Goal: Task Accomplishment & Management: Manage account settings

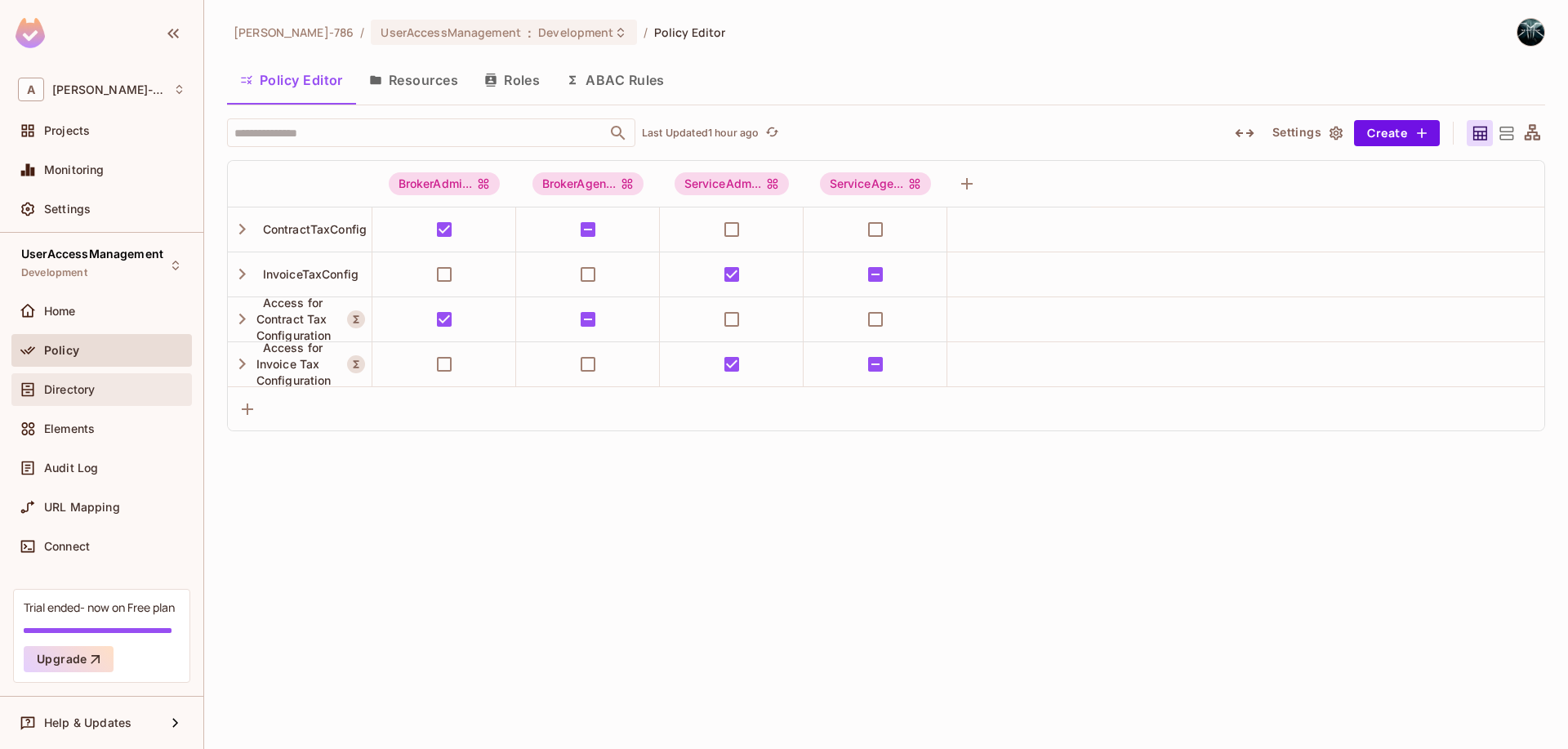
click at [75, 390] on span "Directory" at bounding box center [69, 390] width 50 height 13
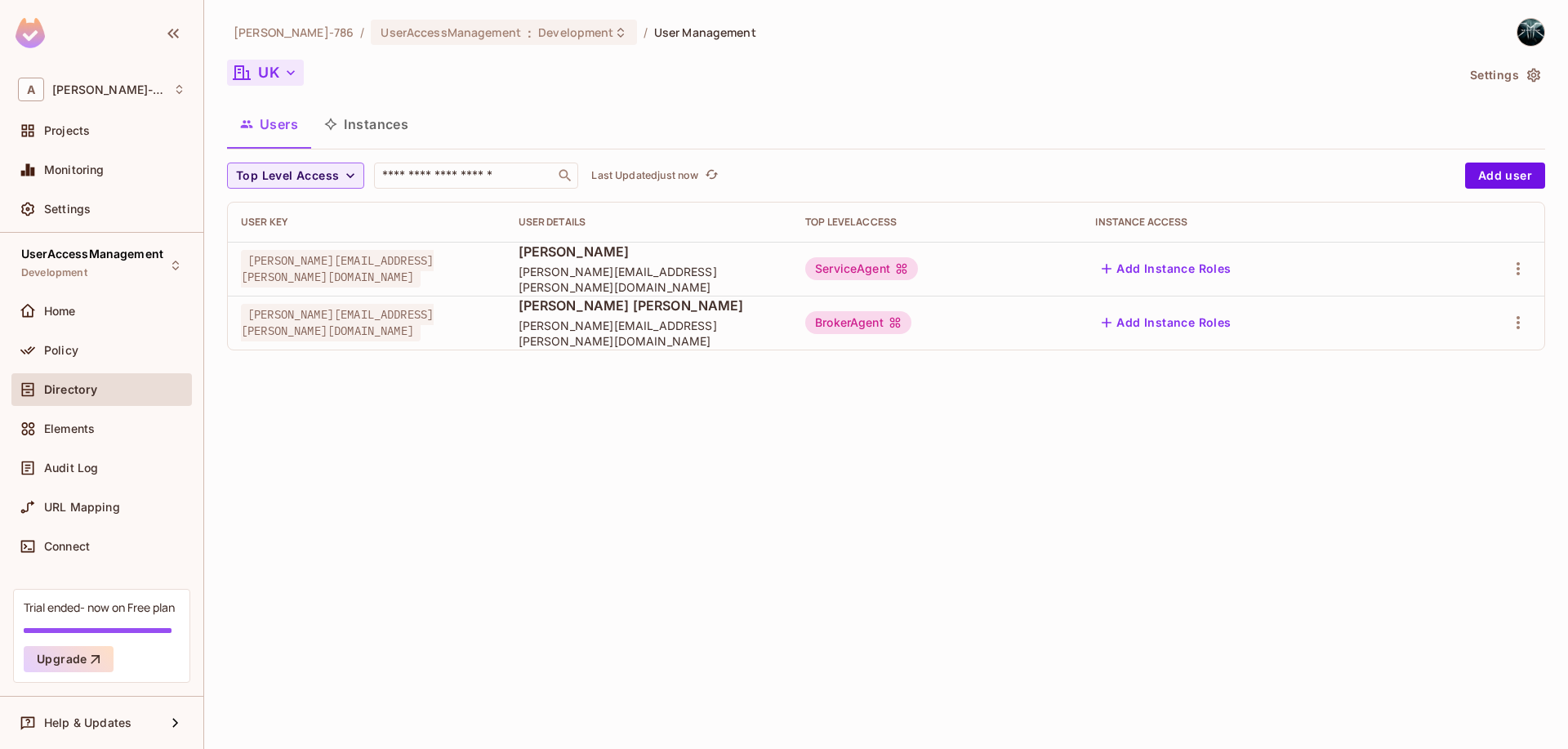
click at [294, 75] on icon "button" at bounding box center [290, 72] width 16 height 16
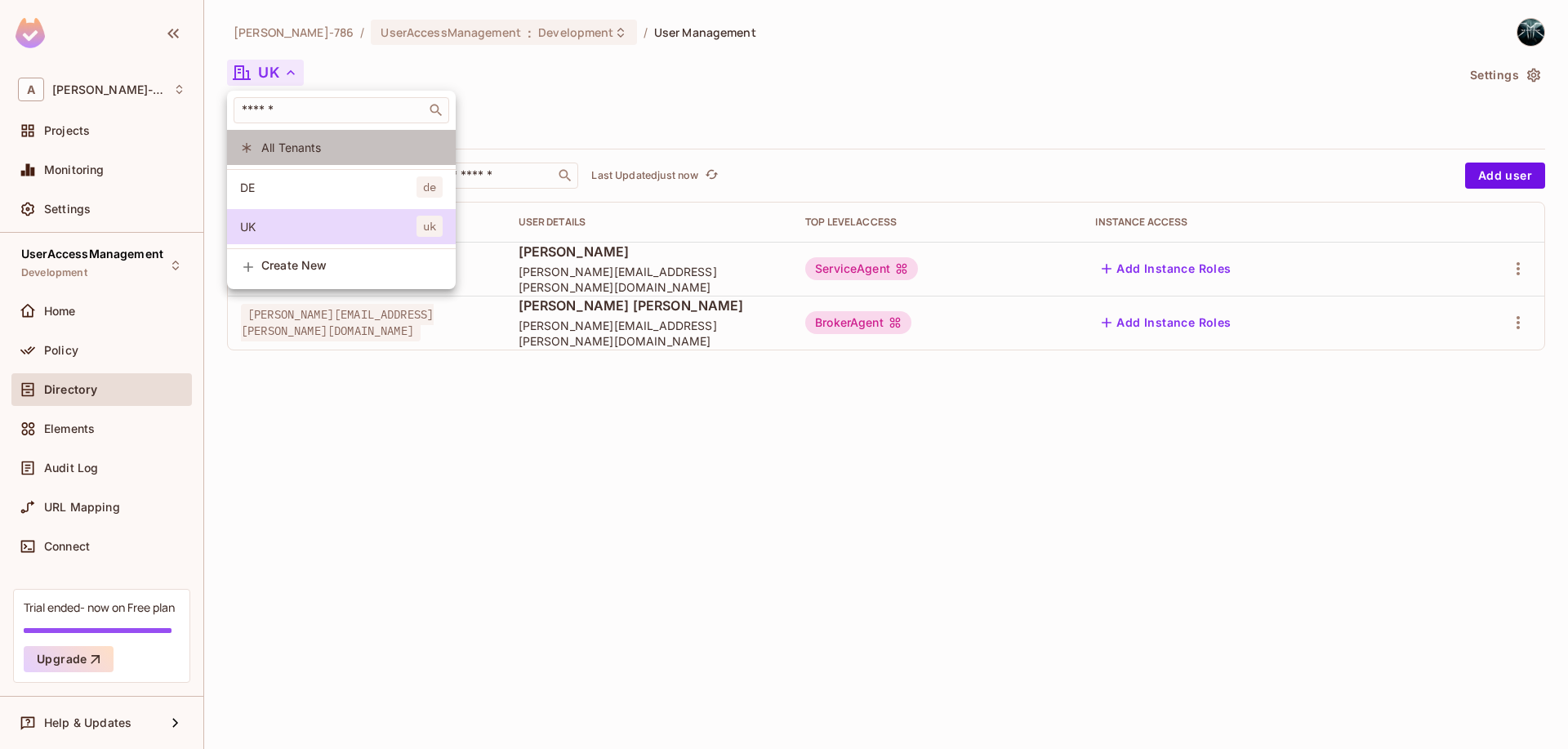
click at [283, 152] on span "All Tenants" at bounding box center [352, 147] width 181 height 15
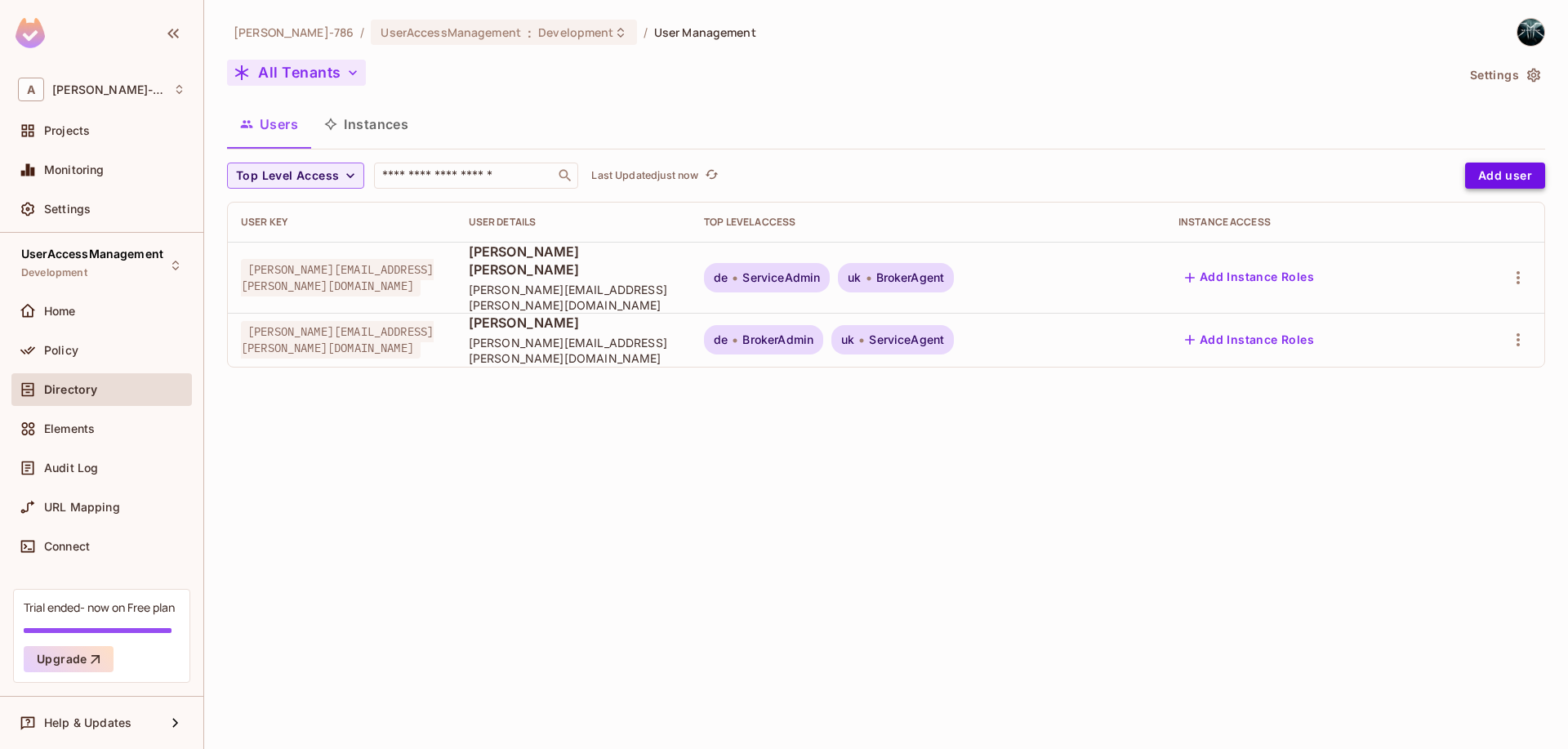
click at [1489, 185] on button "Add user" at bounding box center [1504, 175] width 80 height 27
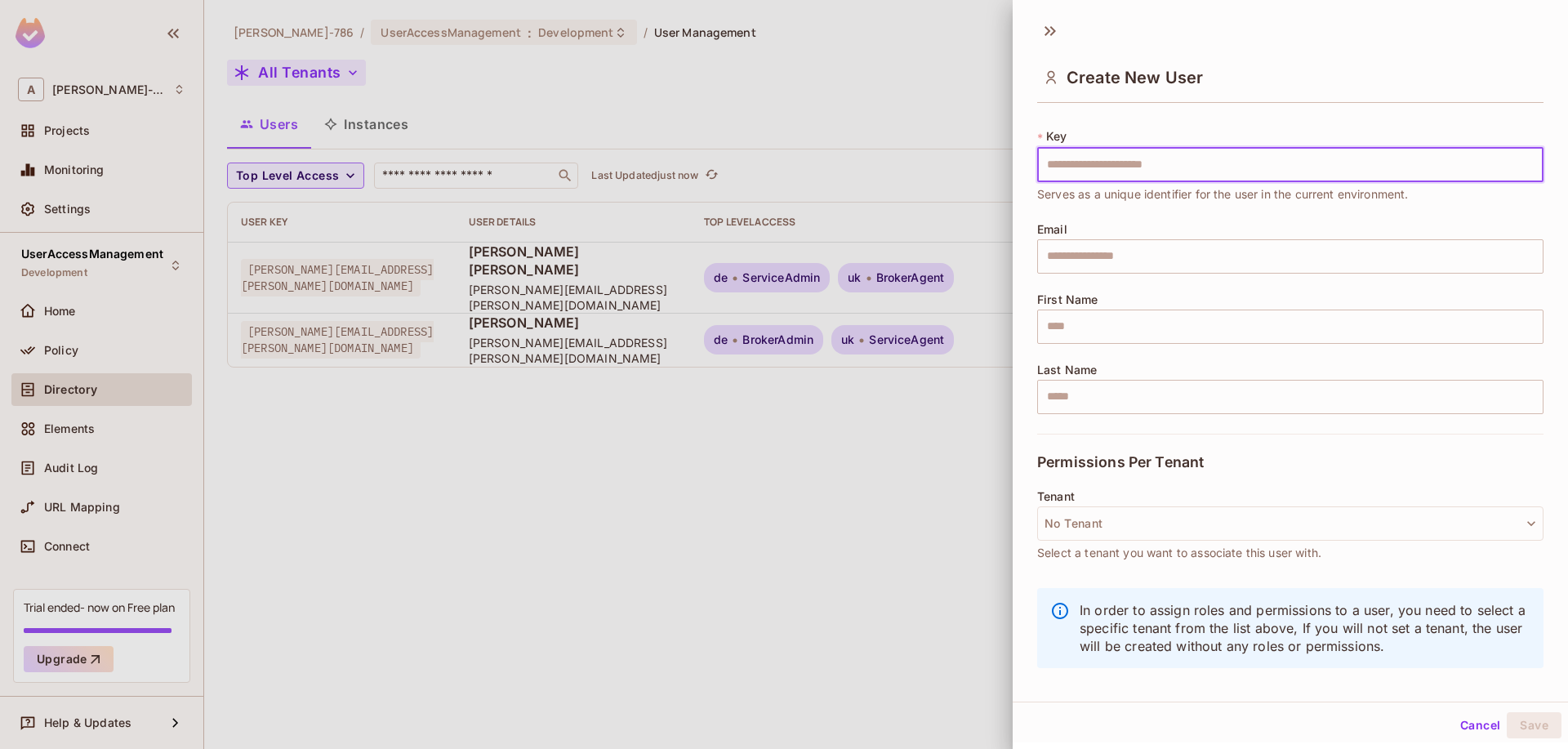
scroll to position [3, 0]
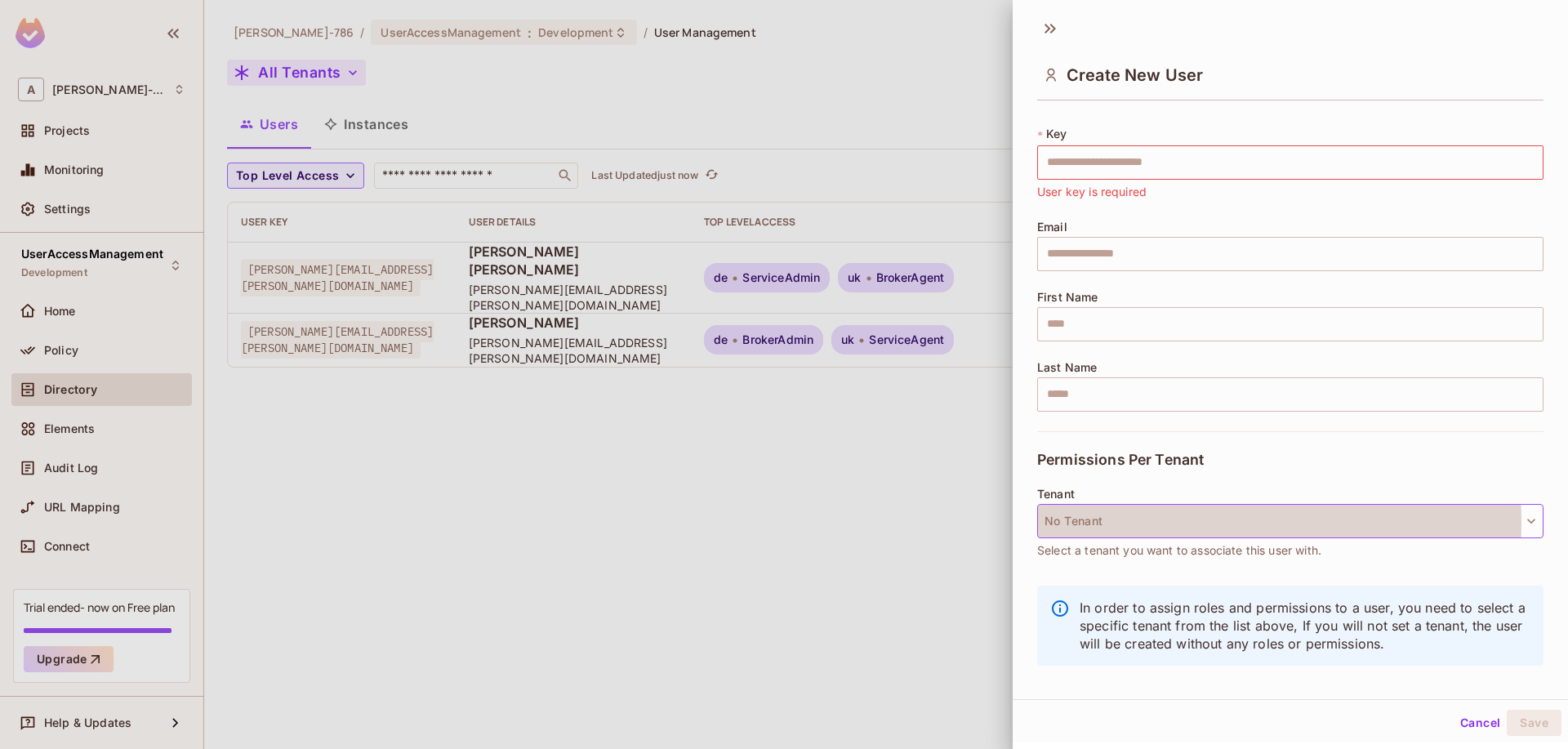
click at [1134, 522] on button "No Tenant" at bounding box center [1290, 521] width 506 height 34
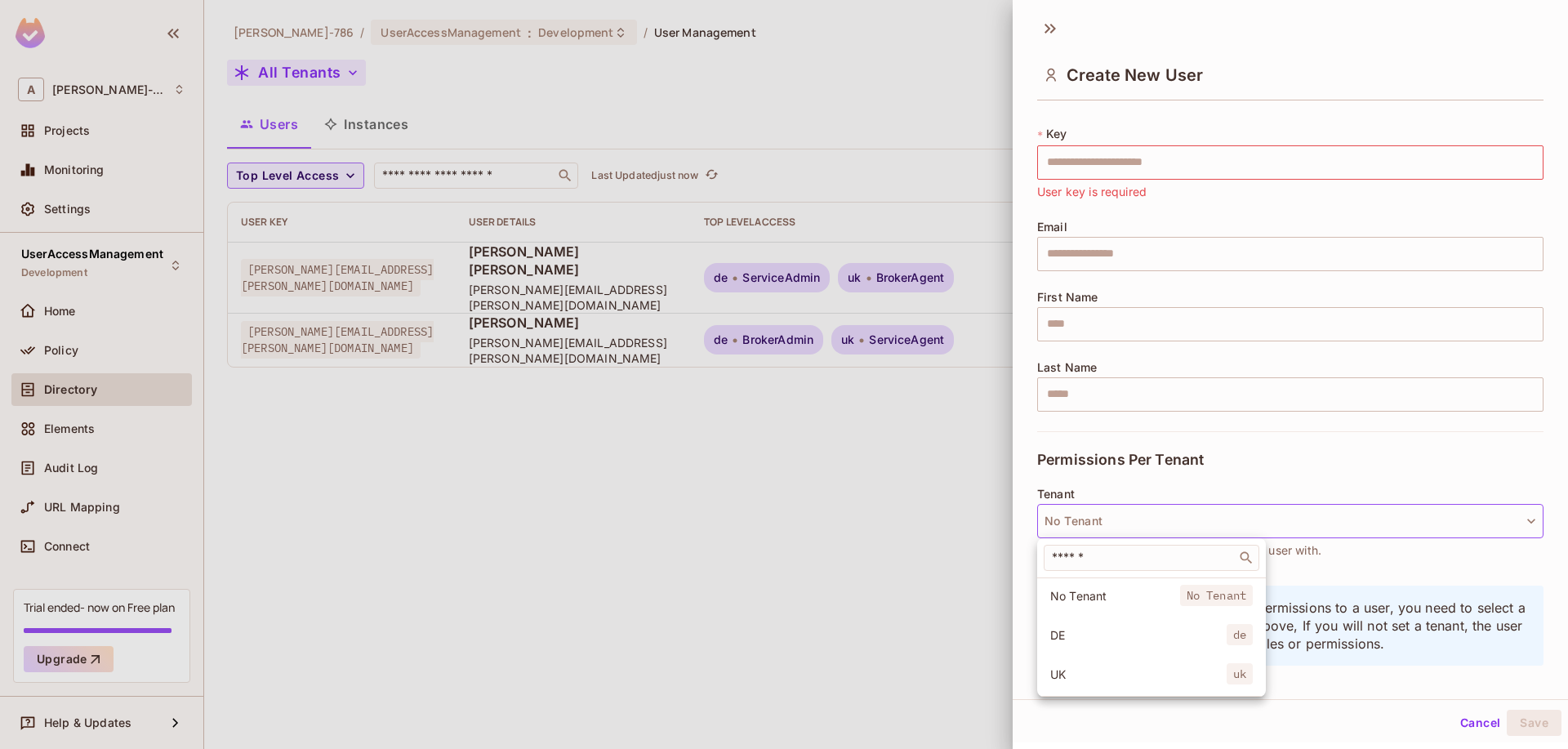
click at [1134, 522] on div at bounding box center [784, 374] width 1568 height 749
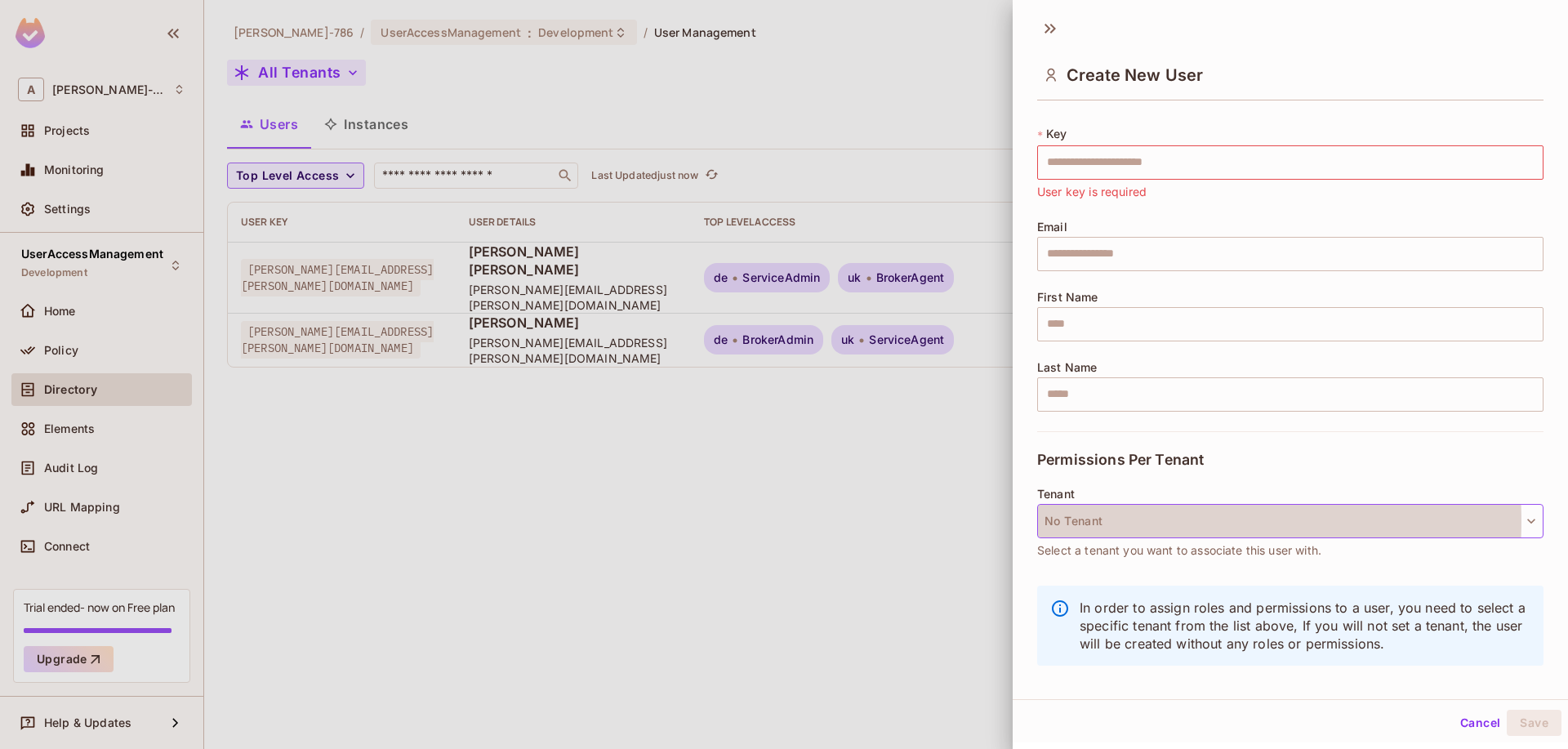
click at [1138, 521] on button "No Tenant" at bounding box center [1290, 521] width 506 height 34
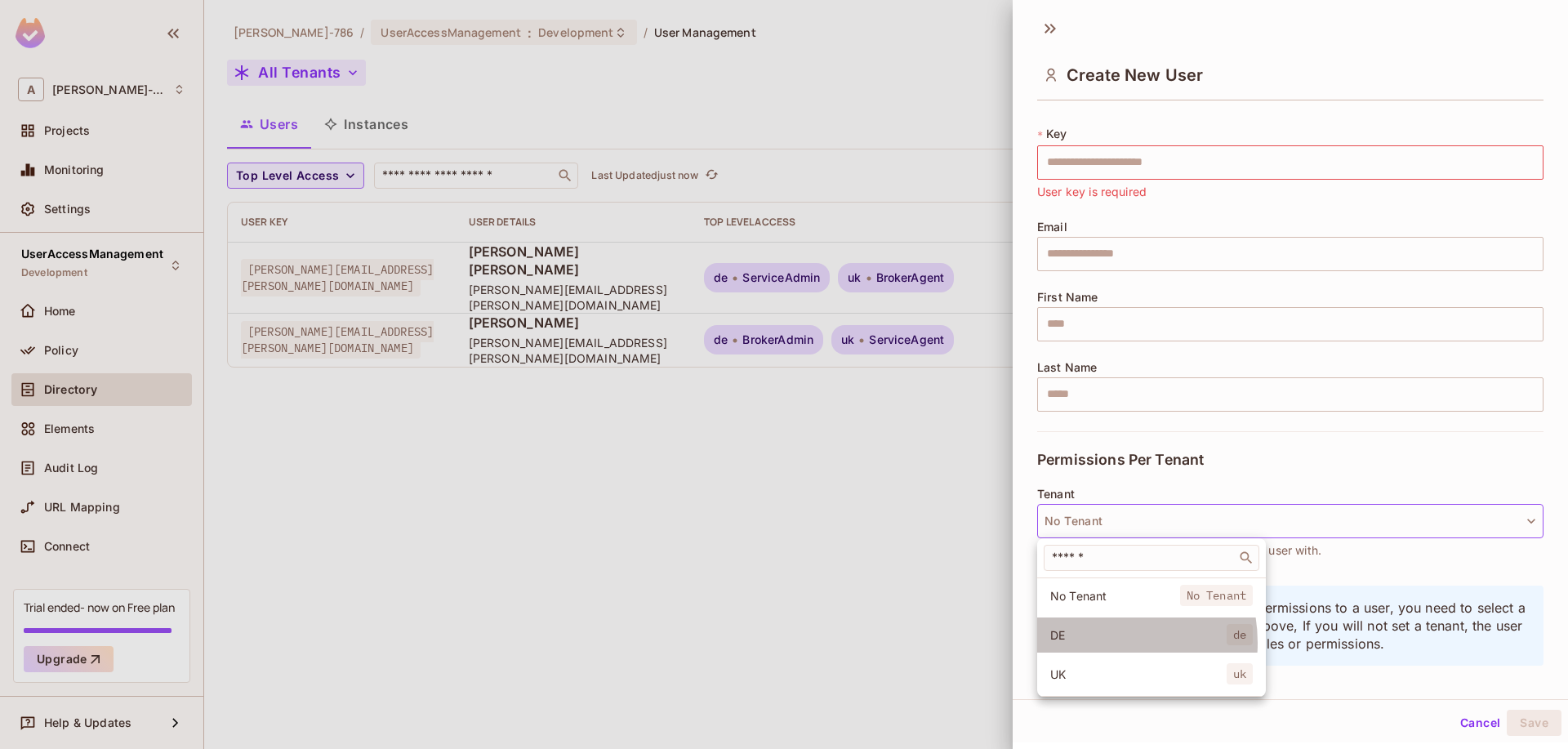
click at [1098, 643] on li "DE de" at bounding box center [1151, 634] width 228 height 35
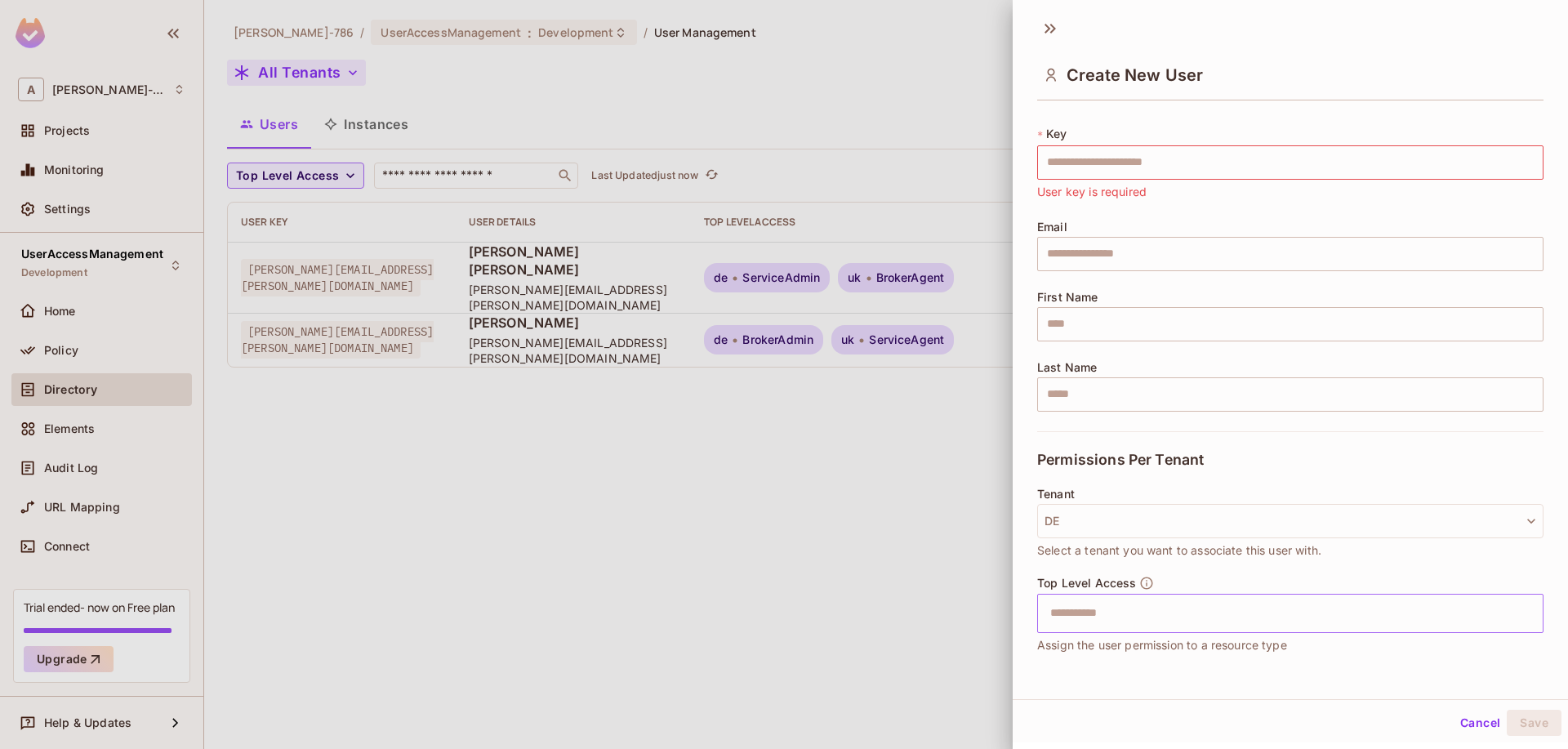
click at [1128, 619] on input "text" at bounding box center [1276, 613] width 471 height 32
click at [1102, 677] on div "Create New User User Details * Key ​ User key is required Email ​ First Name ​ …" at bounding box center [1290, 354] width 556 height 690
click at [1462, 717] on button "Cancel" at bounding box center [1480, 723] width 53 height 27
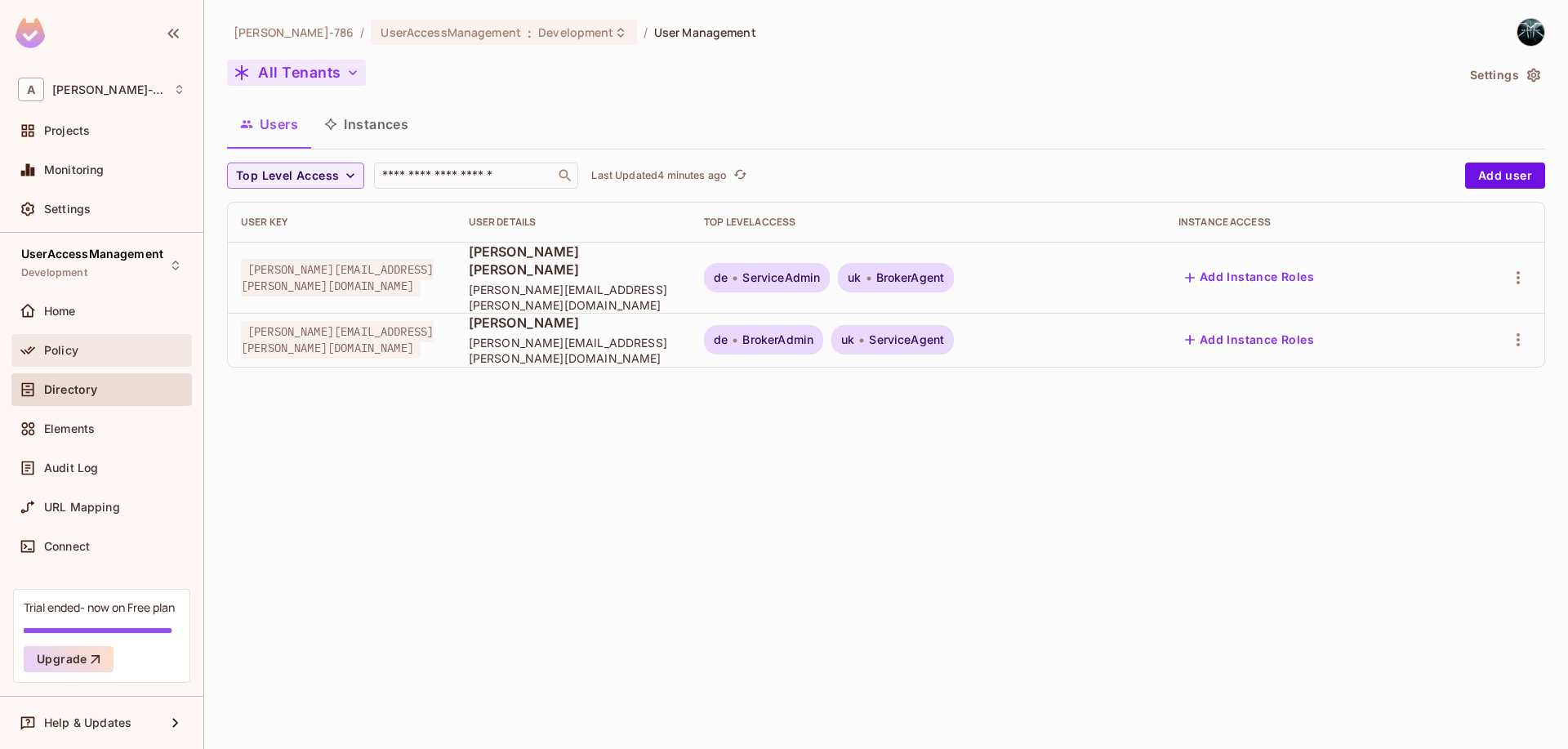
click at [62, 356] on div "Policy" at bounding box center [101, 350] width 168 height 20
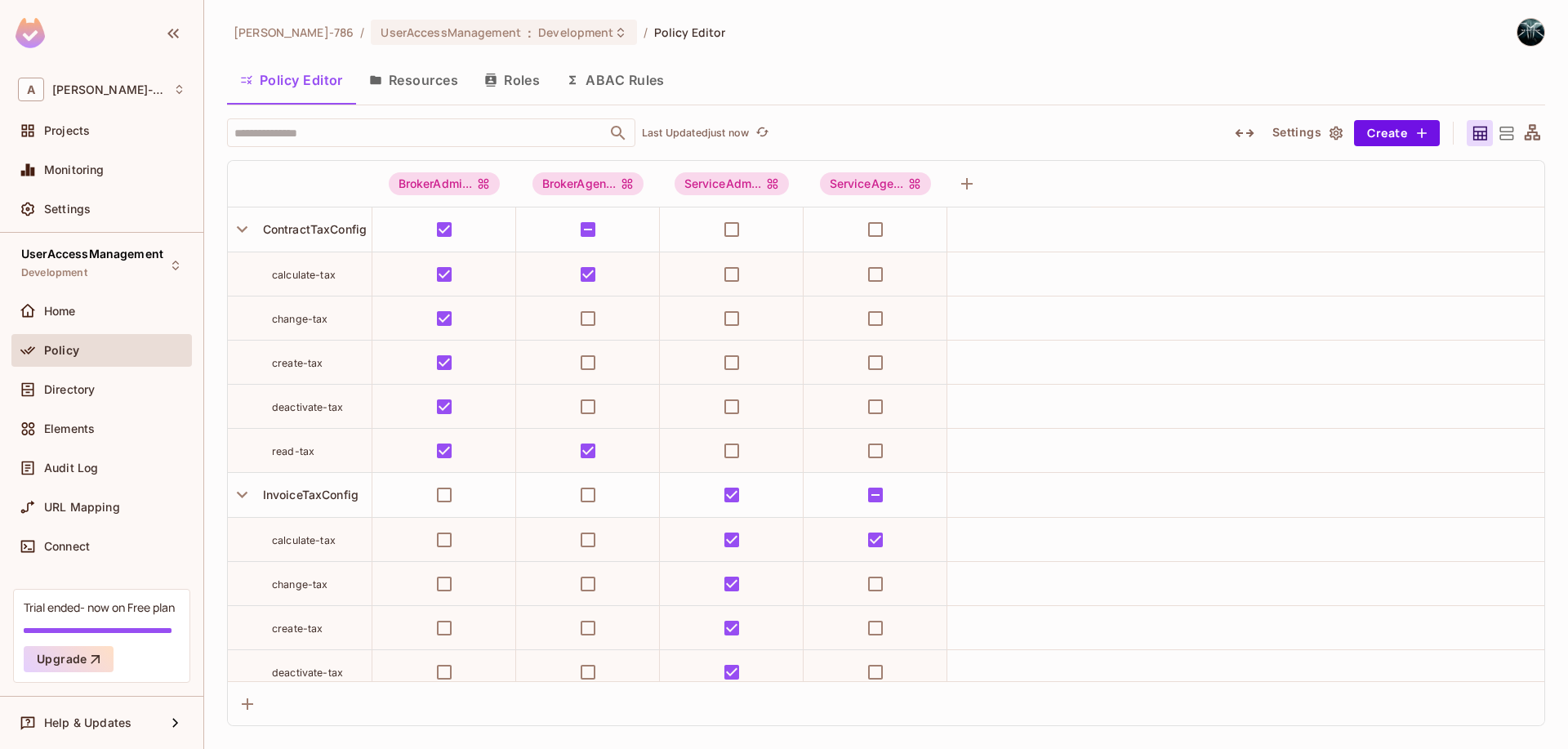
click at [450, 87] on button "Resources" at bounding box center [413, 80] width 115 height 41
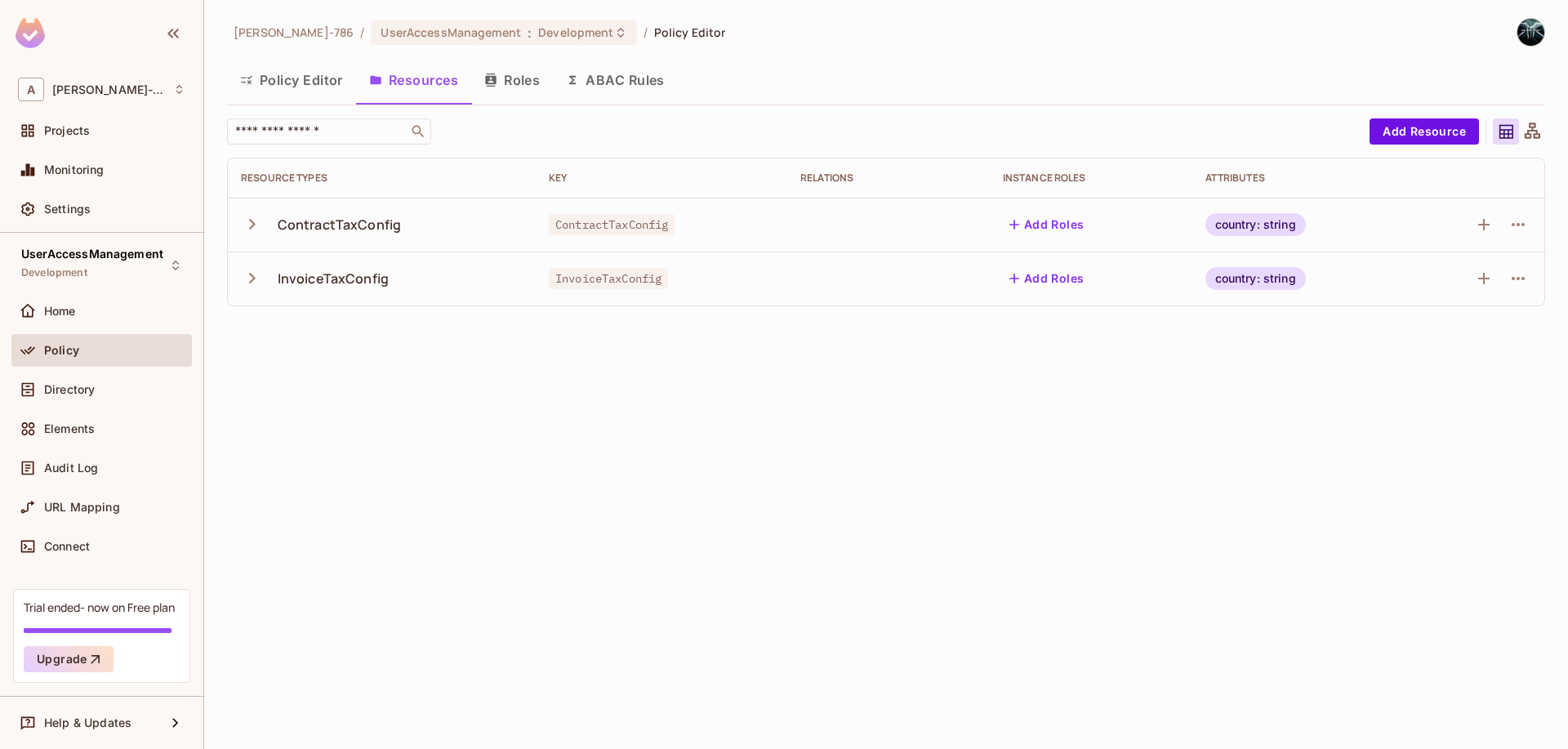
click at [315, 71] on button "Policy Editor" at bounding box center [291, 80] width 129 height 41
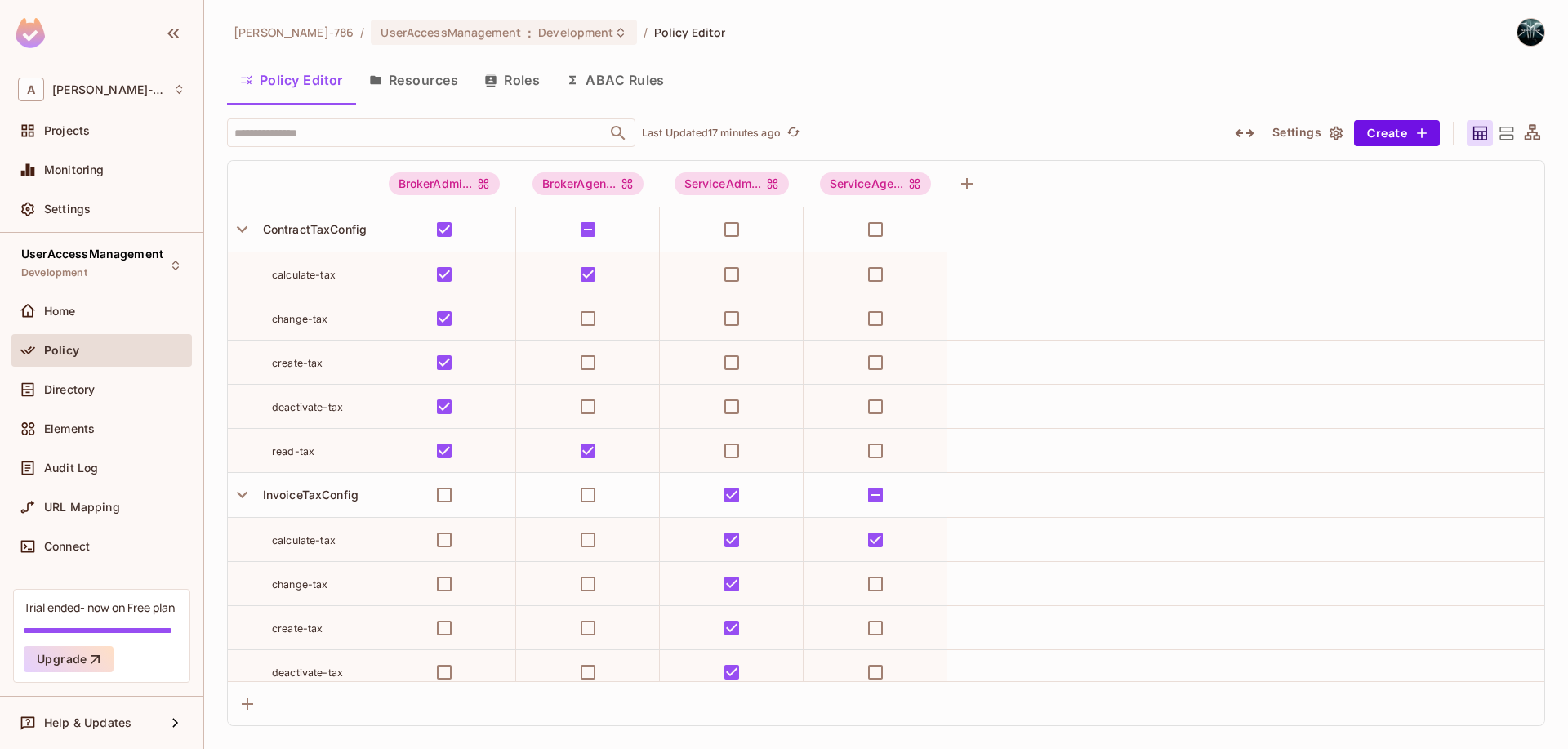
click at [423, 82] on button "Resources" at bounding box center [413, 80] width 115 height 41
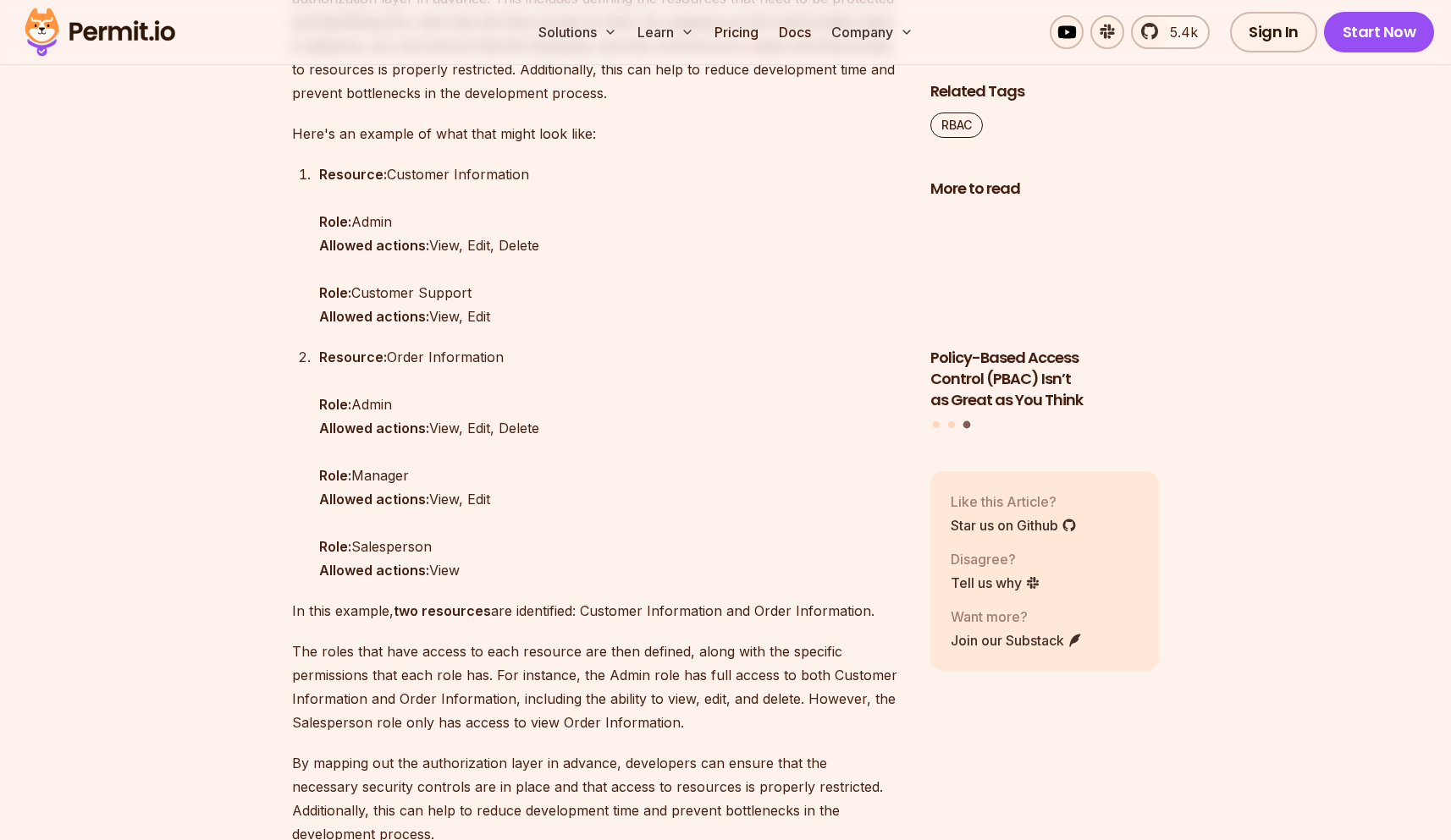
scroll to position [1995, 0]
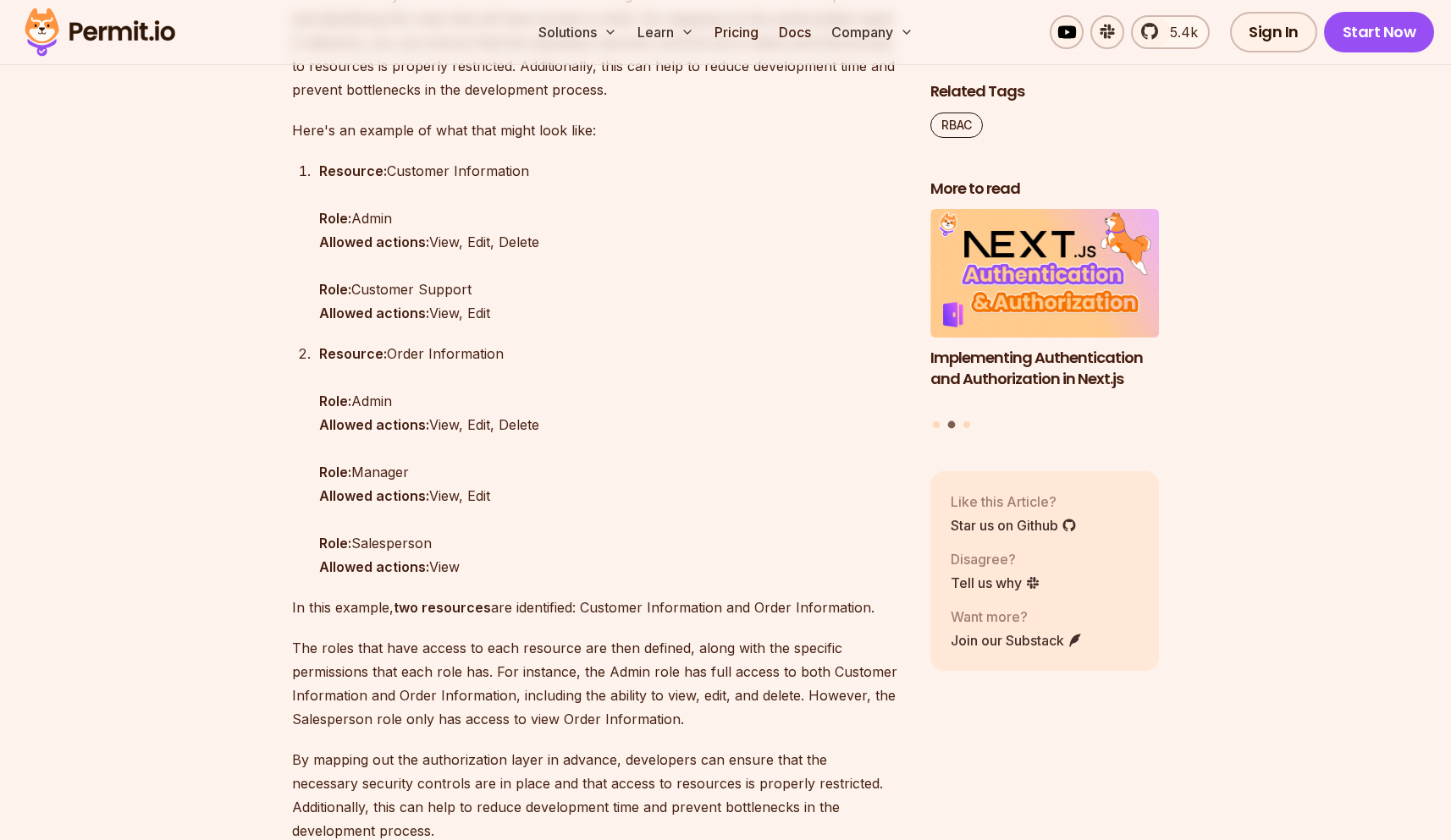
drag, startPoint x: 248, startPoint y: 554, endPoint x: 253, endPoint y: 569, distance: 15.8
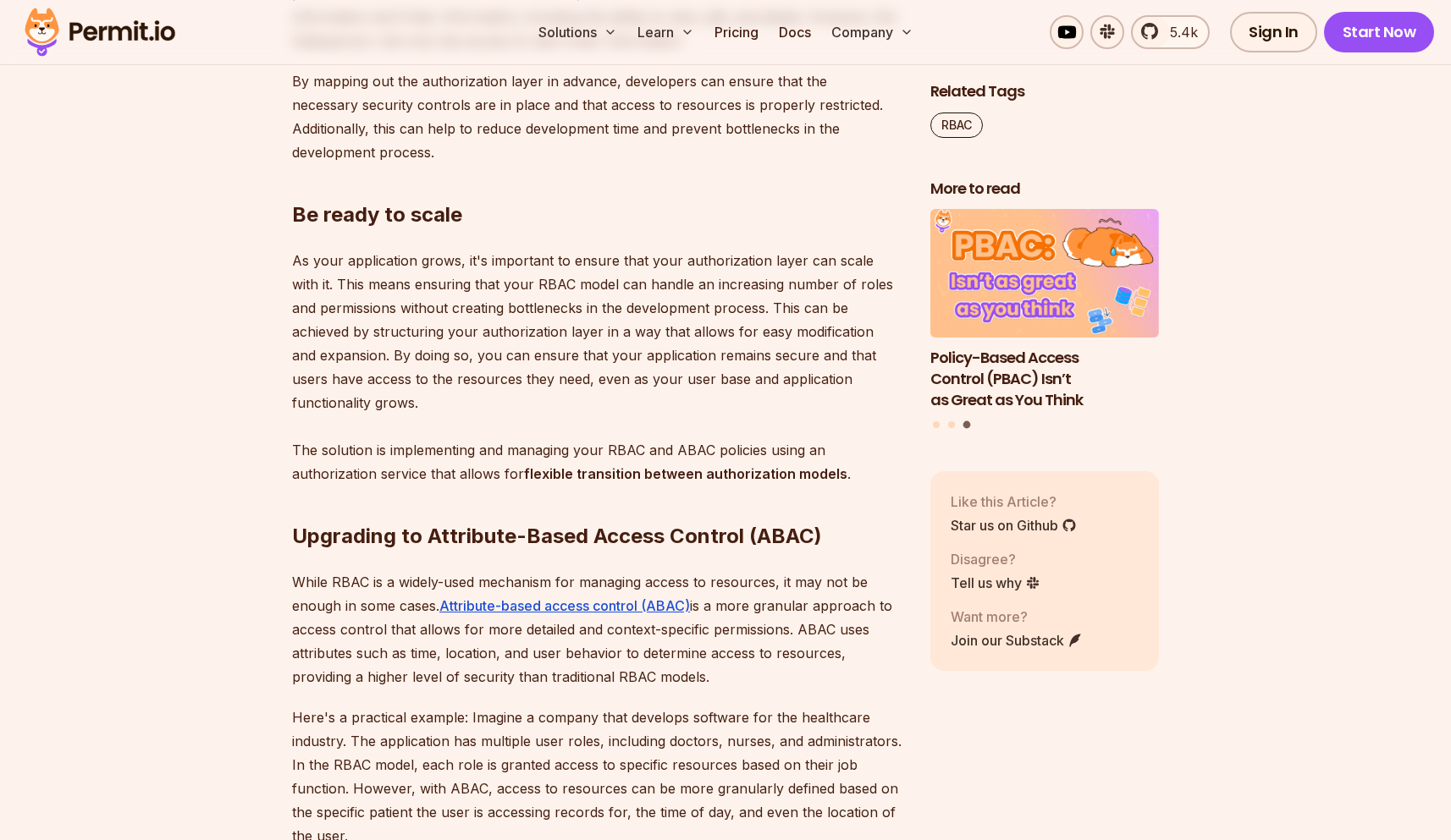
scroll to position [2796, 0]
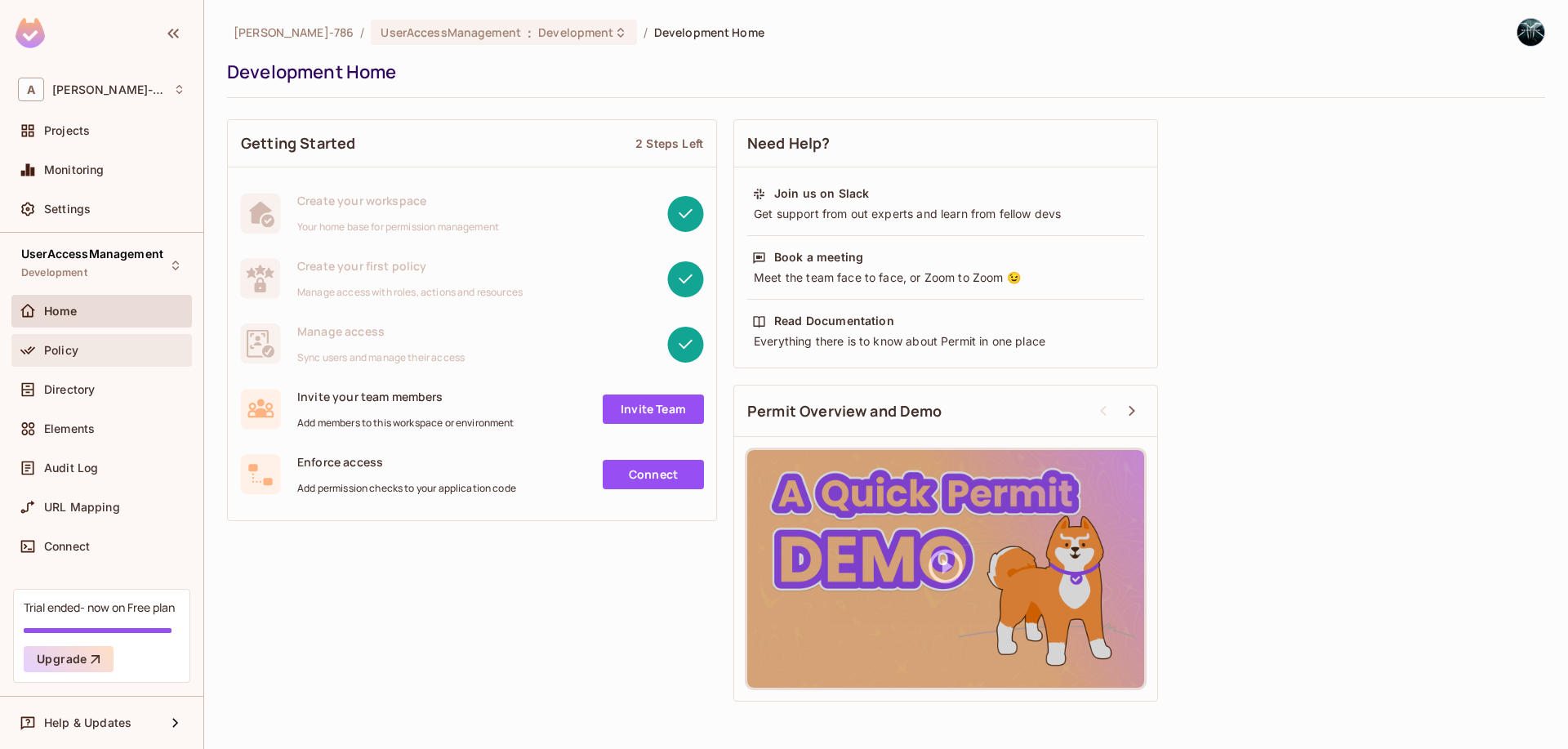
click at [57, 345] on span "Policy" at bounding box center [62, 351] width 34 height 13
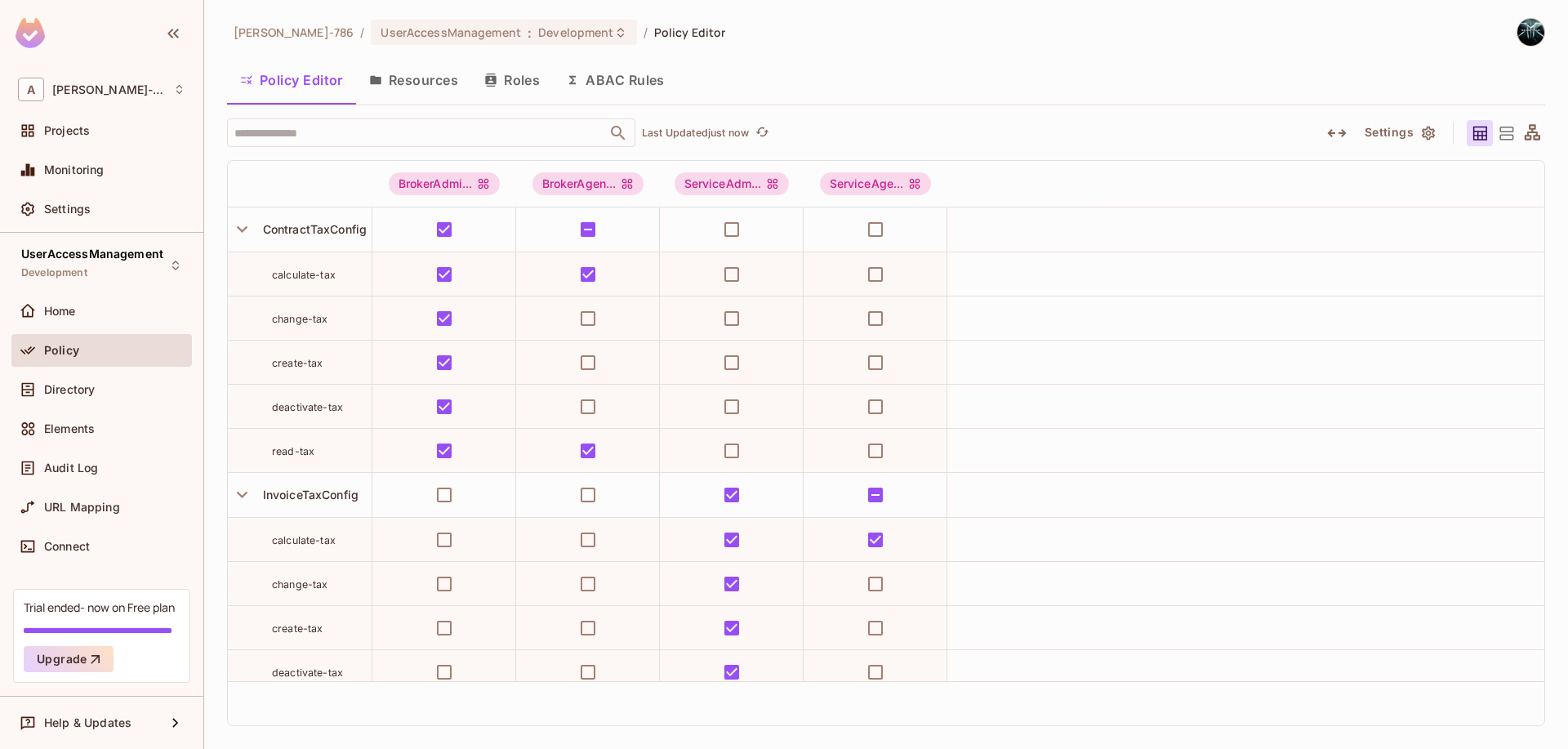
click at [435, 91] on button "Resources" at bounding box center [413, 80] width 115 height 41
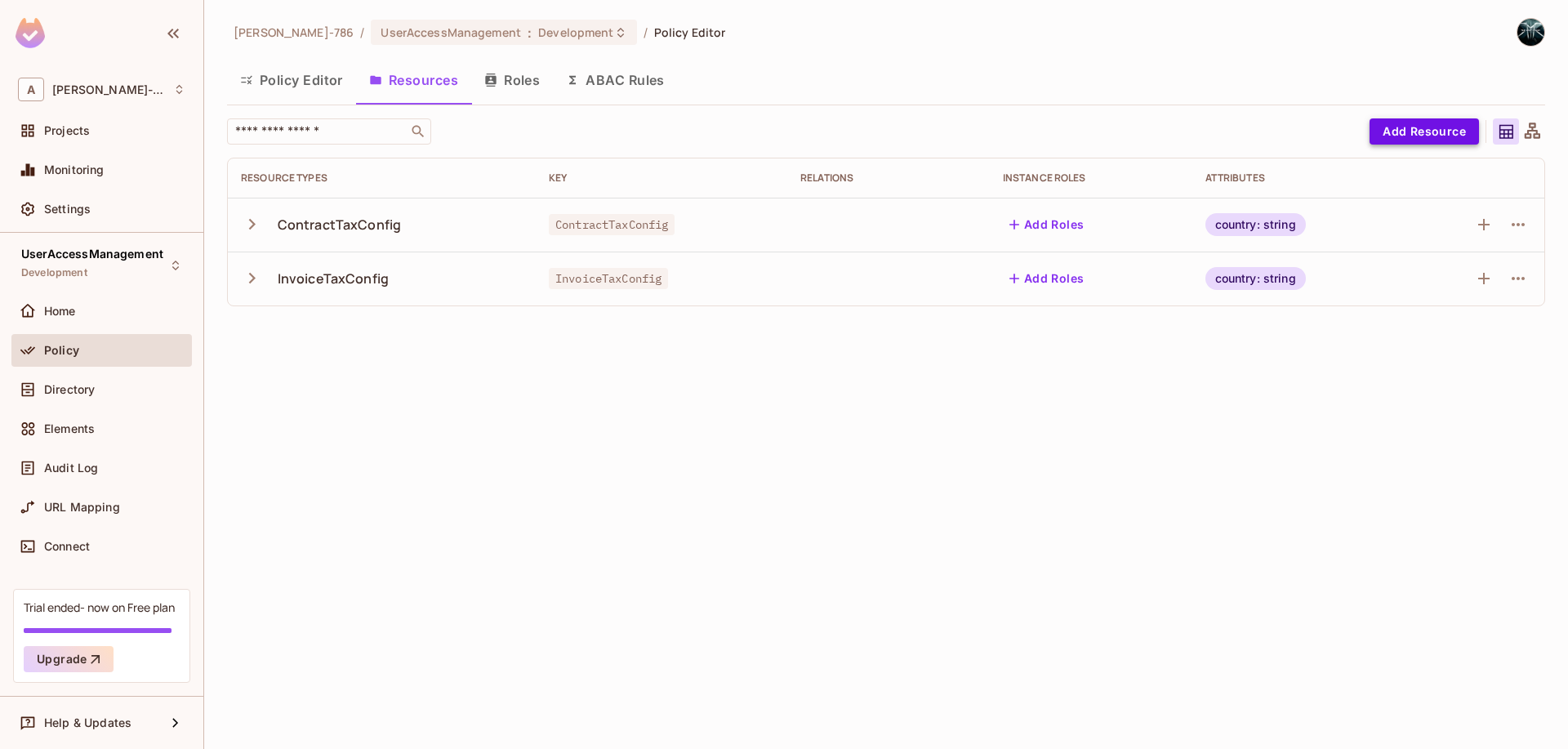
click at [1409, 133] on button "Add Resource" at bounding box center [1424, 132] width 109 height 27
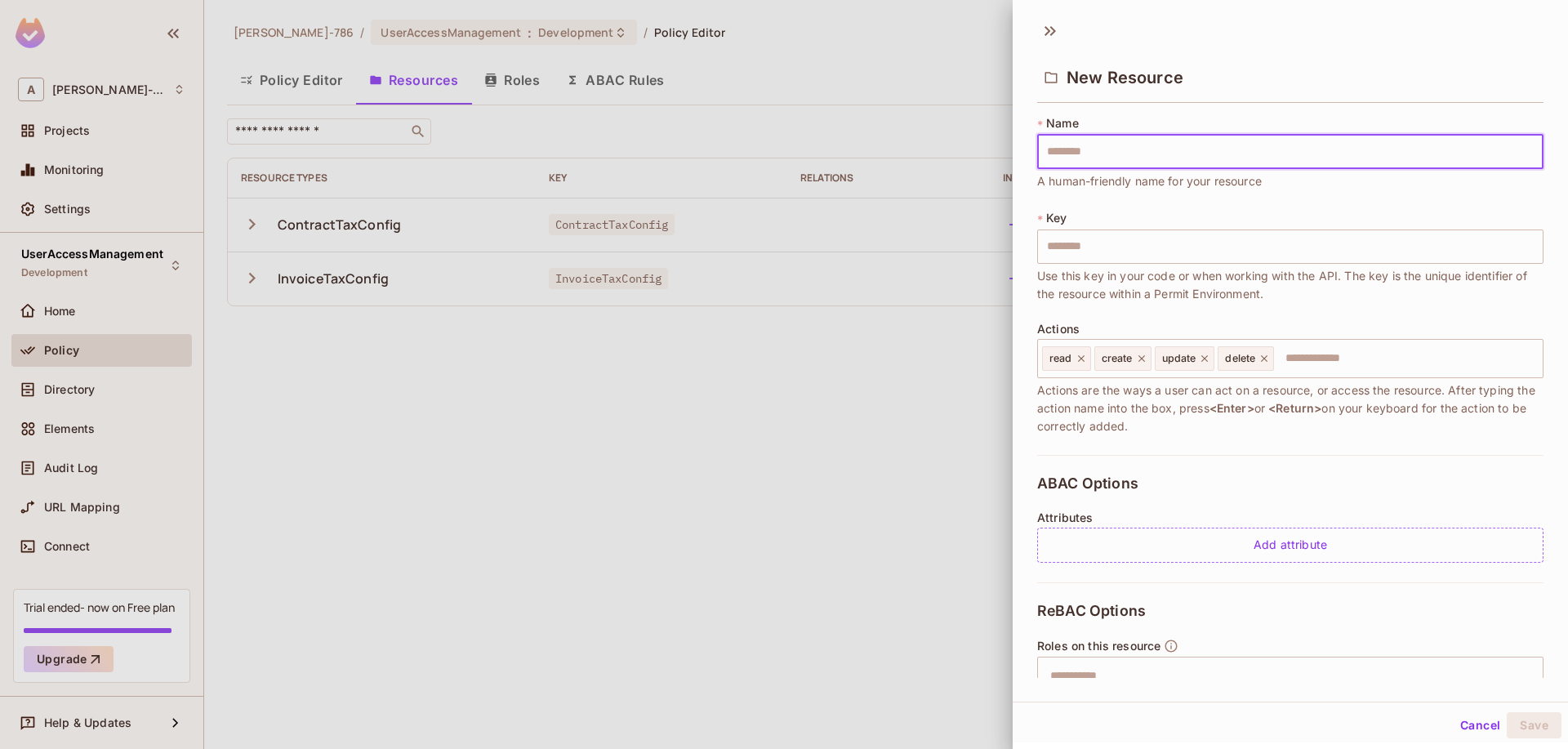
click at [1473, 722] on button "Cancel" at bounding box center [1480, 725] width 53 height 27
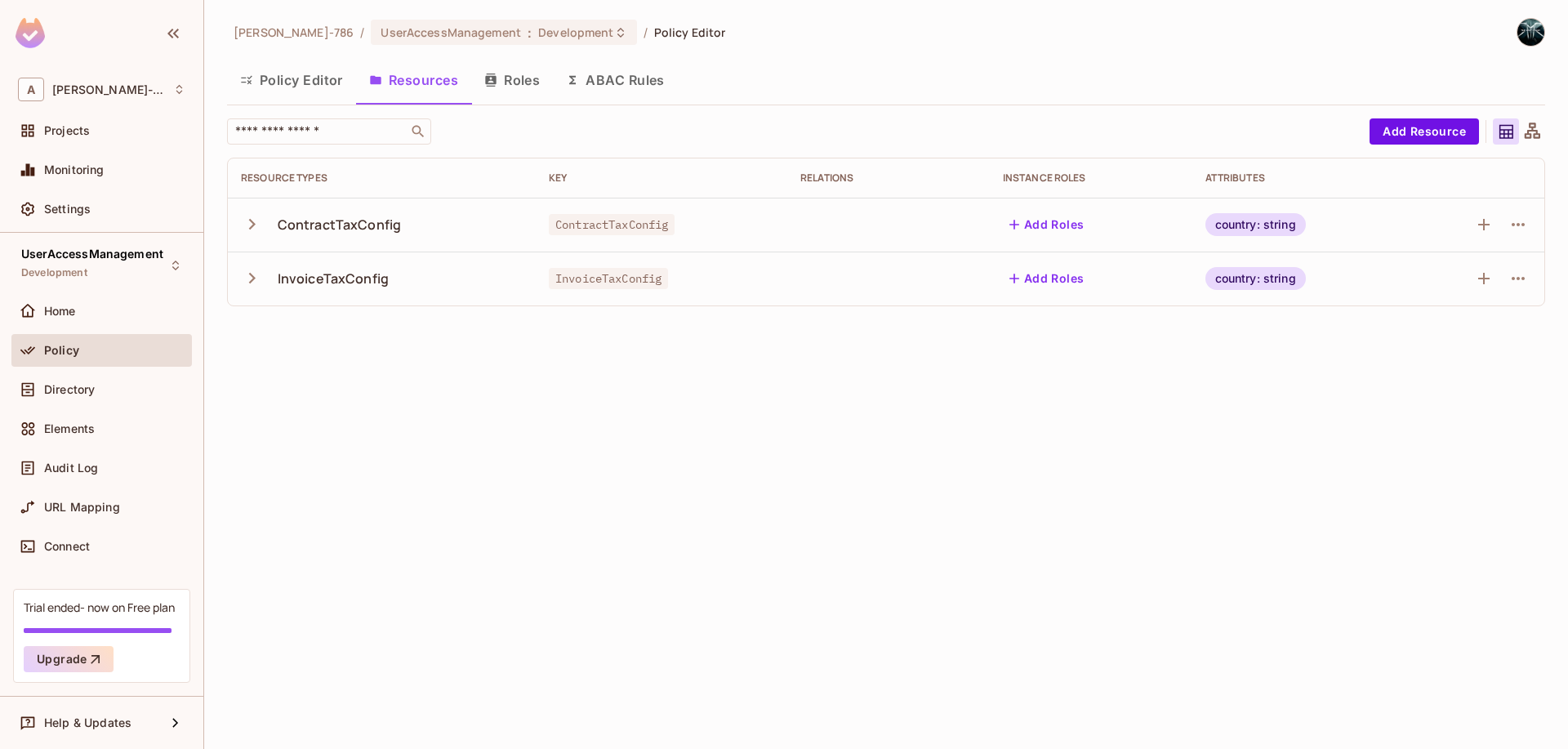
click at [528, 88] on button "Roles" at bounding box center [512, 80] width 82 height 41
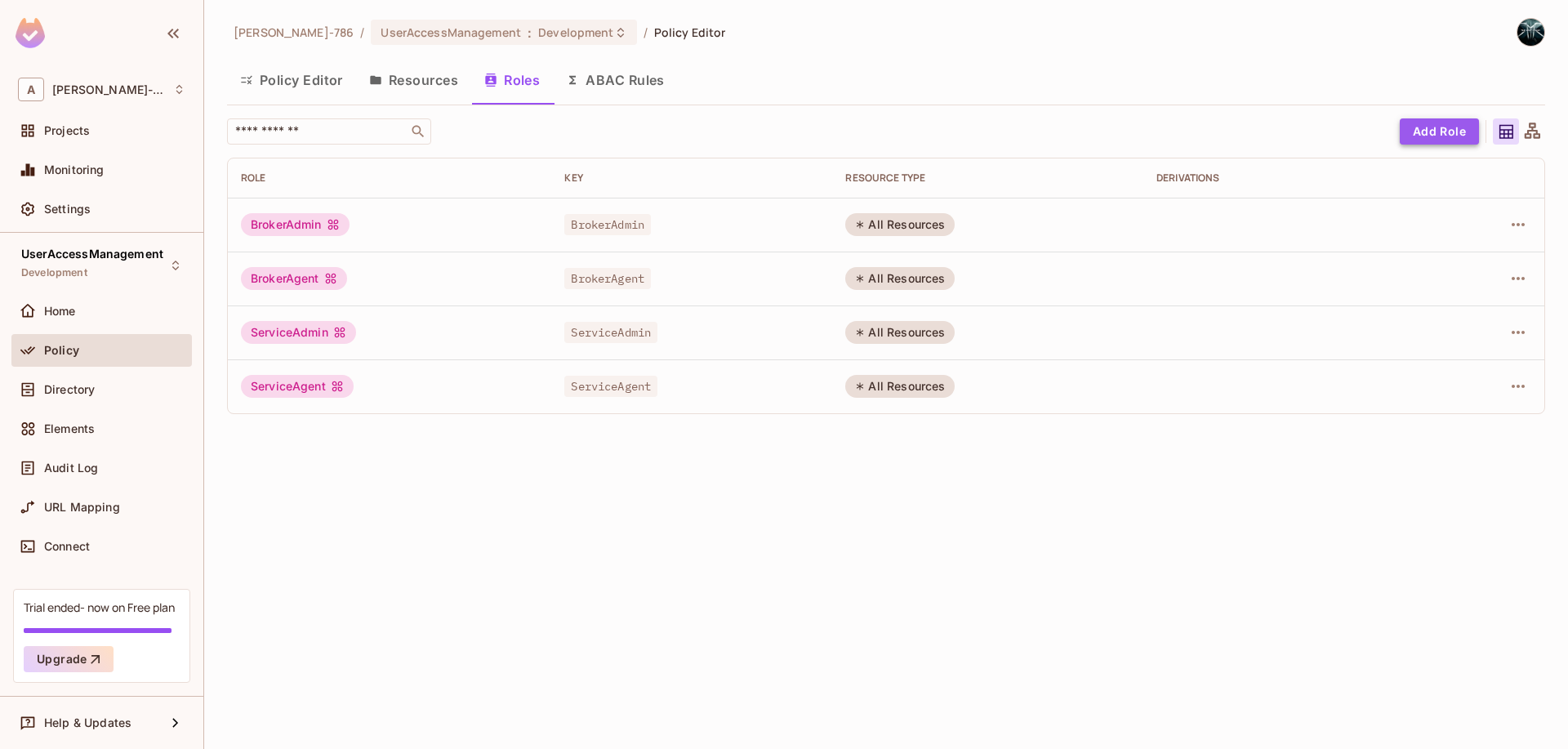
click at [1447, 127] on button "Add Role" at bounding box center [1440, 132] width 80 height 27
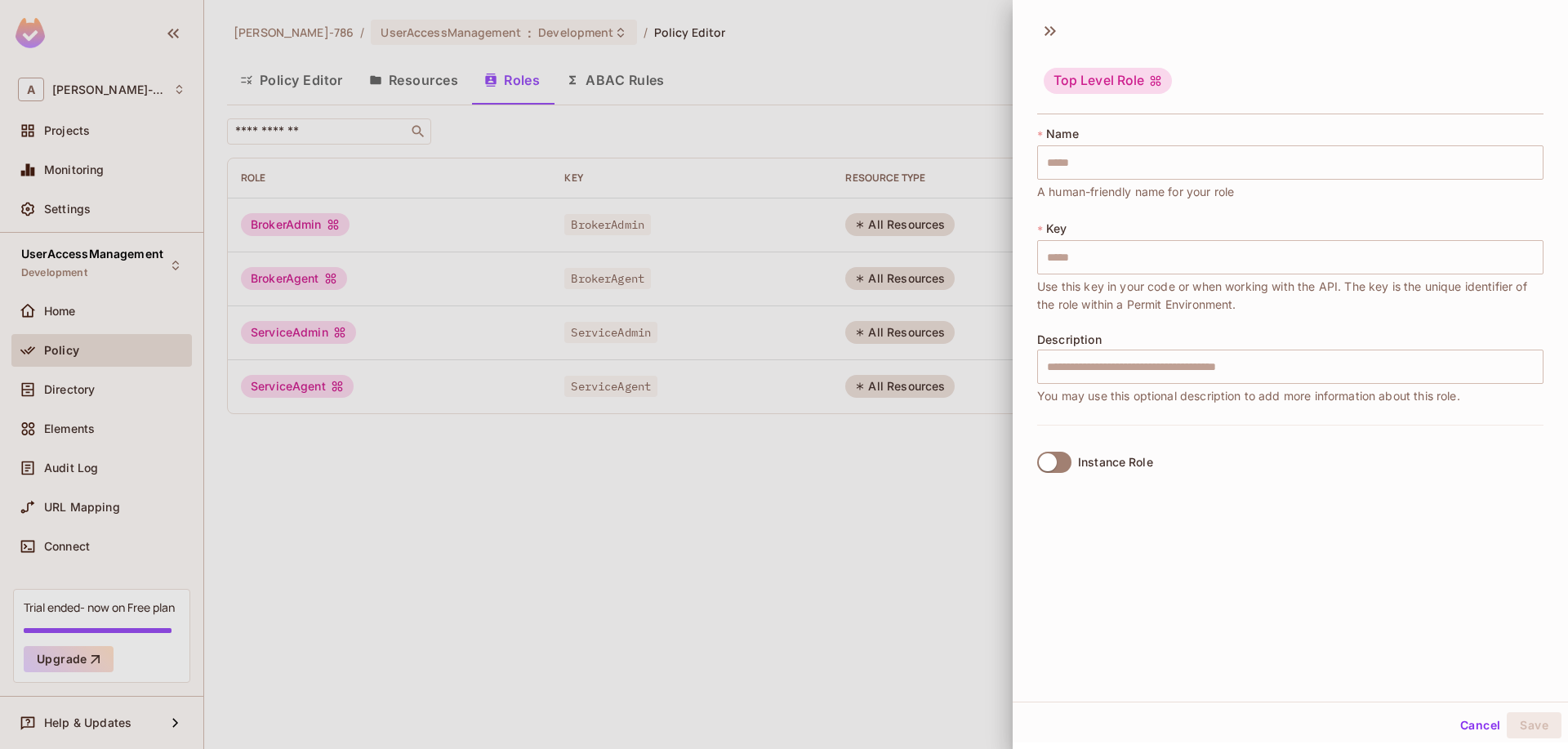
click at [851, 555] on div at bounding box center [784, 374] width 1568 height 749
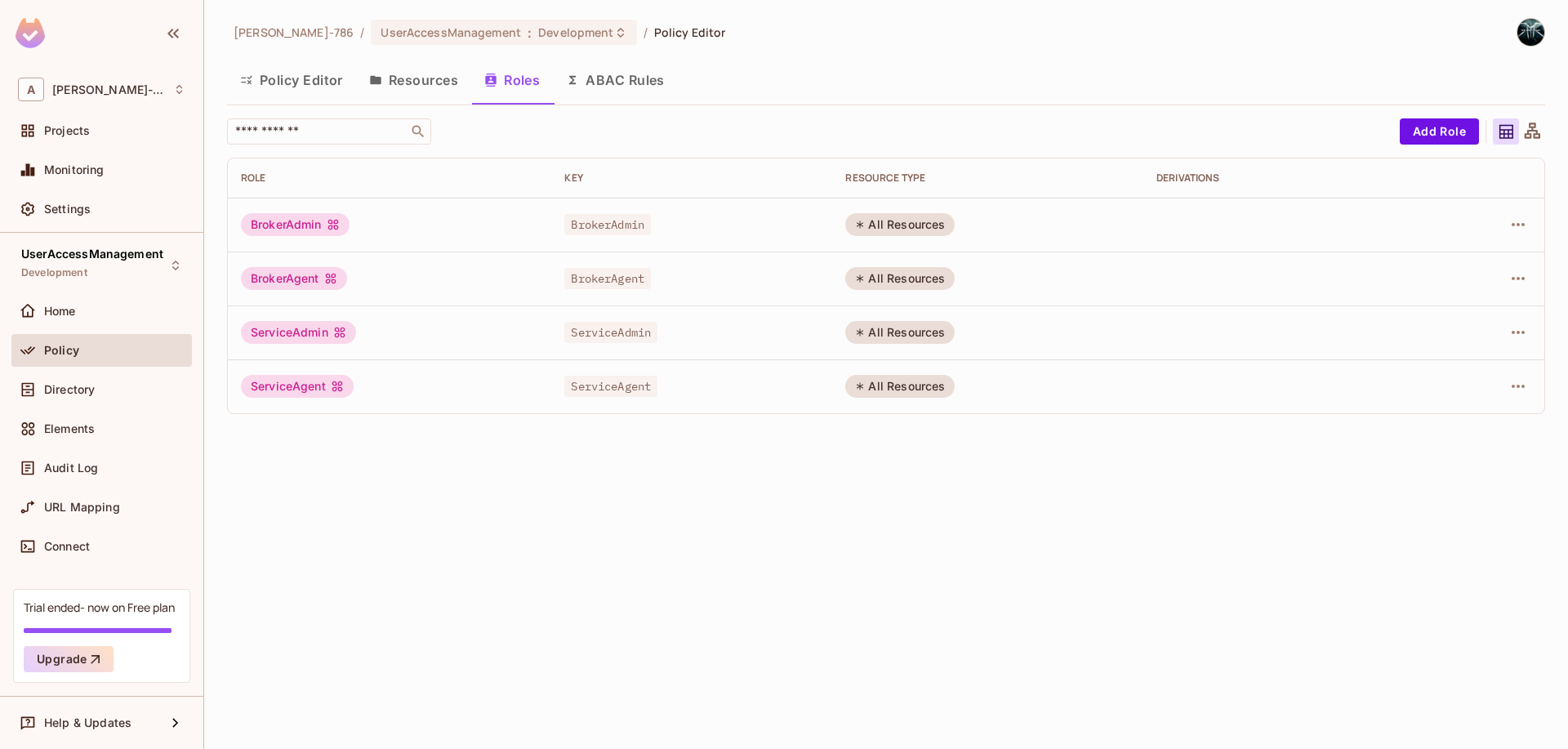
click at [411, 87] on button "Resources" at bounding box center [413, 80] width 115 height 41
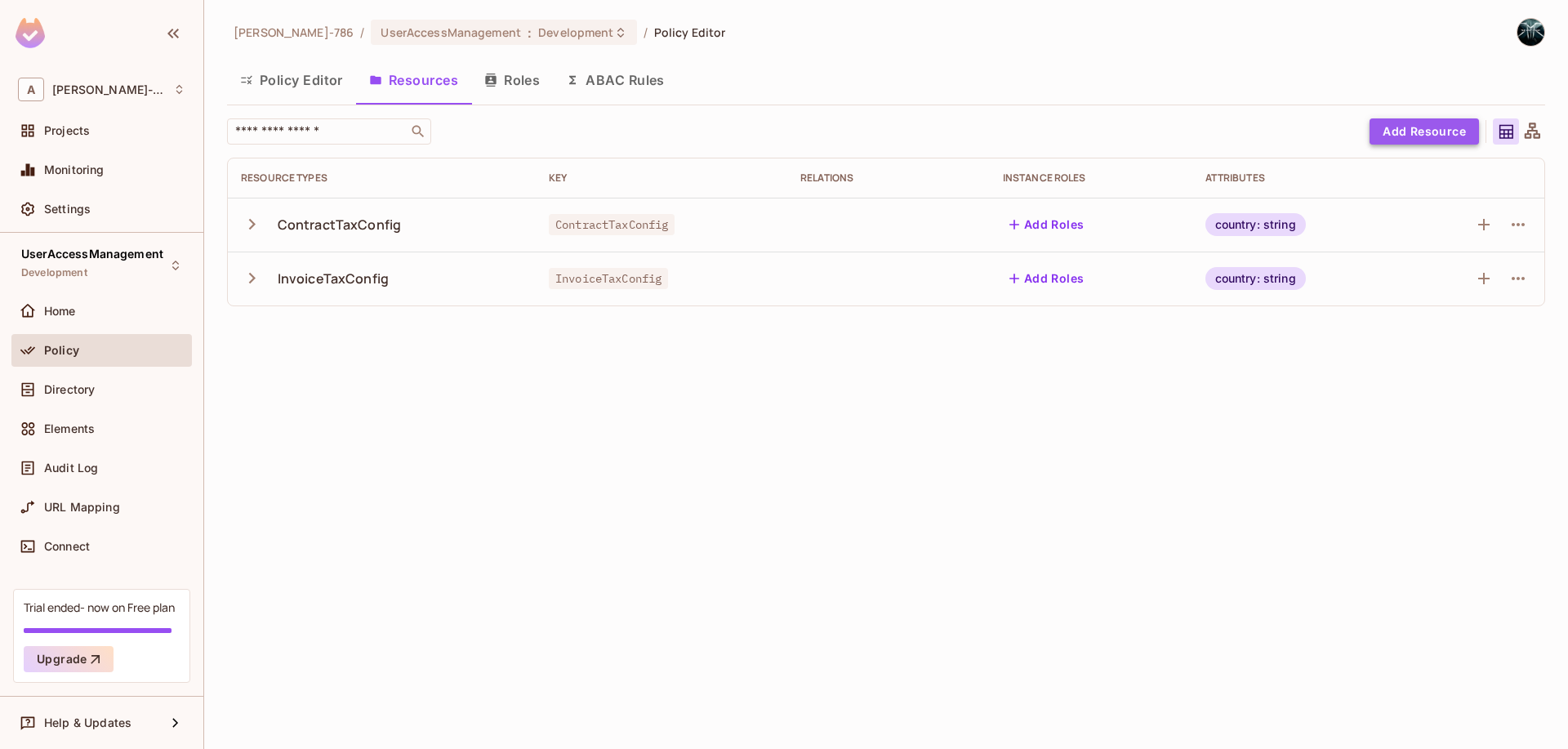
click at [1465, 125] on button "Add Resource" at bounding box center [1424, 132] width 109 height 27
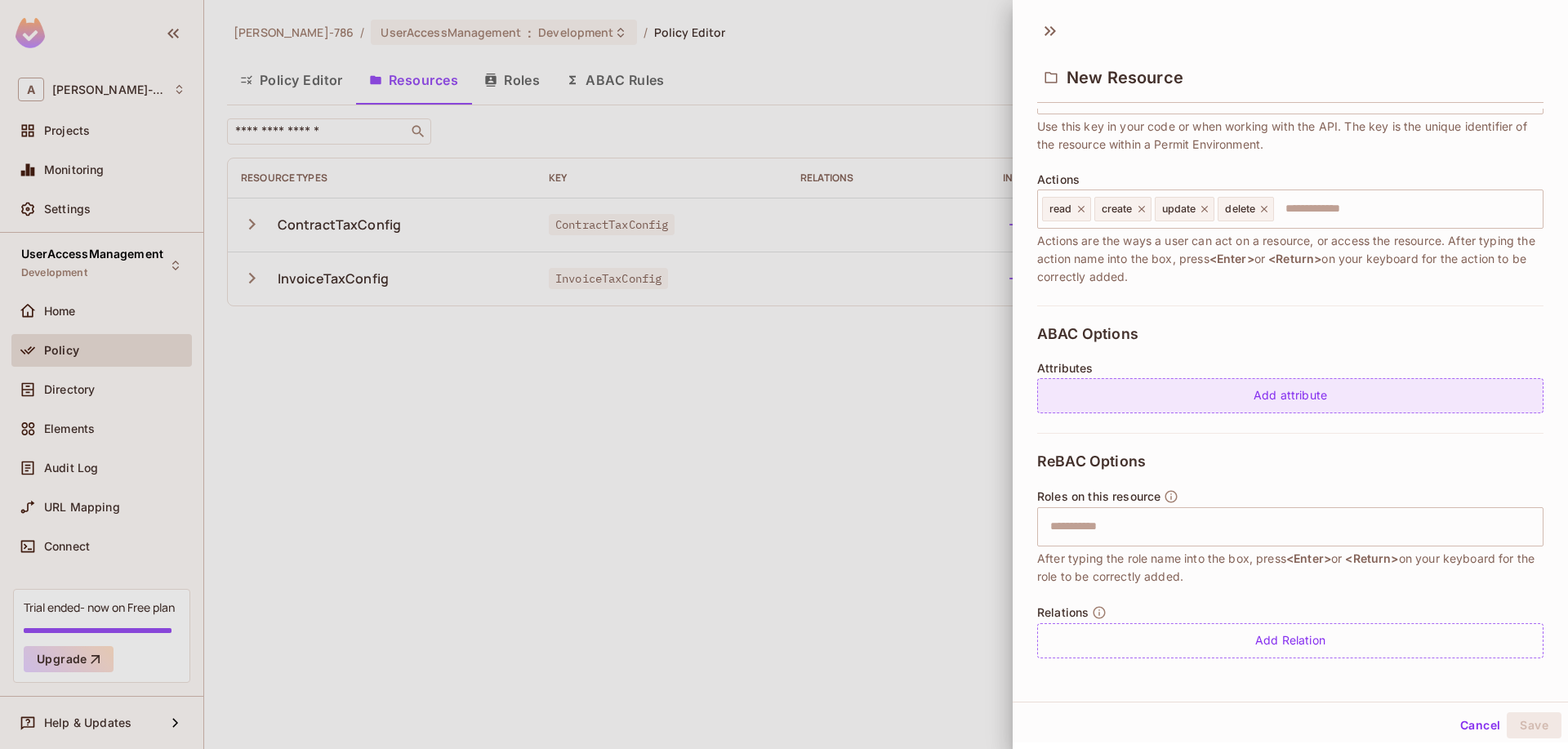
scroll to position [3, 0]
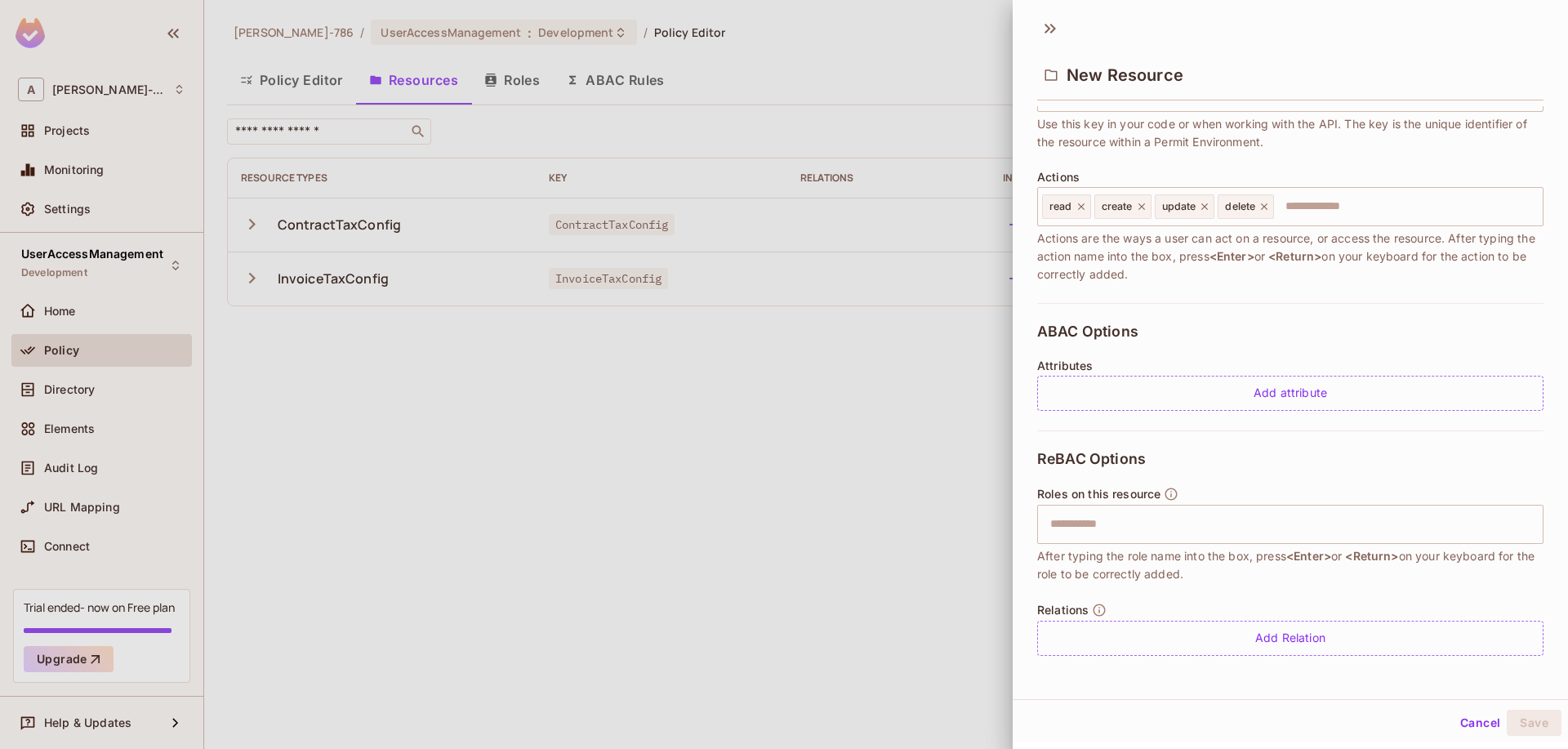
click at [788, 384] on div at bounding box center [784, 374] width 1568 height 749
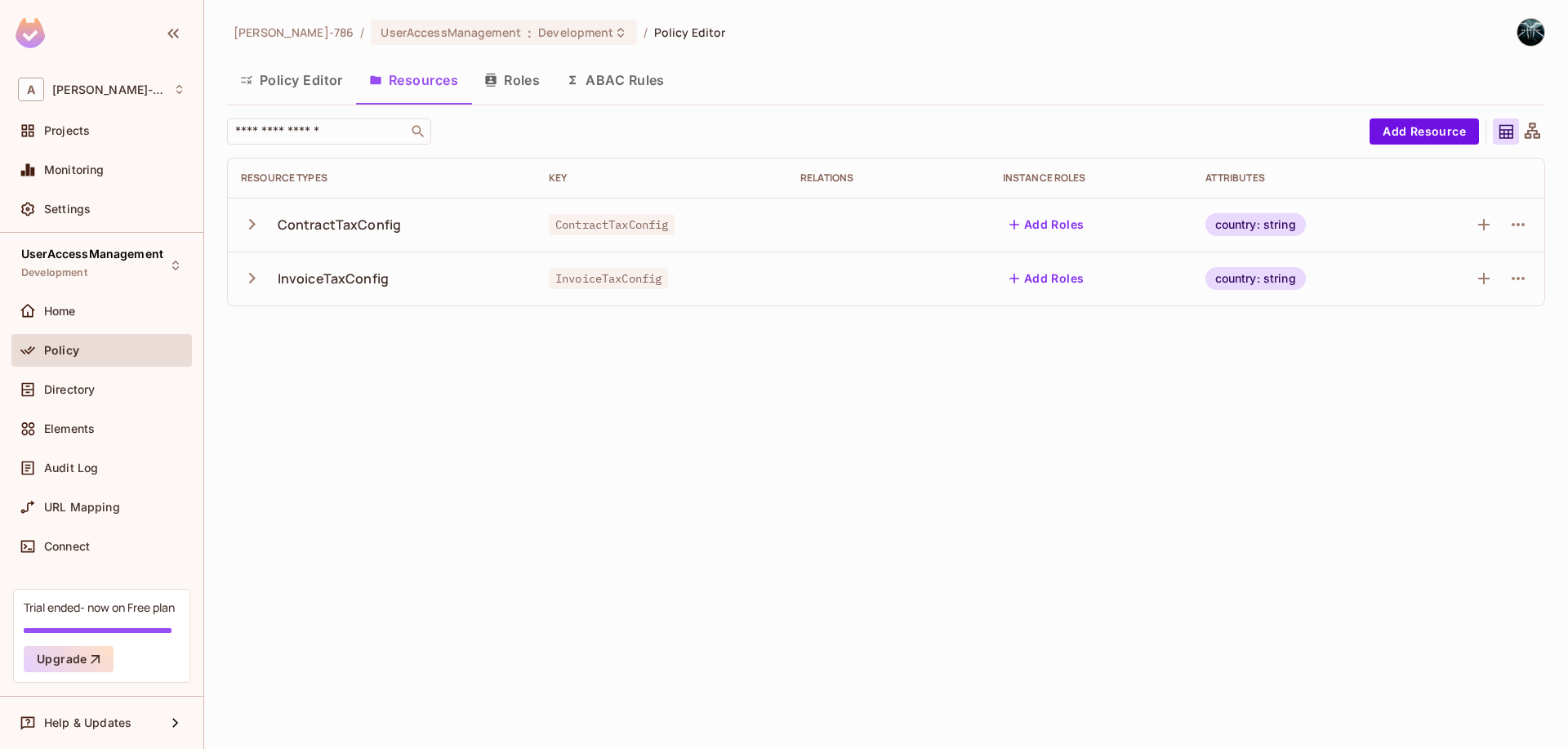
click at [254, 227] on icon "button" at bounding box center [251, 224] width 22 height 22
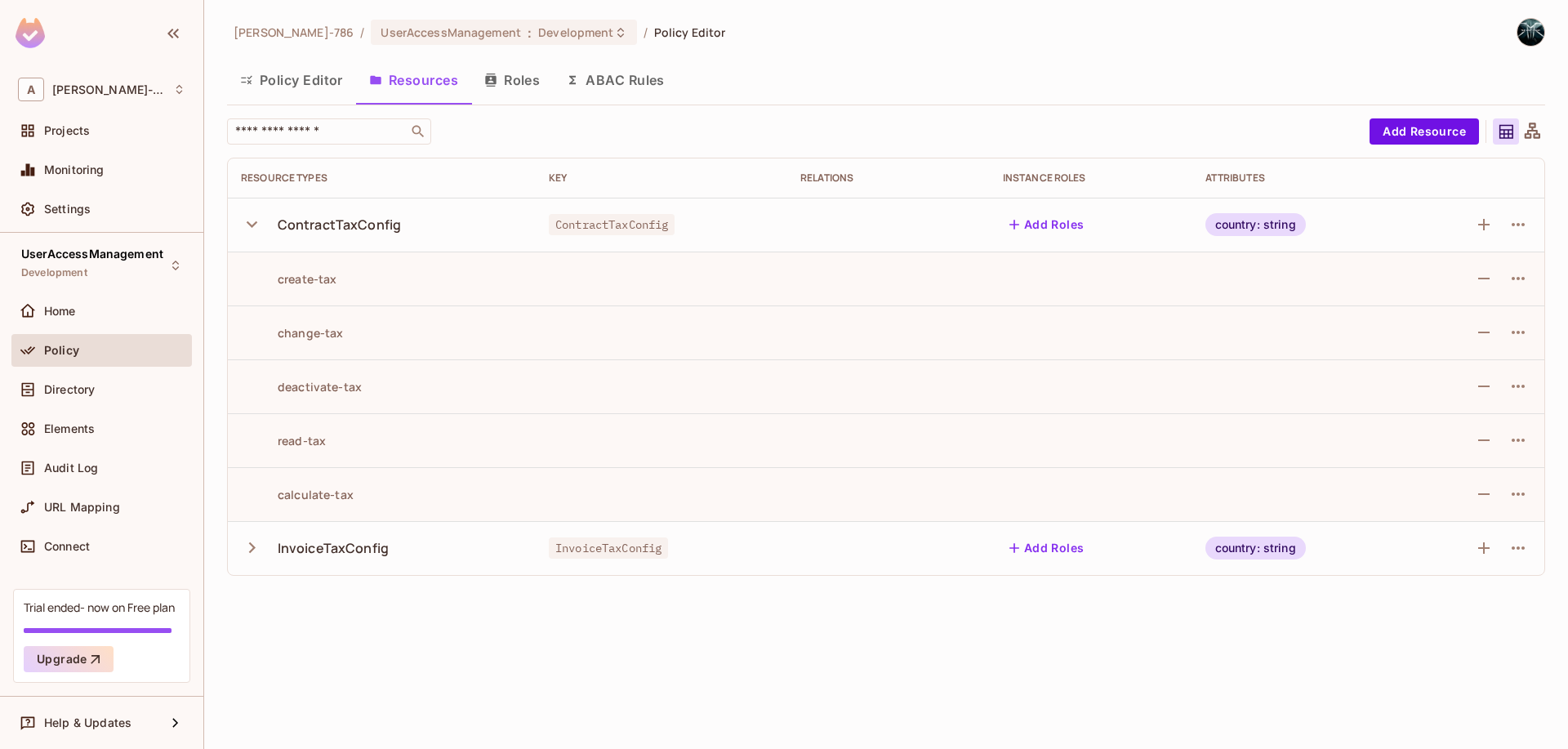
click at [254, 227] on icon "button" at bounding box center [251, 224] width 22 height 22
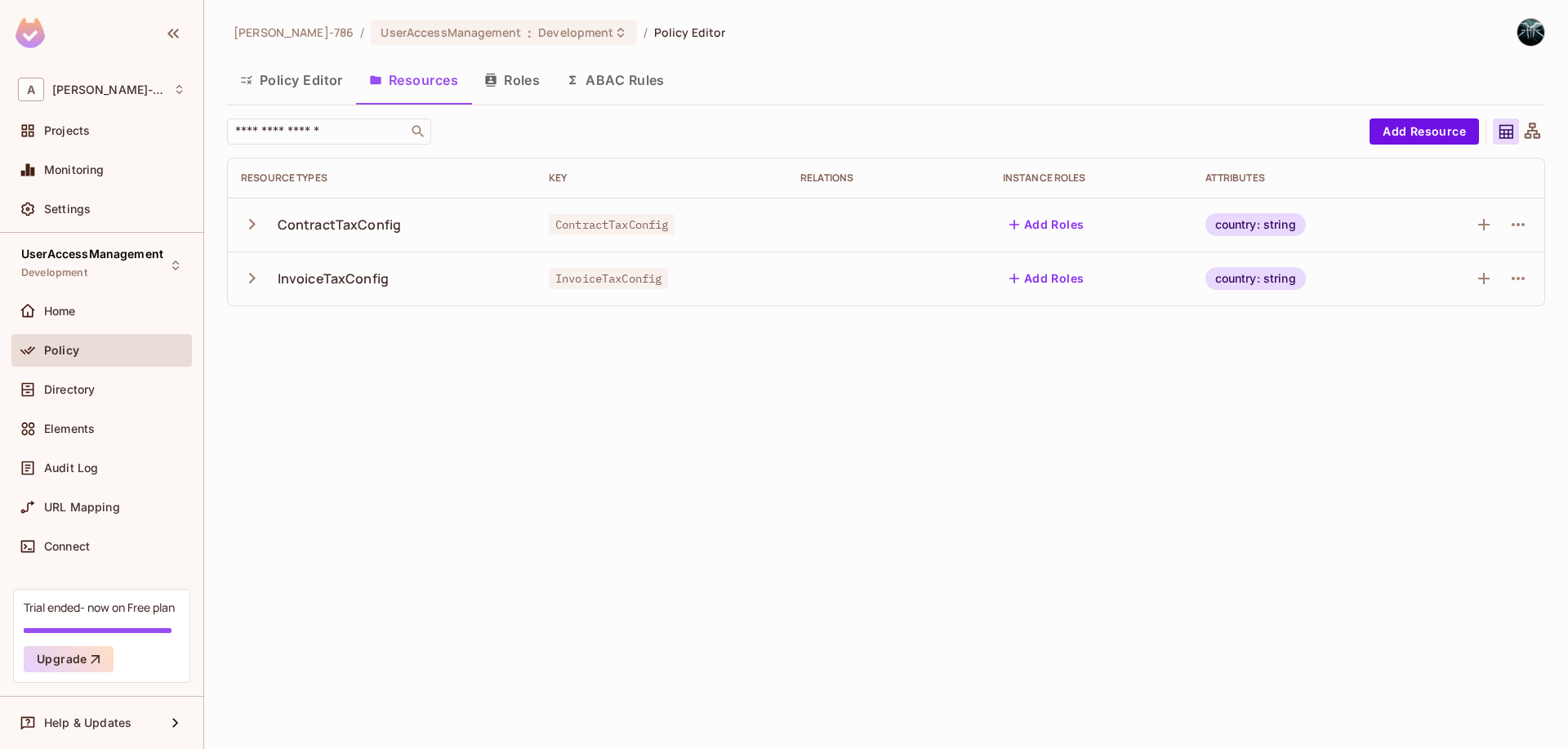
click at [257, 283] on icon "button" at bounding box center [251, 278] width 22 height 22
click at [260, 218] on icon "button" at bounding box center [251, 224] width 22 height 22
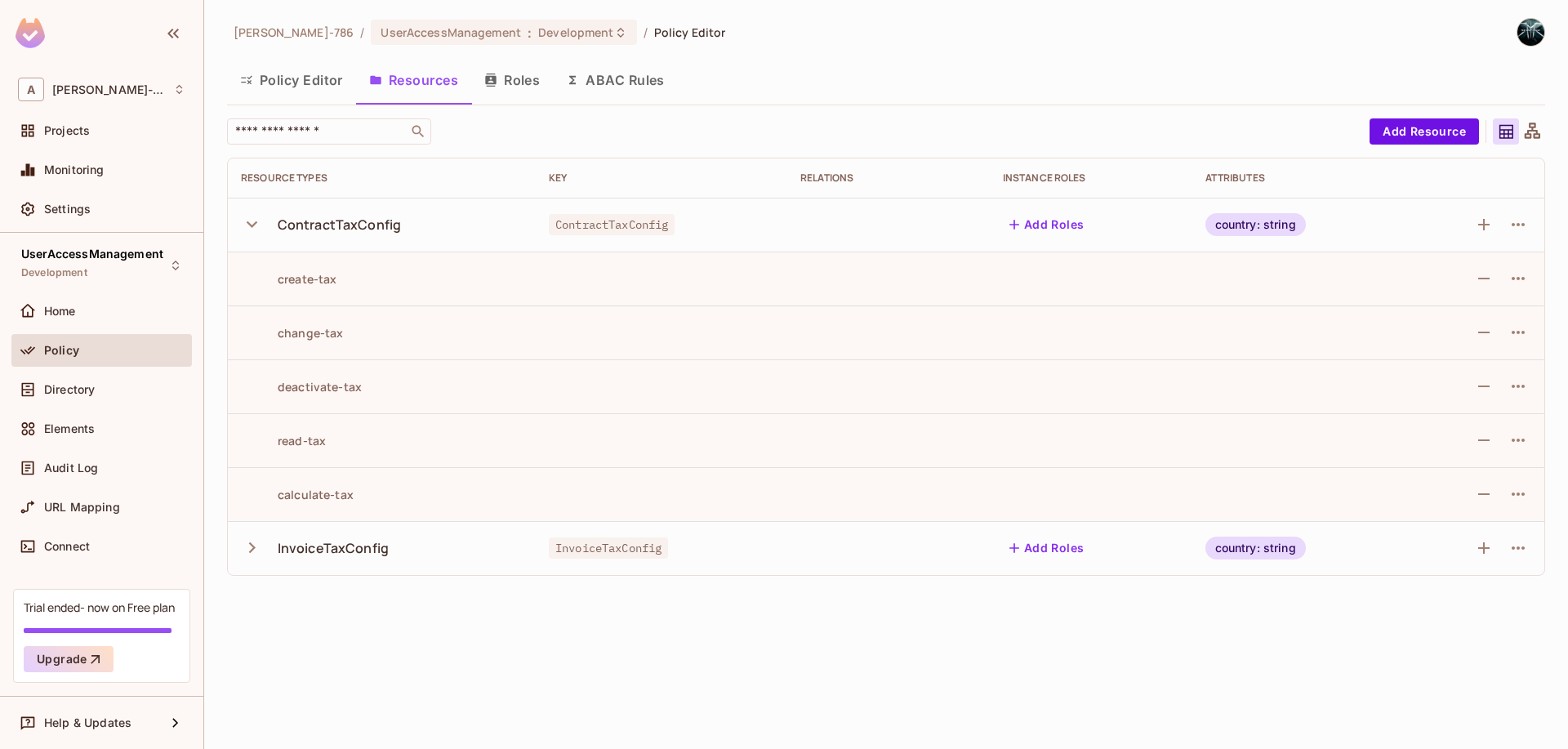
click at [257, 224] on icon "button" at bounding box center [251, 224] width 22 height 22
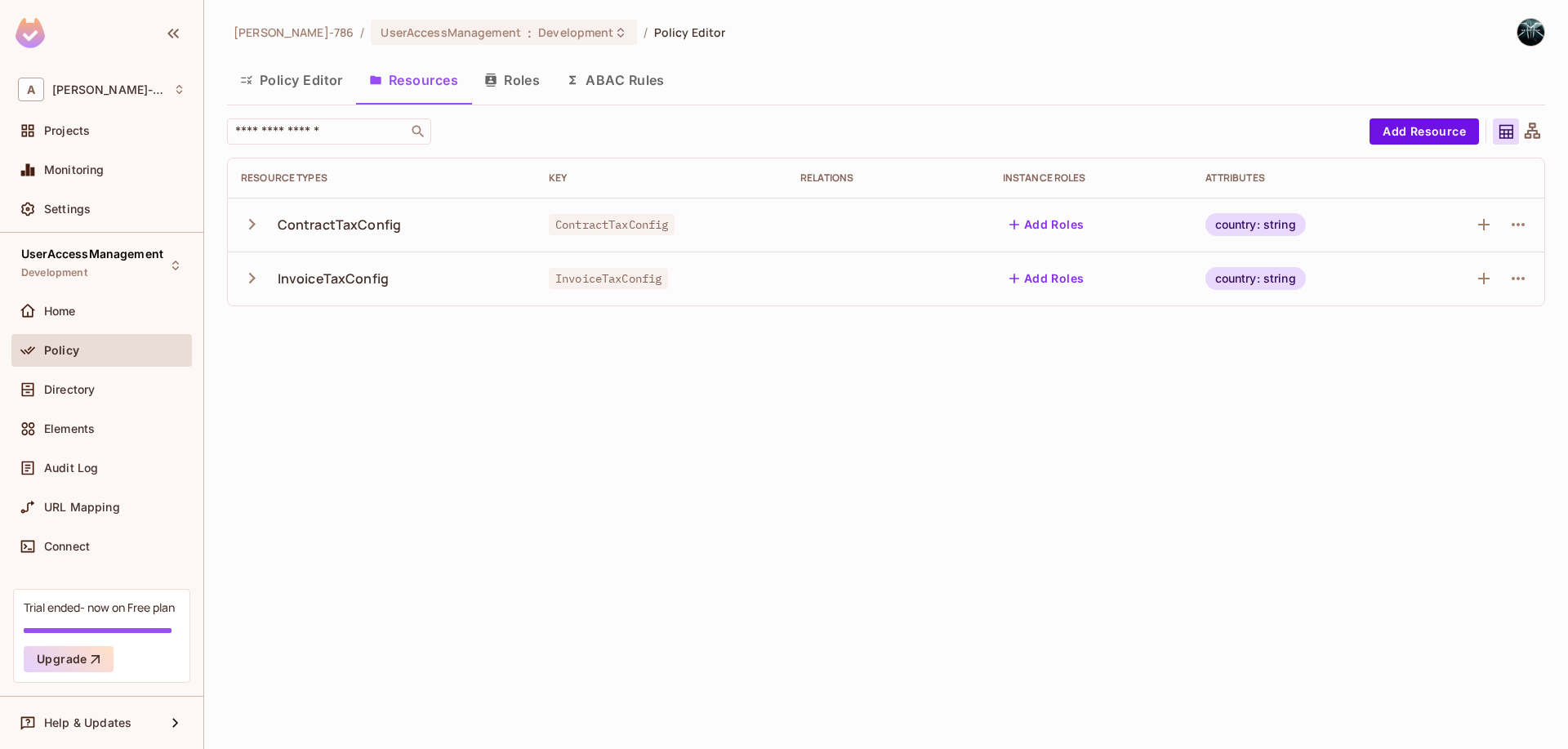
click at [252, 295] on button "button" at bounding box center [255, 278] width 28 height 35
click at [252, 282] on icon "button" at bounding box center [251, 278] width 22 height 22
click at [252, 230] on icon "button" at bounding box center [251, 224] width 22 height 22
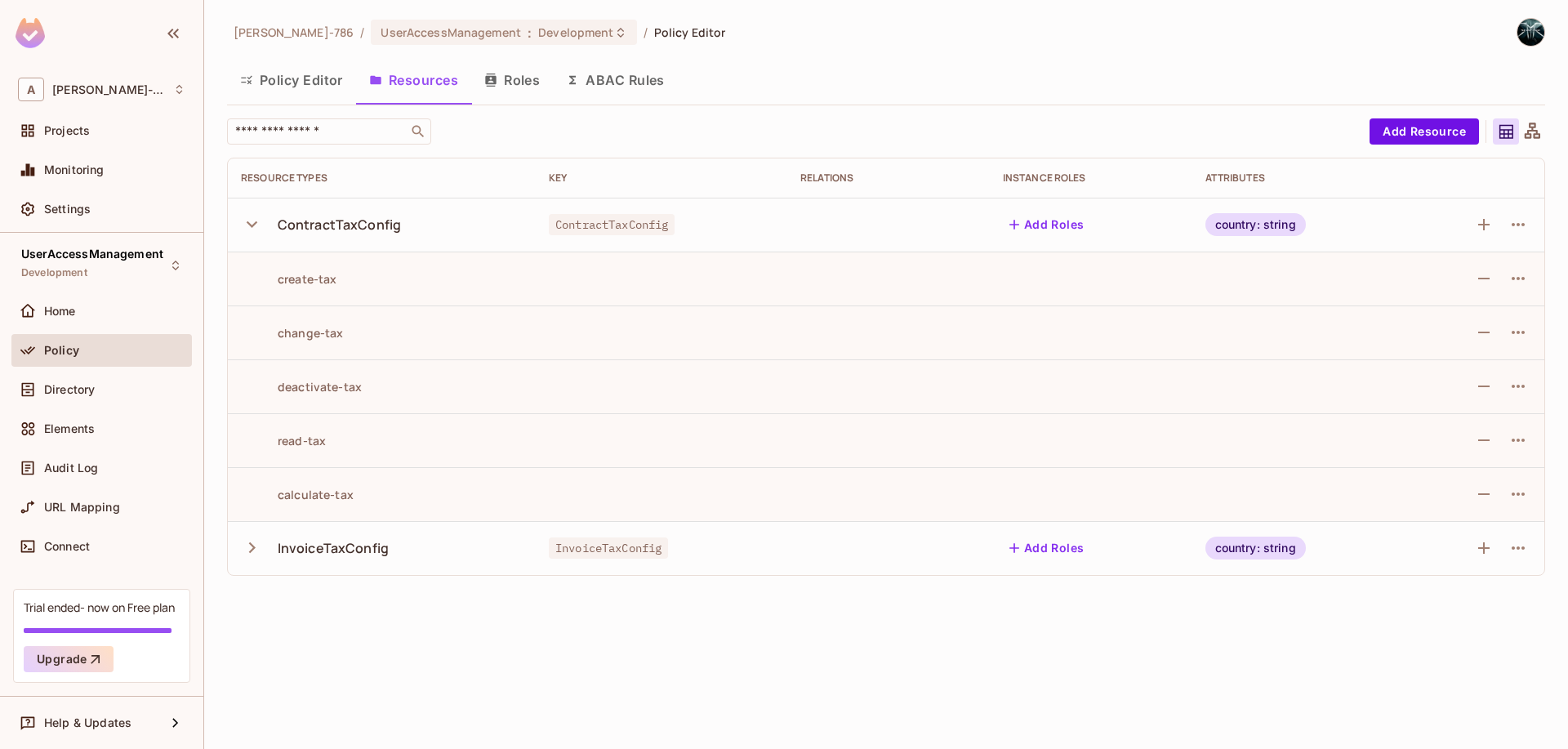
click at [532, 83] on button "Roles" at bounding box center [512, 80] width 82 height 41
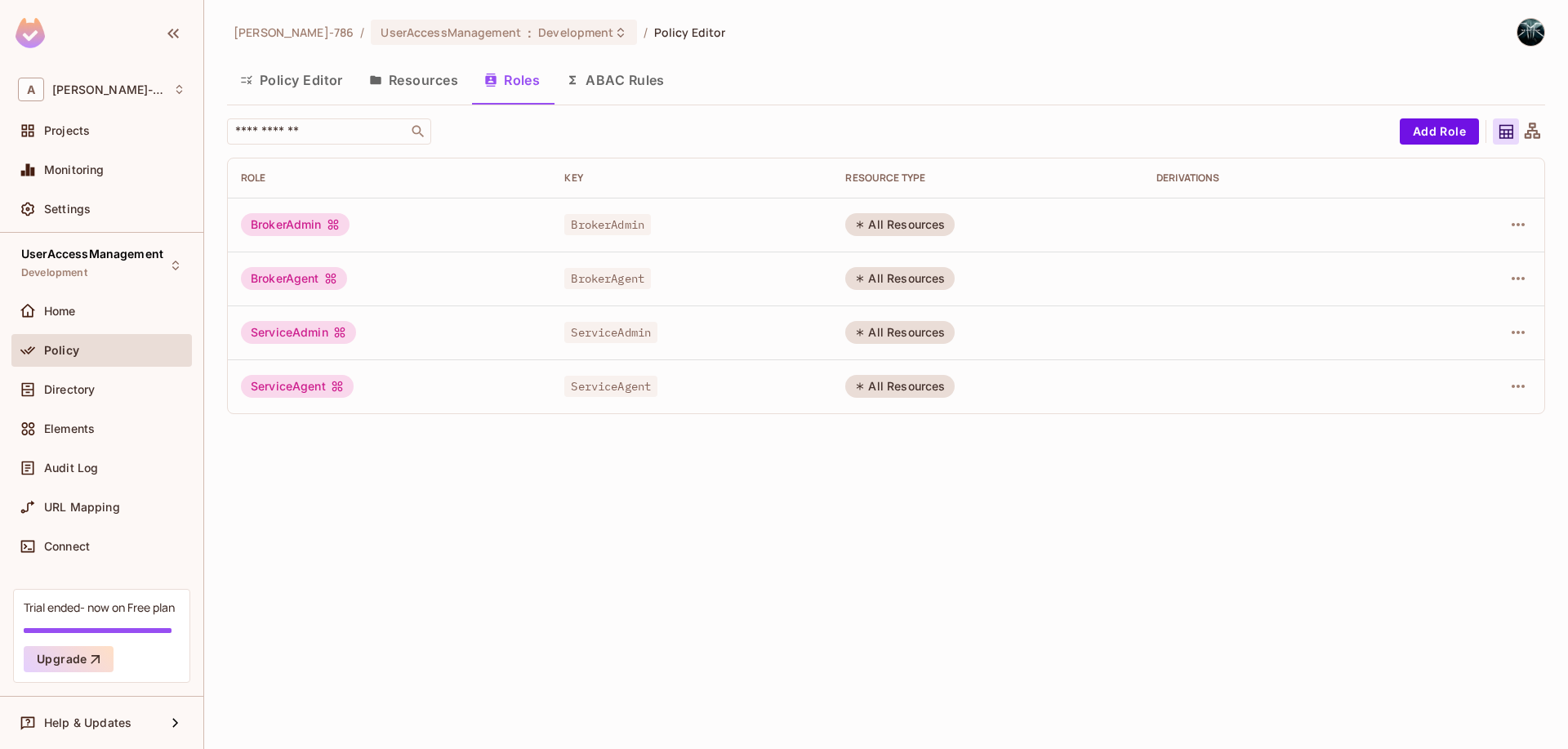
click at [420, 81] on button "Resources" at bounding box center [413, 80] width 115 height 41
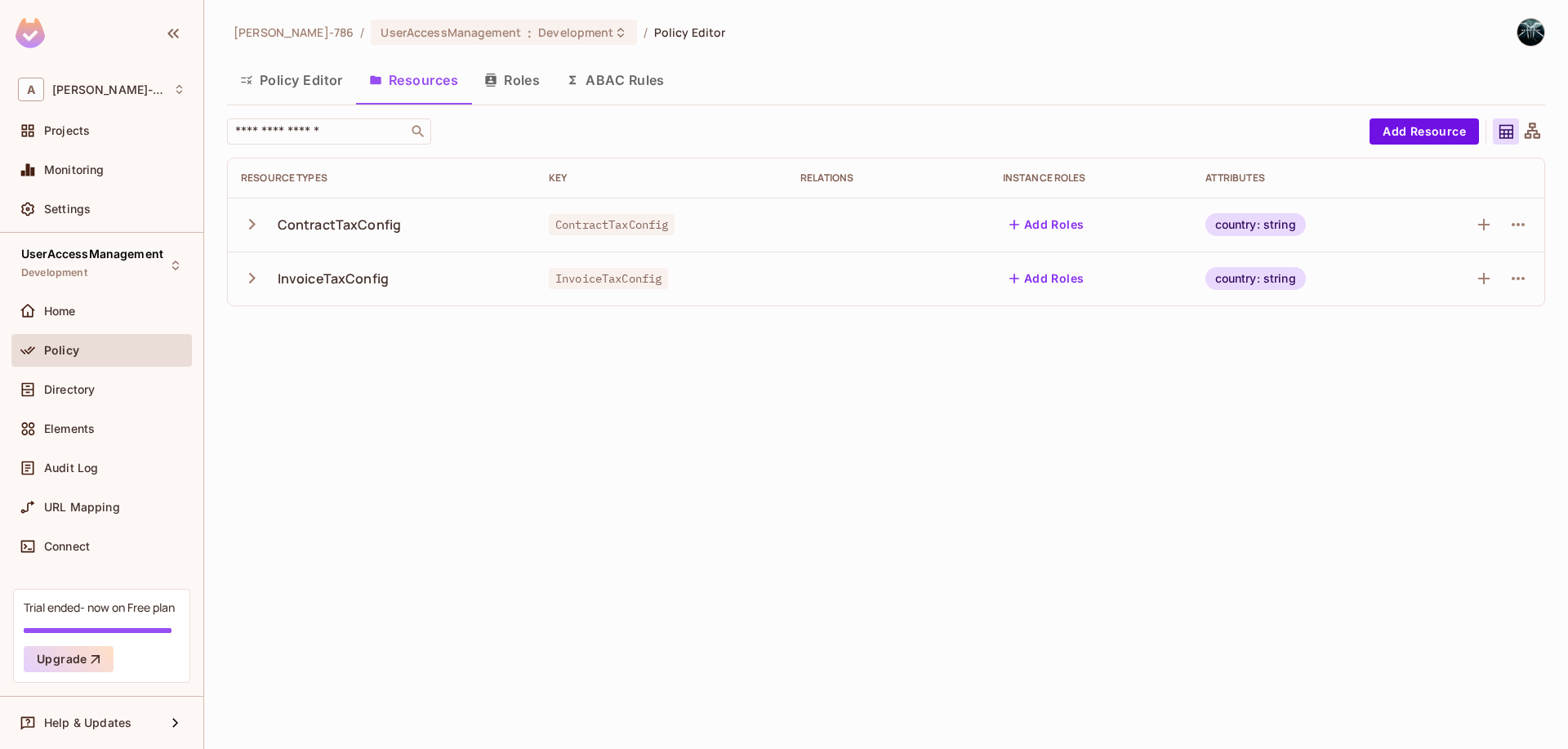
click at [316, 87] on button "Policy Editor" at bounding box center [291, 80] width 129 height 41
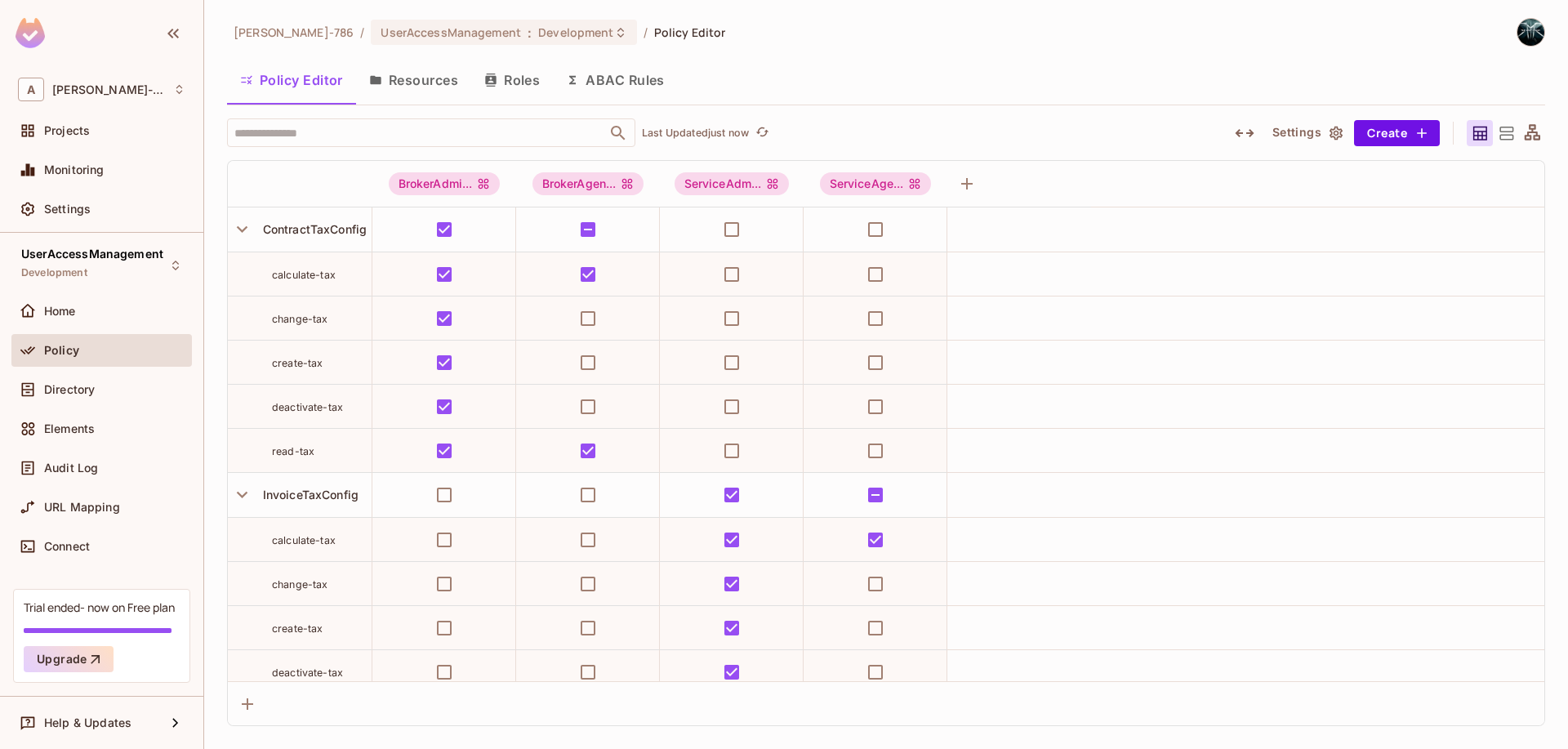
click at [623, 71] on button "ABAC Rules" at bounding box center [615, 80] width 125 height 41
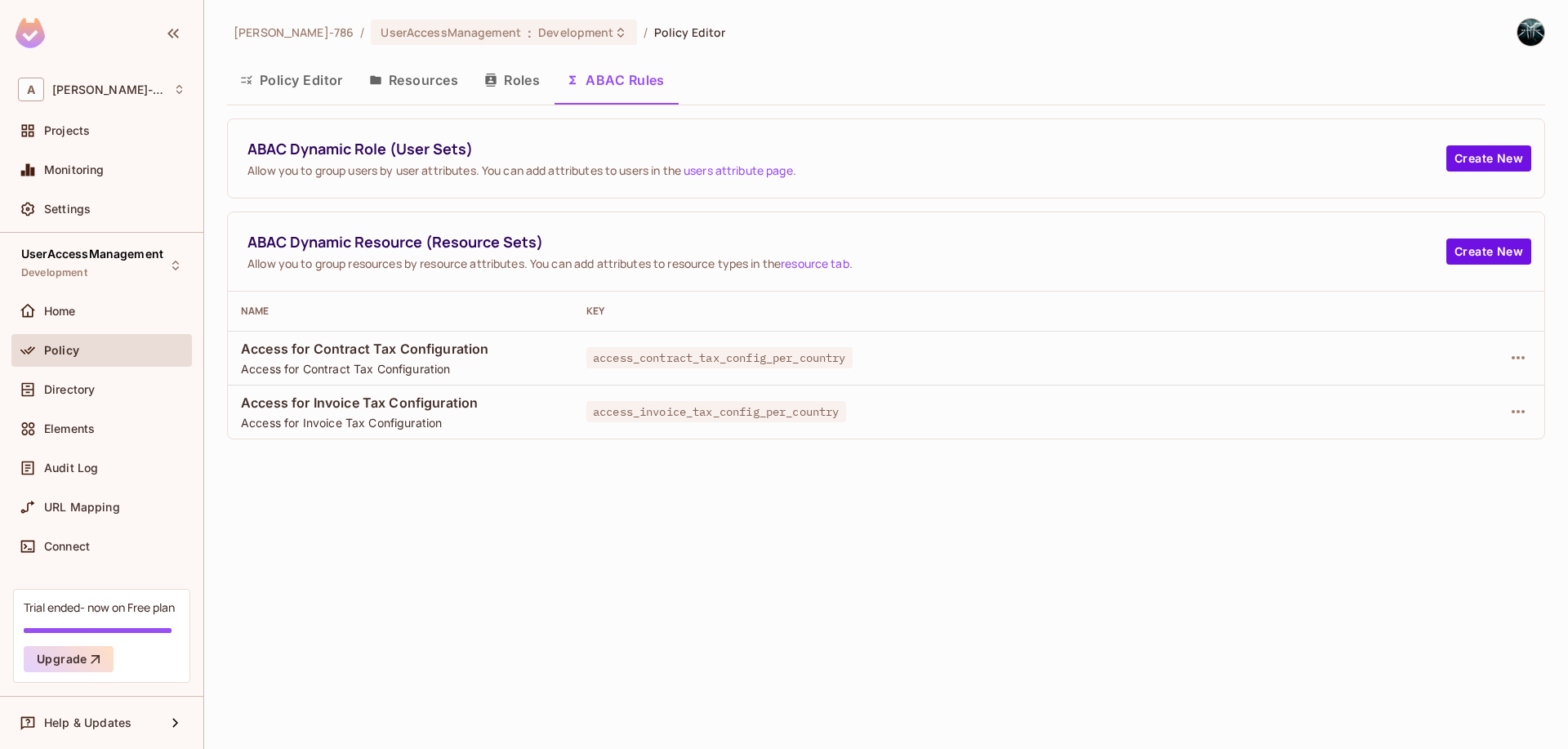
click at [1052, 374] on td "access_contract_tax_config_per_country" at bounding box center [985, 357] width 824 height 54
drag, startPoint x: 1060, startPoint y: 369, endPoint x: 1041, endPoint y: 369, distance: 19.0
click at [1059, 369] on td "access_contract_tax_config_per_country" at bounding box center [985, 357] width 824 height 54
click at [501, 349] on span "Access for Contract Tax Configuration" at bounding box center [400, 348] width 319 height 18
click at [1514, 356] on icon "button" at bounding box center [1519, 357] width 13 height 3
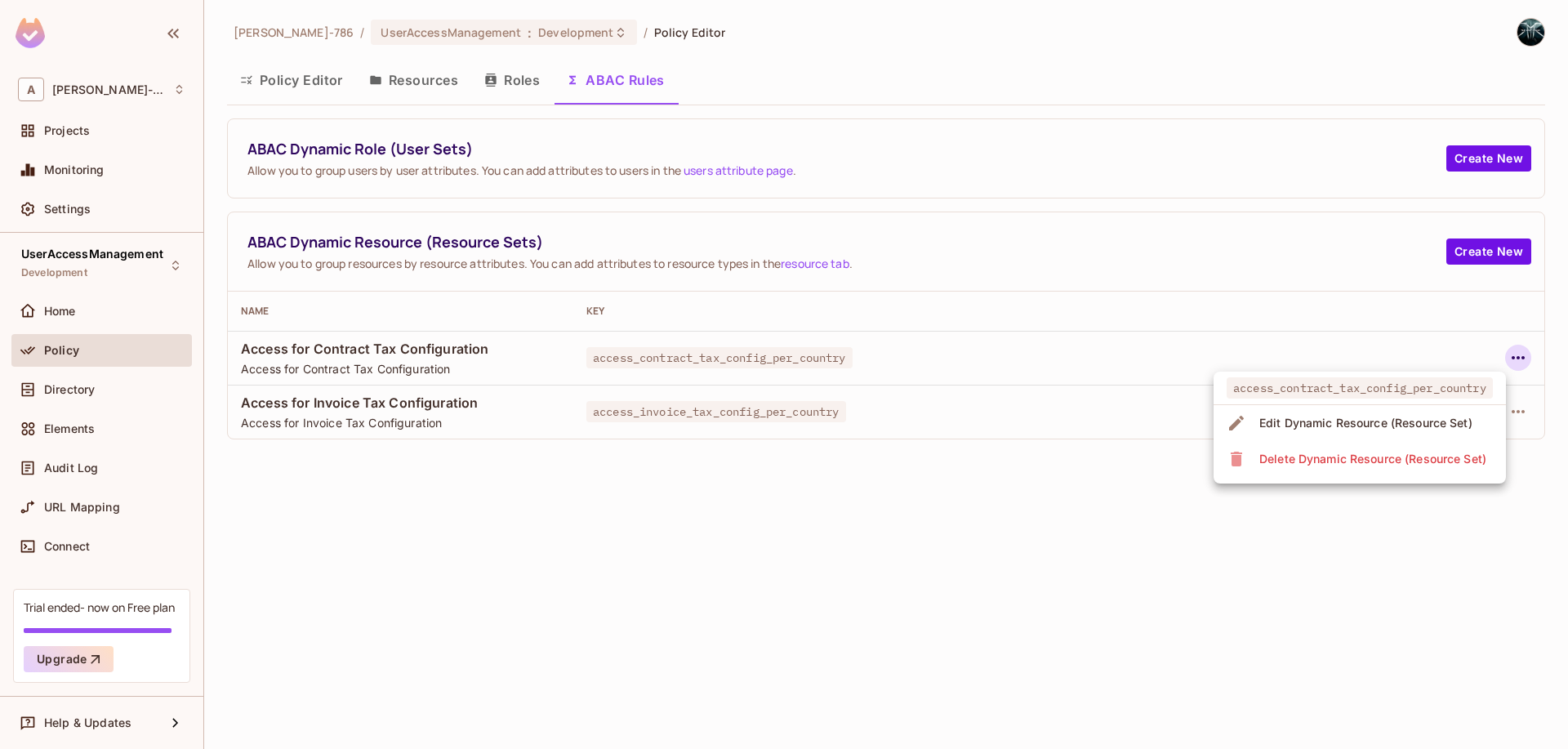
click at [1374, 423] on div "Edit Dynamic Resource (Resource Set)" at bounding box center [1365, 423] width 213 height 16
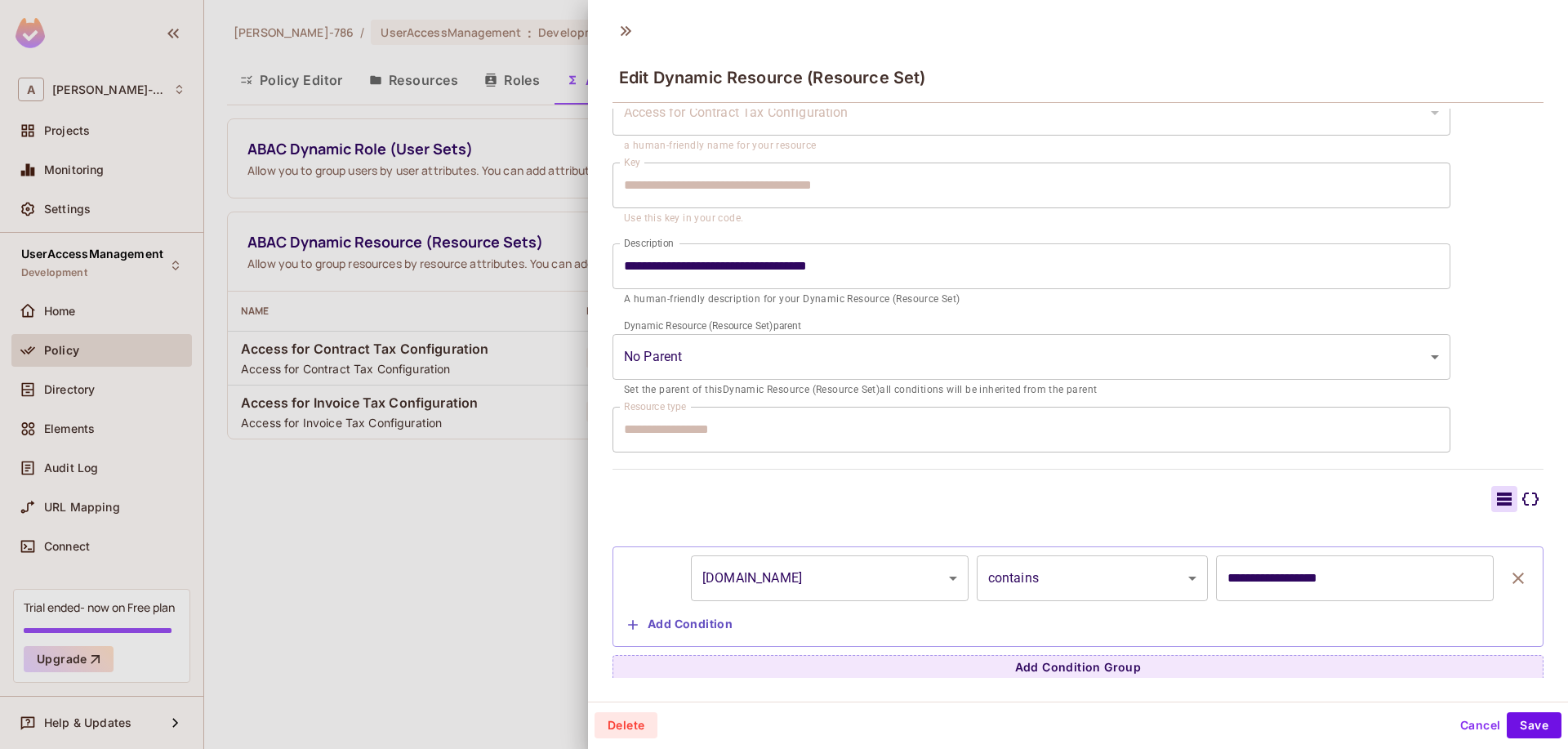
scroll to position [3, 0]
click at [1521, 495] on icon at bounding box center [1530, 496] width 20 height 20
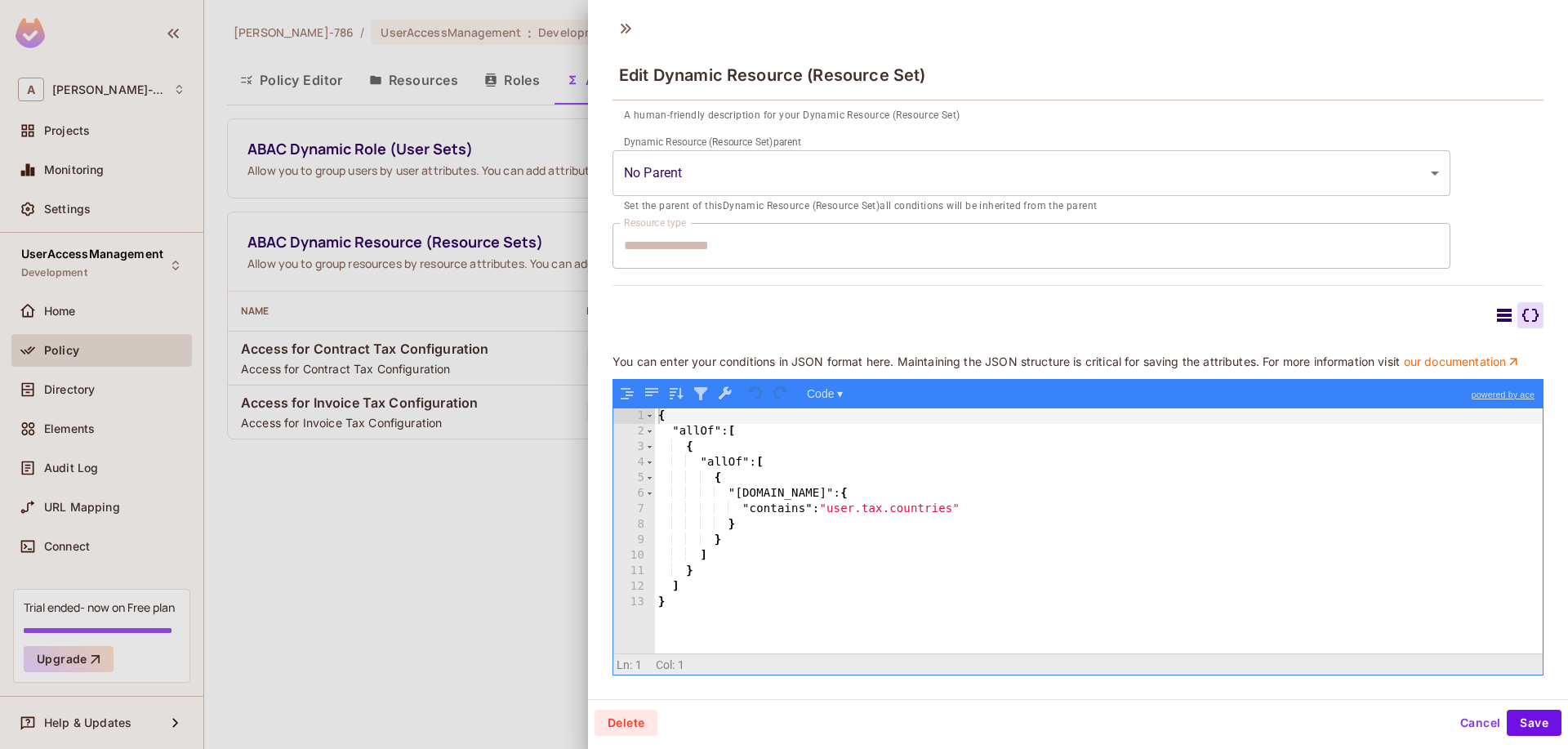
scroll to position [265, 0]
click at [846, 506] on div "{ "allOf" : [ { "allOf" : [ { "resource.country" : { "contains" : "user.tax.cou…" at bounding box center [1099, 546] width 887 height 276
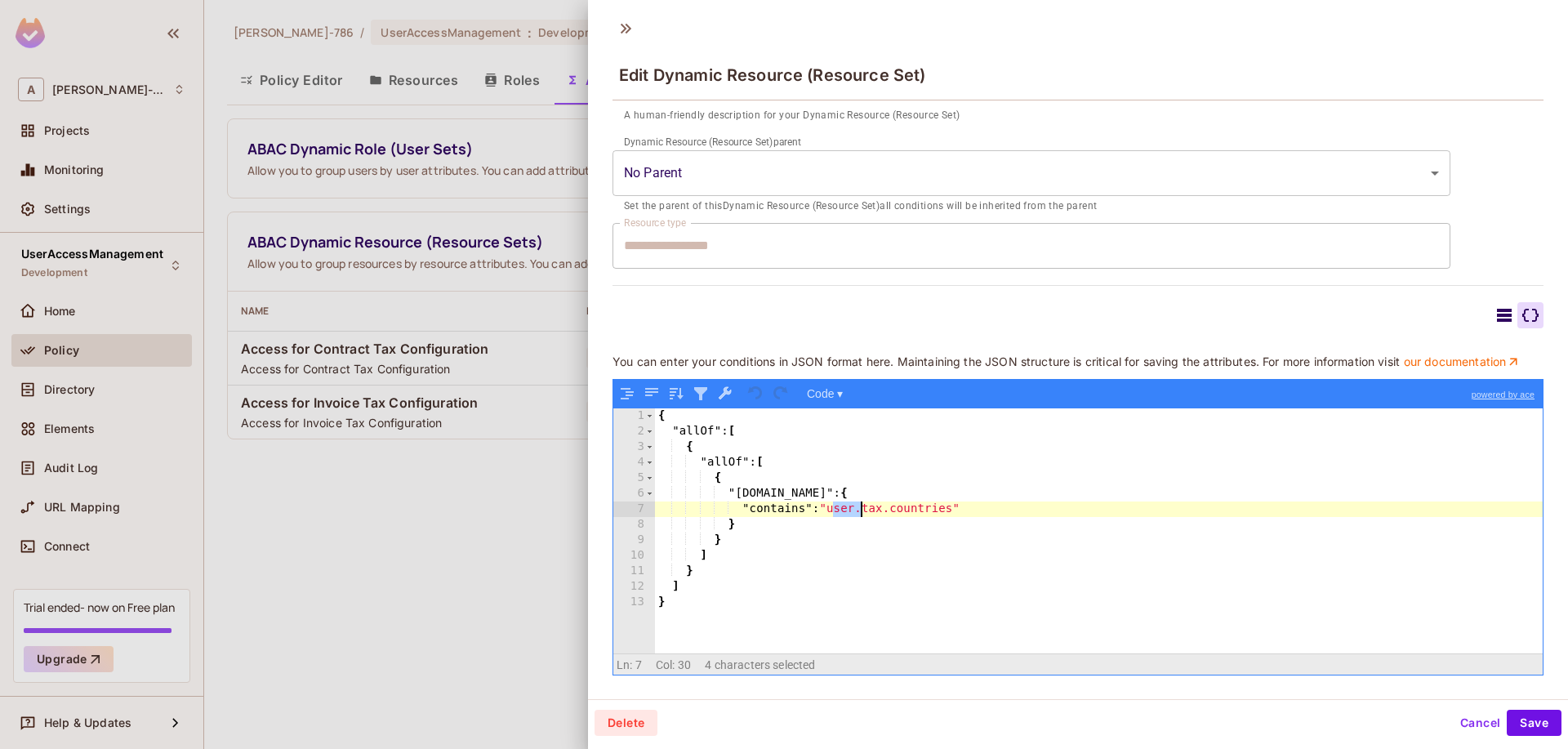
click at [846, 506] on div "{ "allOf" : [ { "allOf" : [ { "resource.country" : { "contains" : "user.tax.cou…" at bounding box center [1099, 546] width 887 height 276
click at [876, 509] on div "{ "allOf" : [ { "allOf" : [ { "resource.country" : { "contains" : "user.tax.cou…" at bounding box center [1099, 546] width 887 height 276
click at [936, 510] on div "{ "allOf" : [ { "allOf" : [ { "resource.country" : { "contains" : "user.tax.cou…" at bounding box center [1099, 546] width 887 height 276
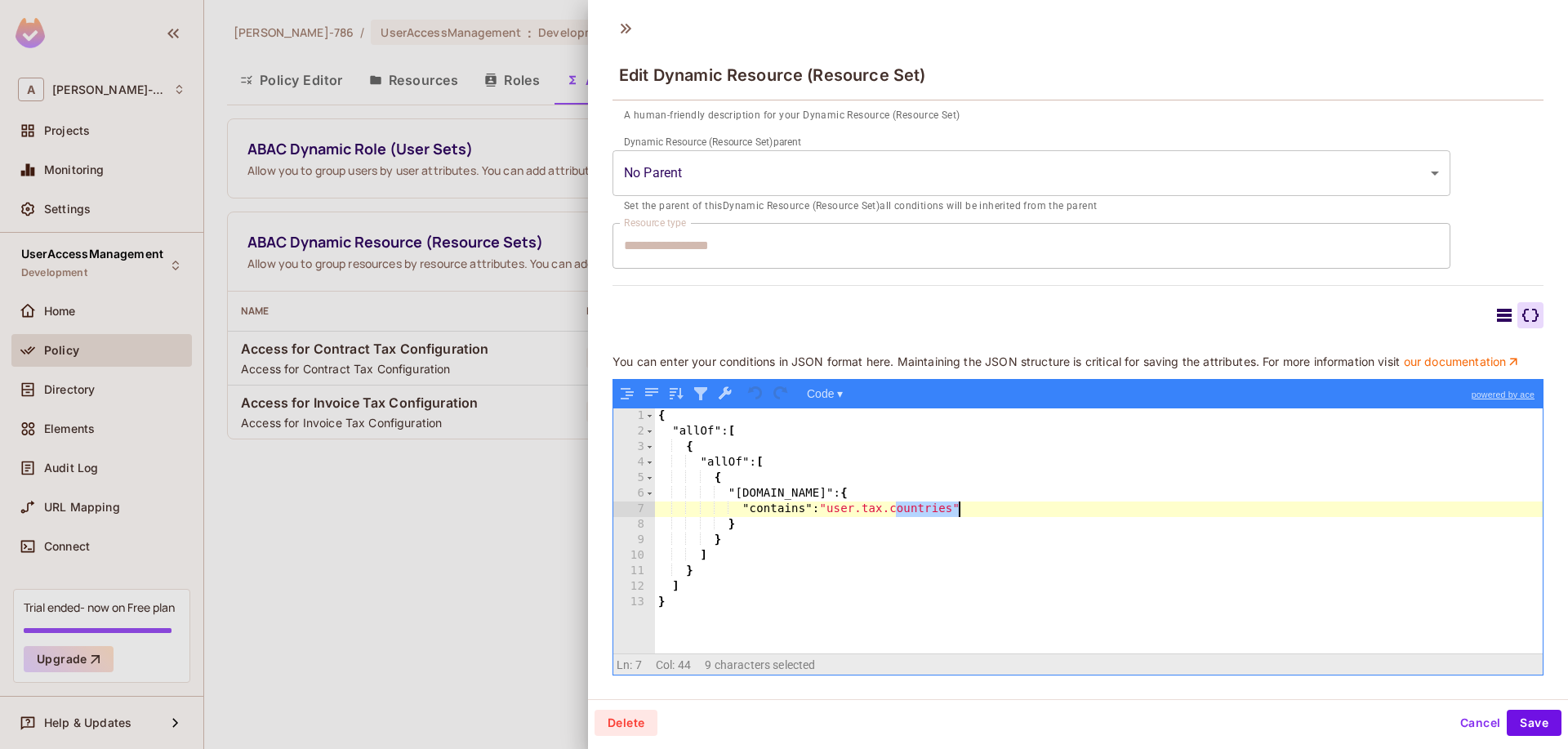
click at [1478, 722] on button "Cancel" at bounding box center [1480, 723] width 53 height 27
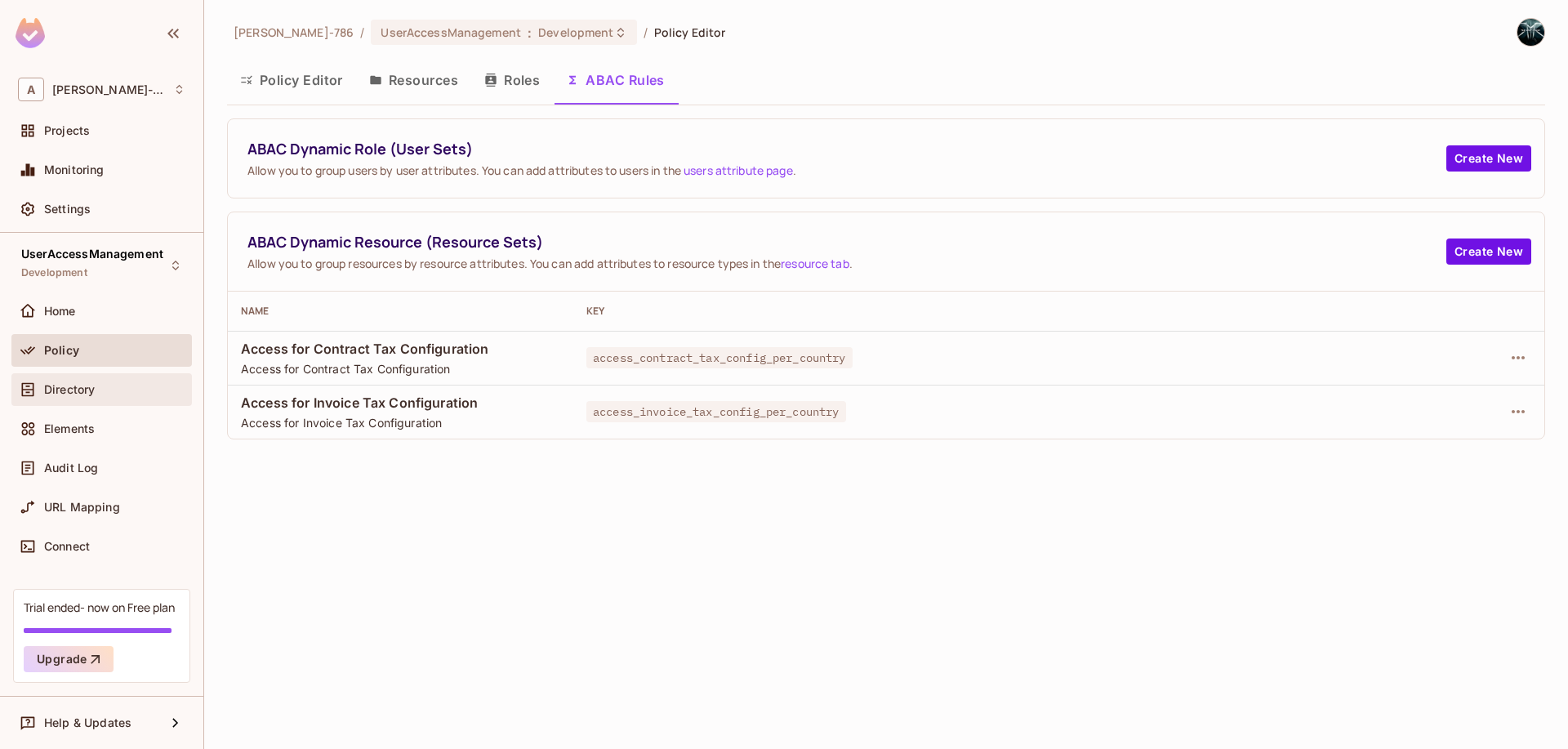
click at [85, 387] on span "Directory" at bounding box center [69, 390] width 50 height 13
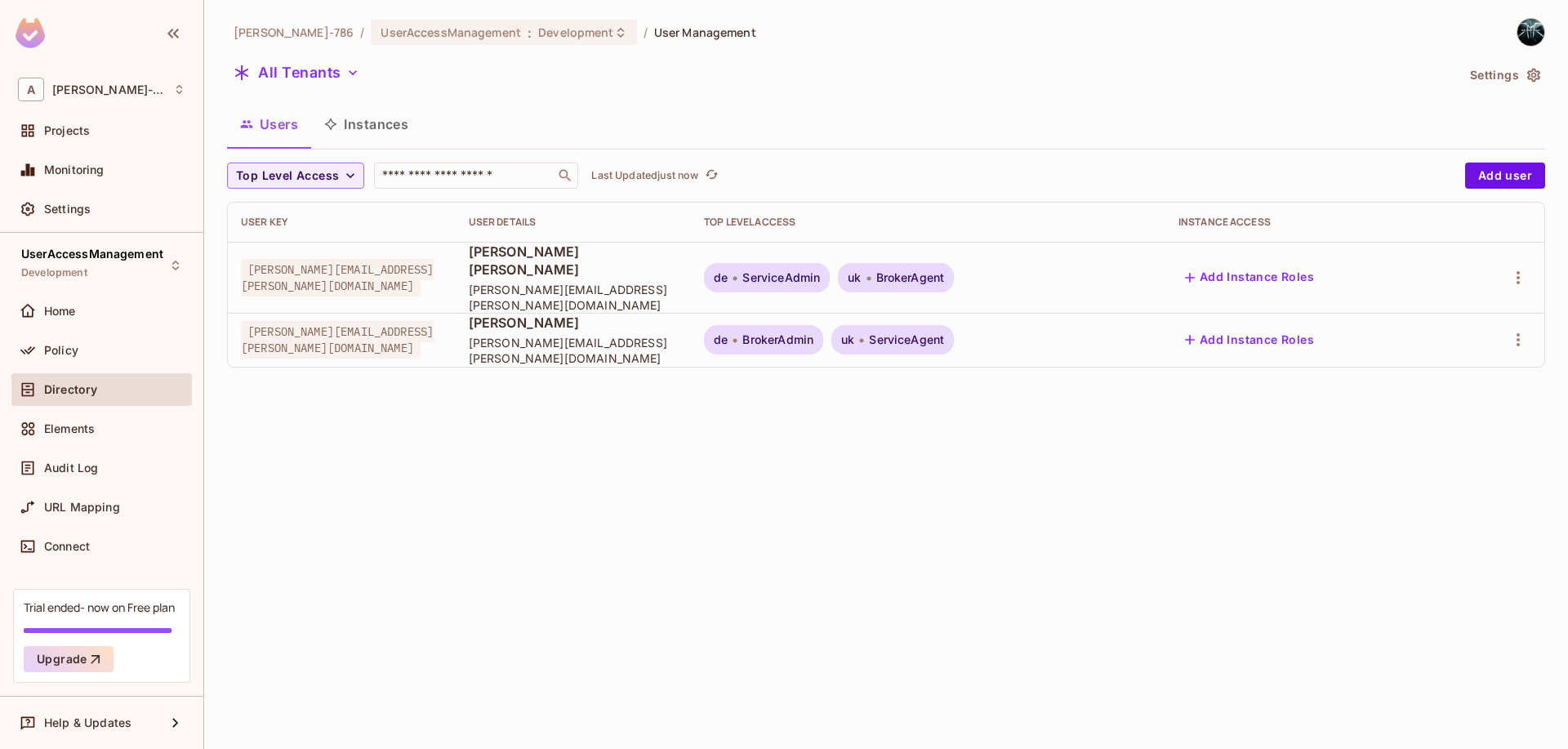
click at [382, 109] on button "Instances" at bounding box center [366, 123] width 110 height 41
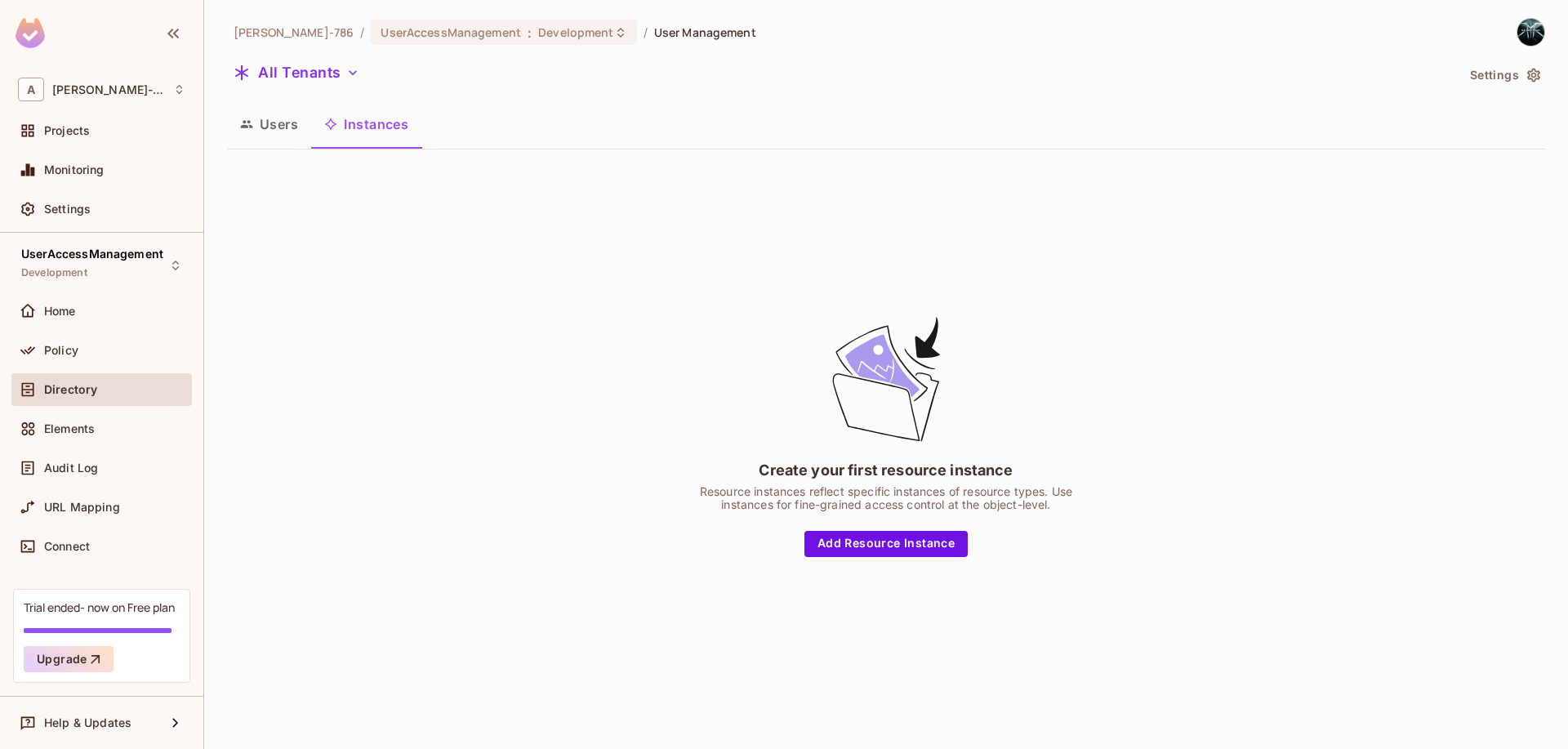
click at [858, 557] on div "Create your first resource instance Resource instances reflect specific instanc…" at bounding box center [885, 434] width 1318 height 545
click at [863, 555] on button "Add Resource Instance" at bounding box center [886, 544] width 163 height 27
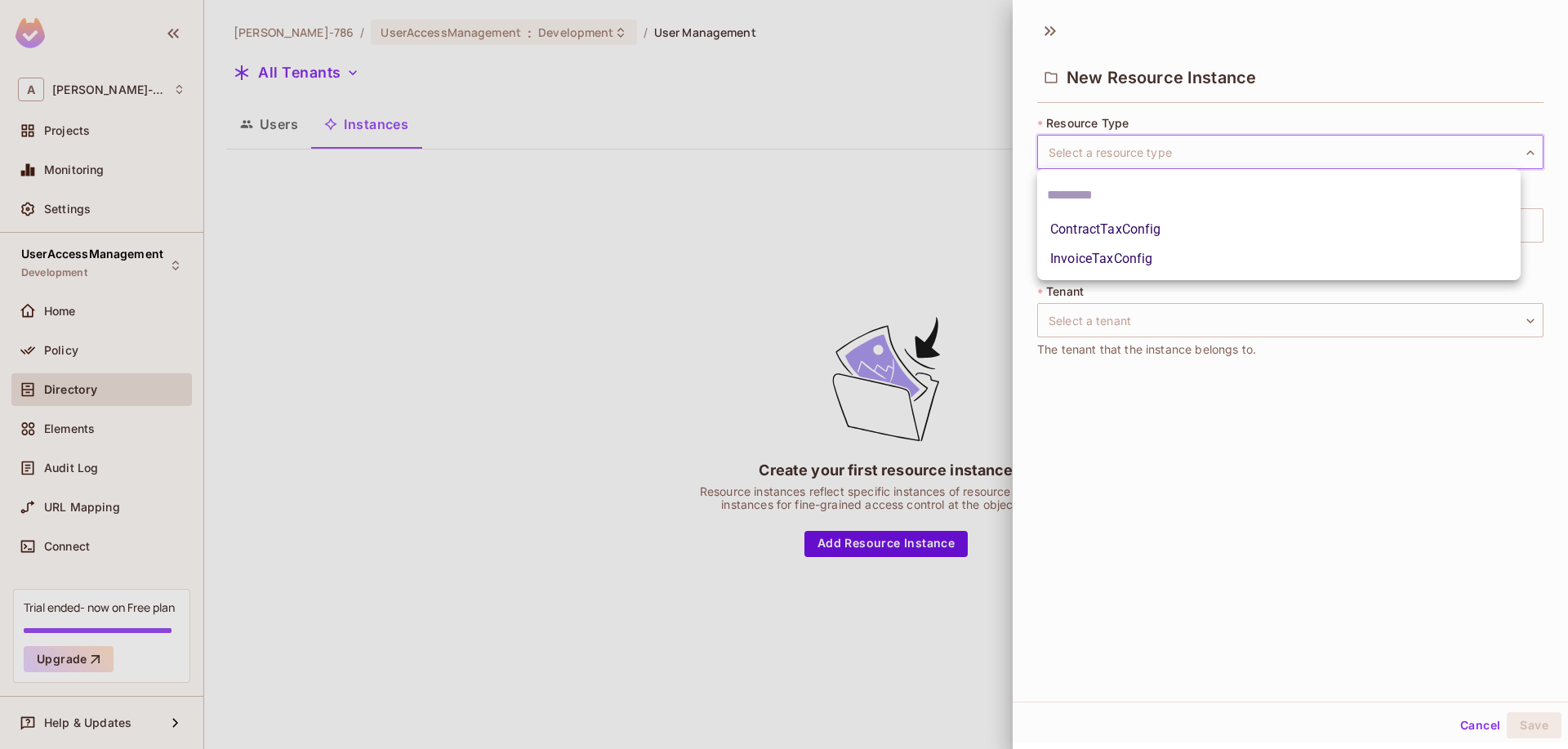
click at [1037, 157] on body "A Arunkumar-786 Projects Monitoring Settings UserAccessManagement Development H…" at bounding box center [784, 374] width 1568 height 749
click at [1054, 433] on div at bounding box center [784, 374] width 1568 height 749
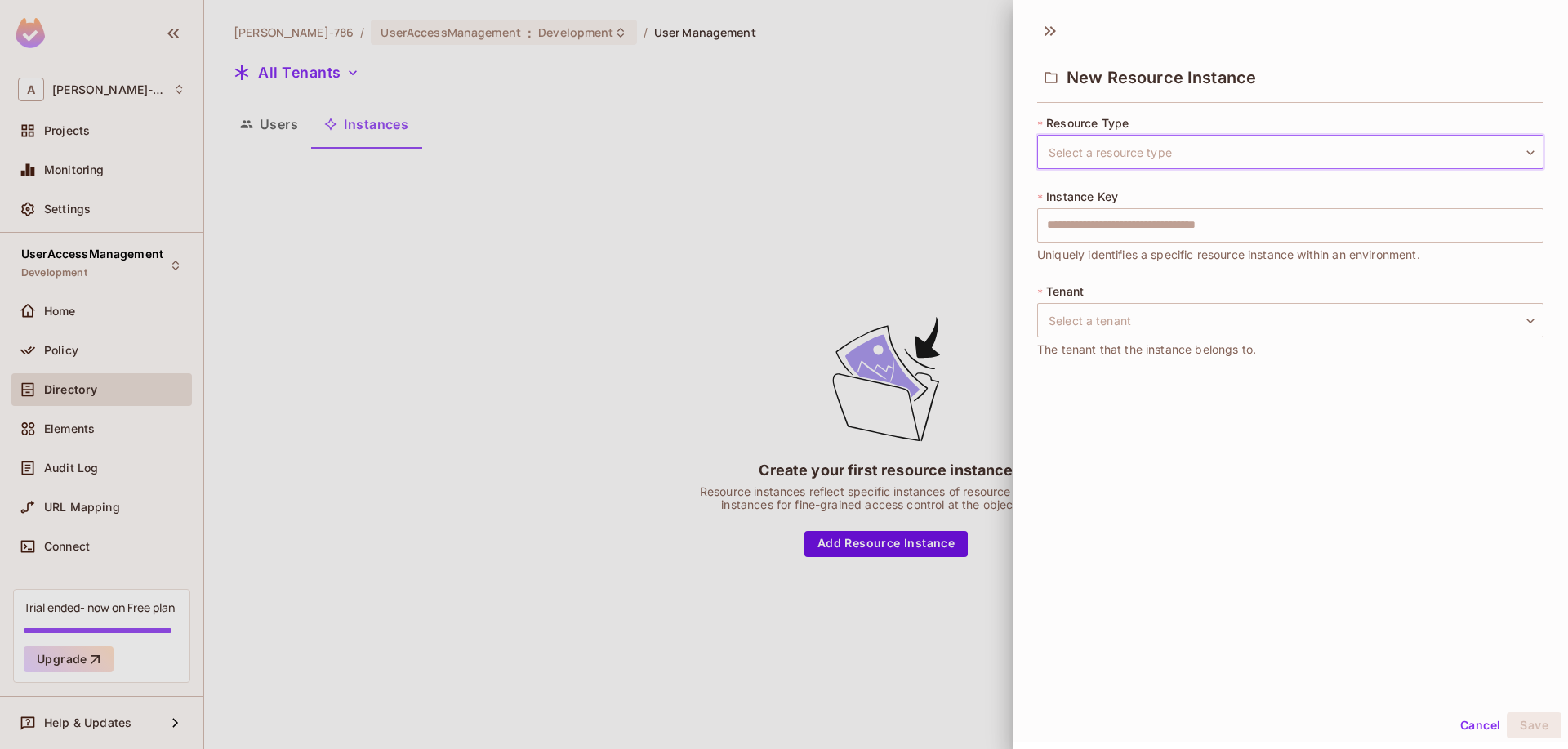
click at [1114, 153] on body "A Arunkumar-786 Projects Monitoring Settings UserAccessManagement Development H…" at bounding box center [784, 374] width 1568 height 749
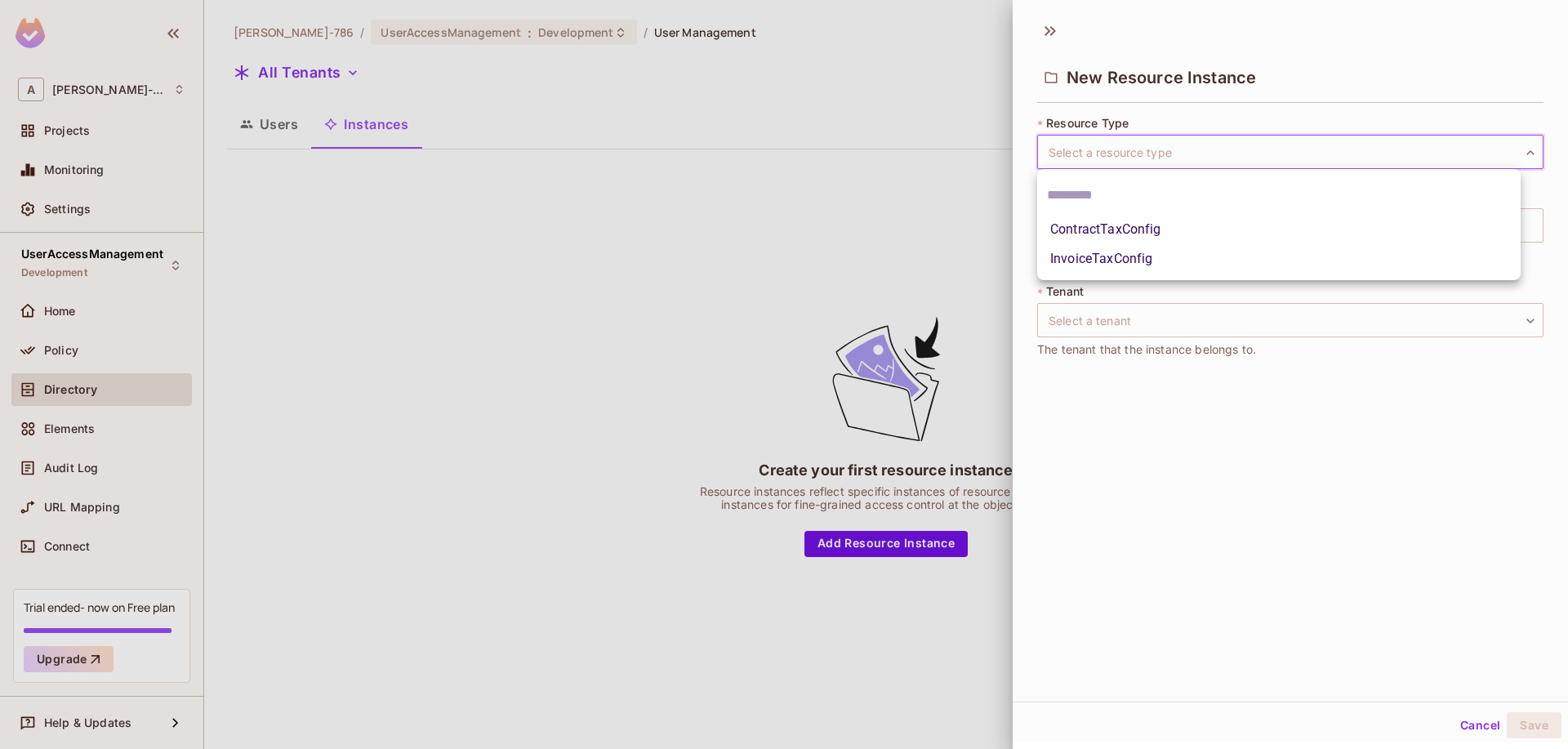
click at [1082, 230] on li "ContractTaxConfig" at bounding box center [1279, 229] width 483 height 29
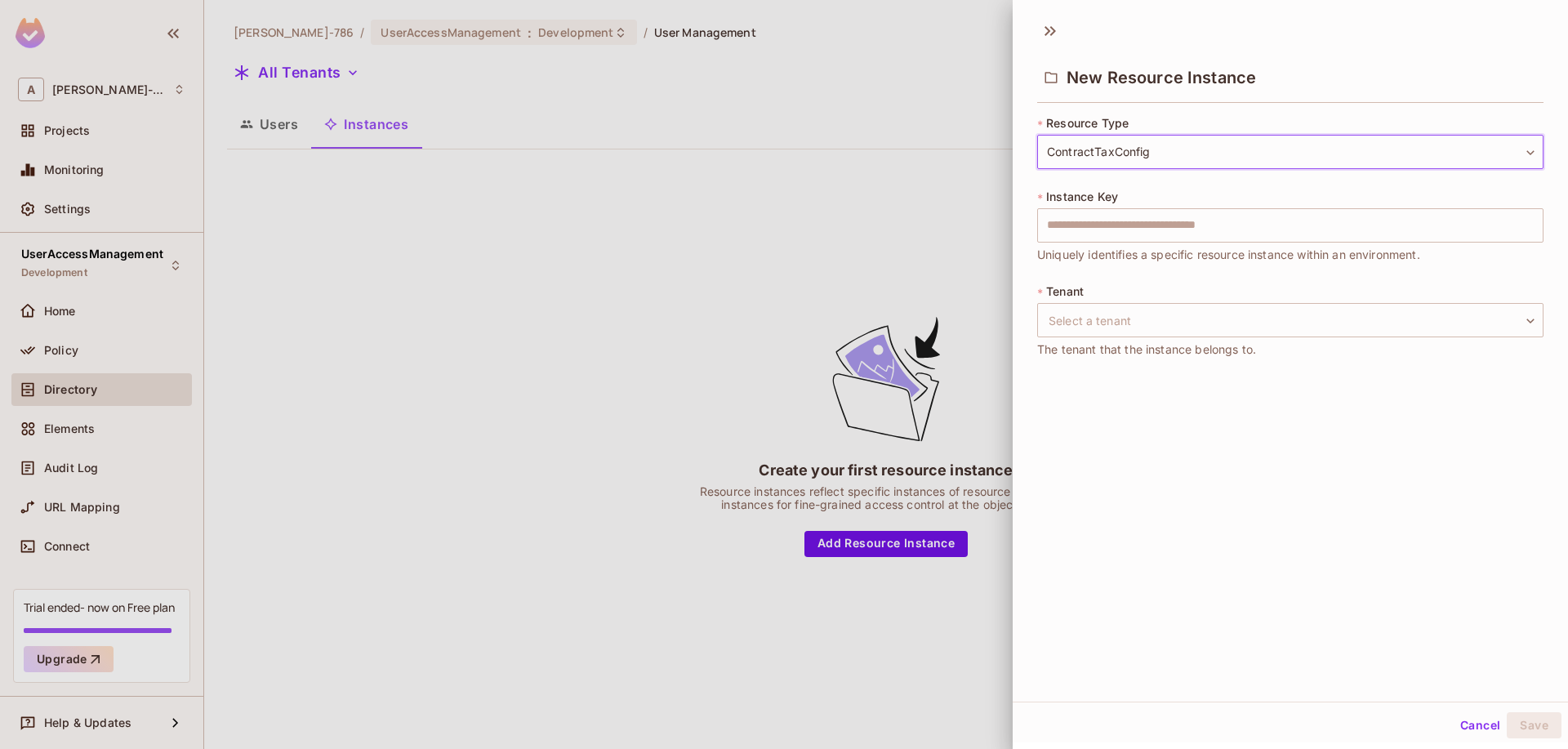
type input "**********"
click at [1082, 233] on input "text" at bounding box center [1290, 226] width 506 height 34
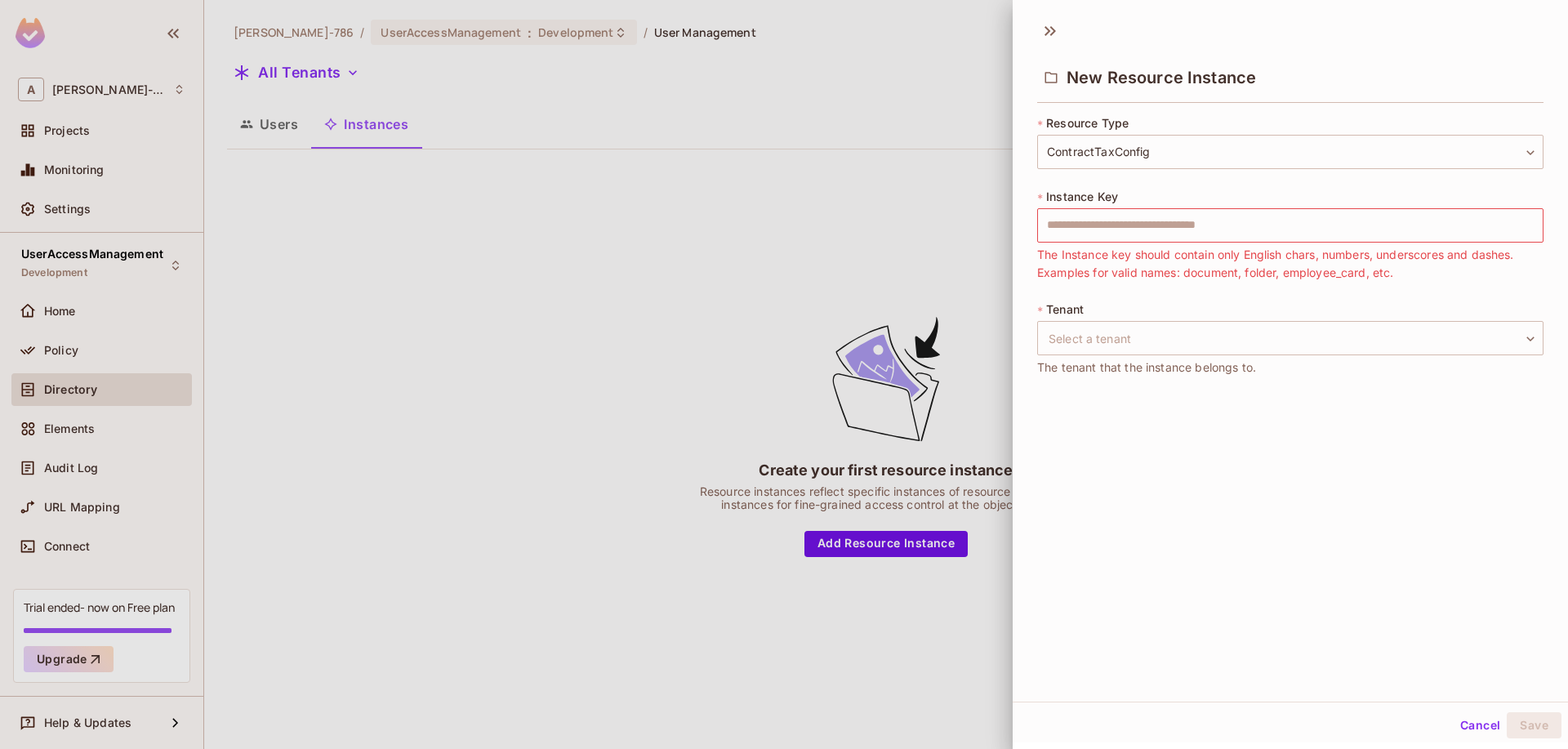
click at [1085, 341] on div "* Tenant Select a tenant ​ Select a tenant The tenant that the instance belongs…" at bounding box center [1290, 338] width 506 height 75
click at [1085, 339] on body "**********" at bounding box center [784, 374] width 1568 height 749
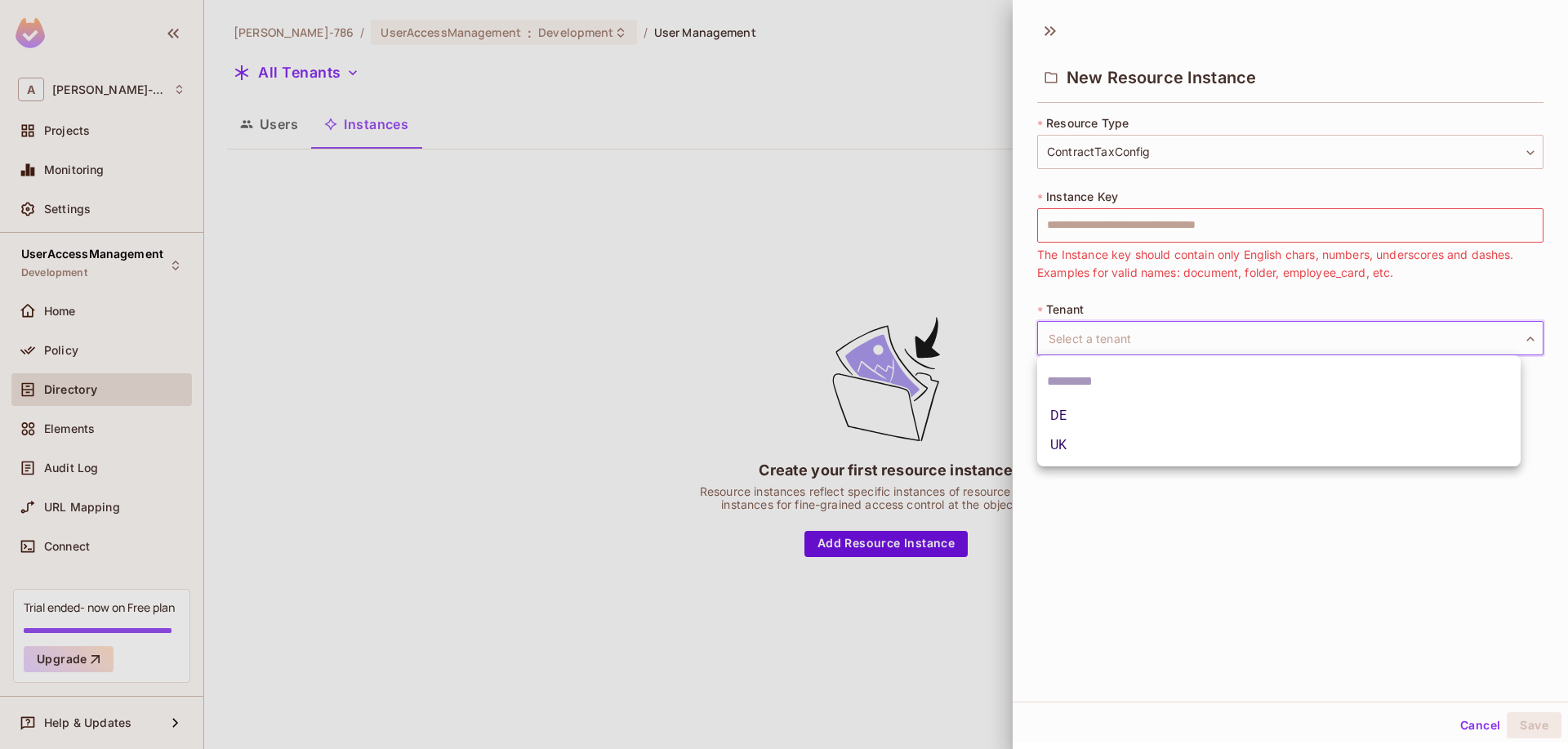
click at [1068, 223] on div at bounding box center [784, 374] width 1568 height 749
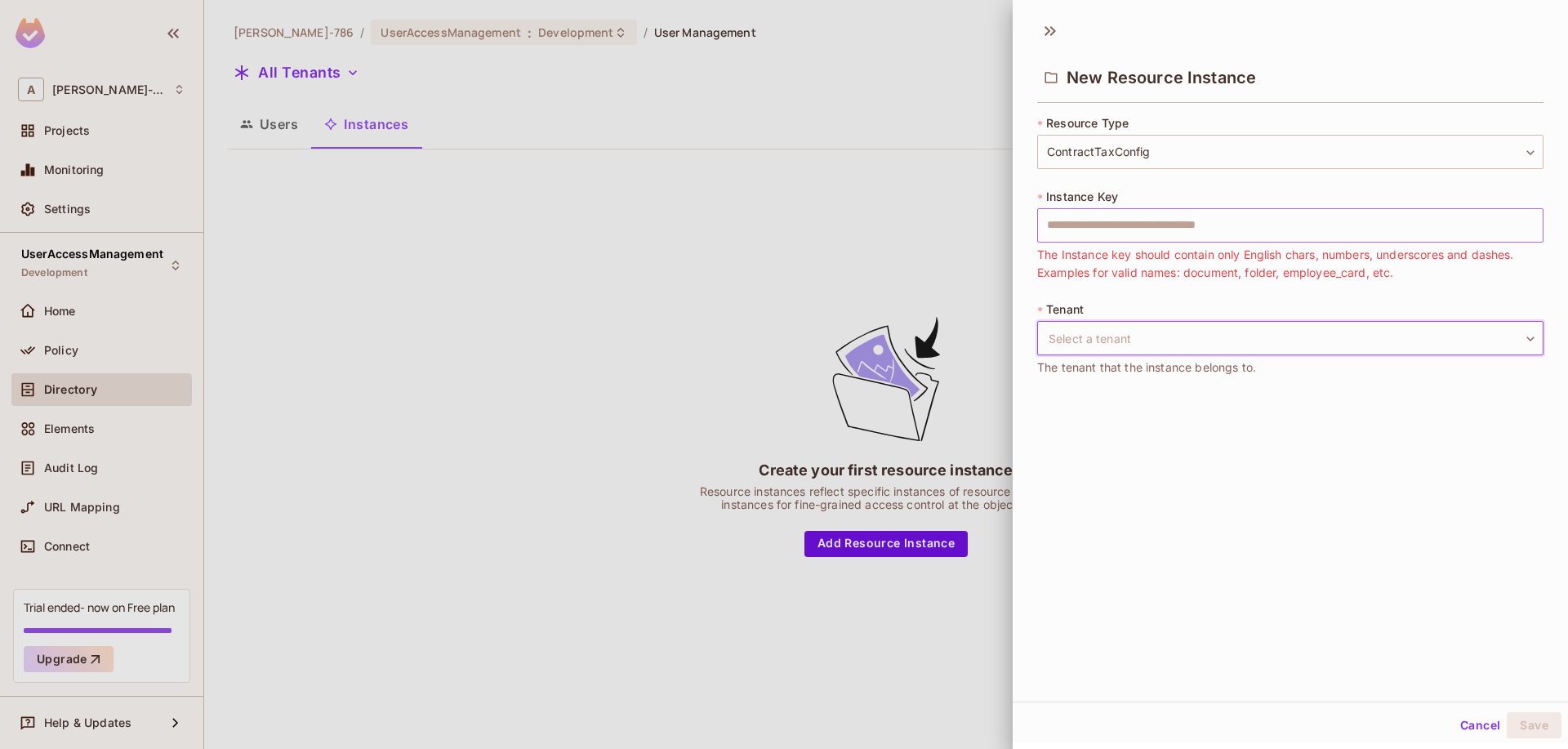
click at [1068, 223] on input "text" at bounding box center [1290, 226] width 506 height 34
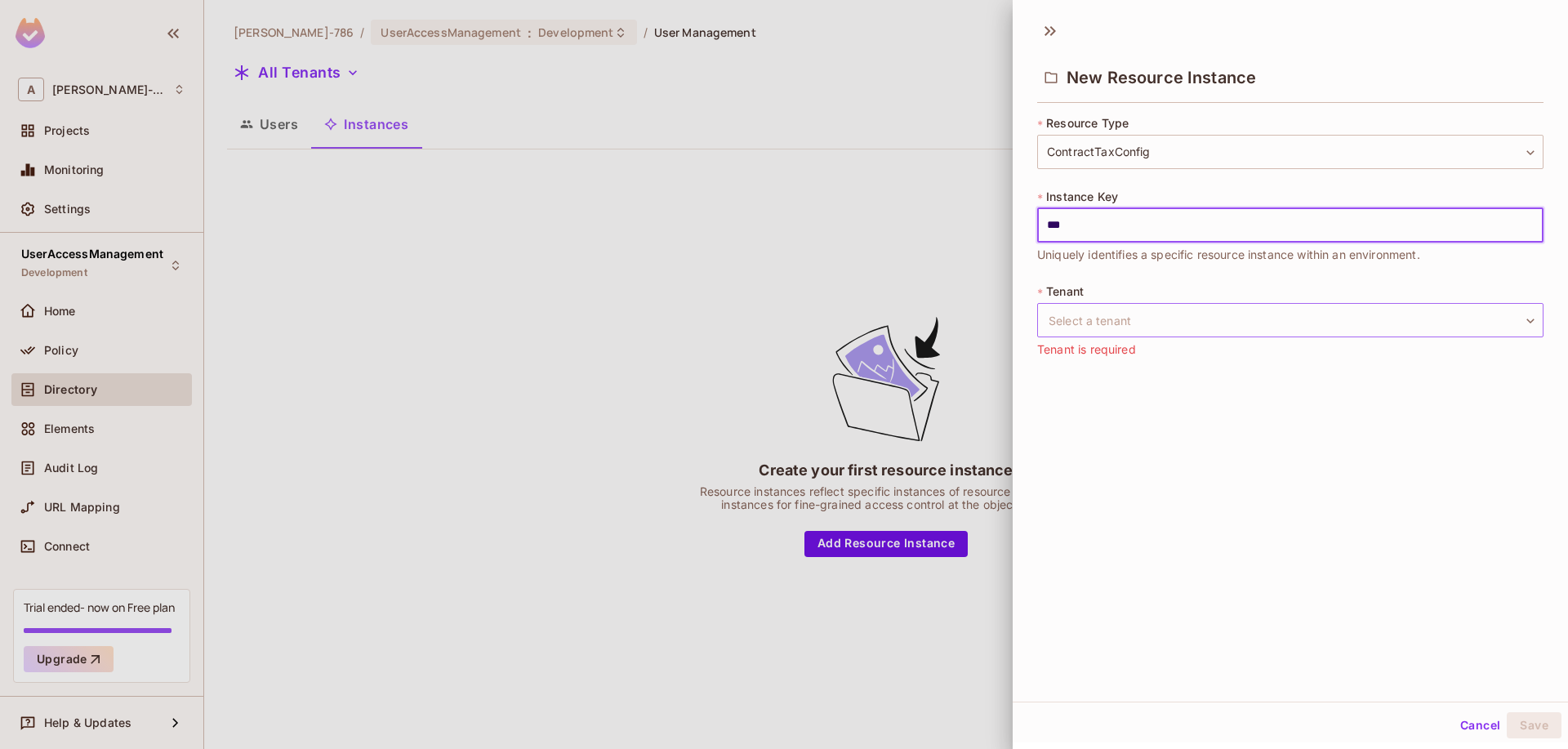
type input "***"
click at [1104, 328] on body "**********" at bounding box center [784, 374] width 1568 height 749
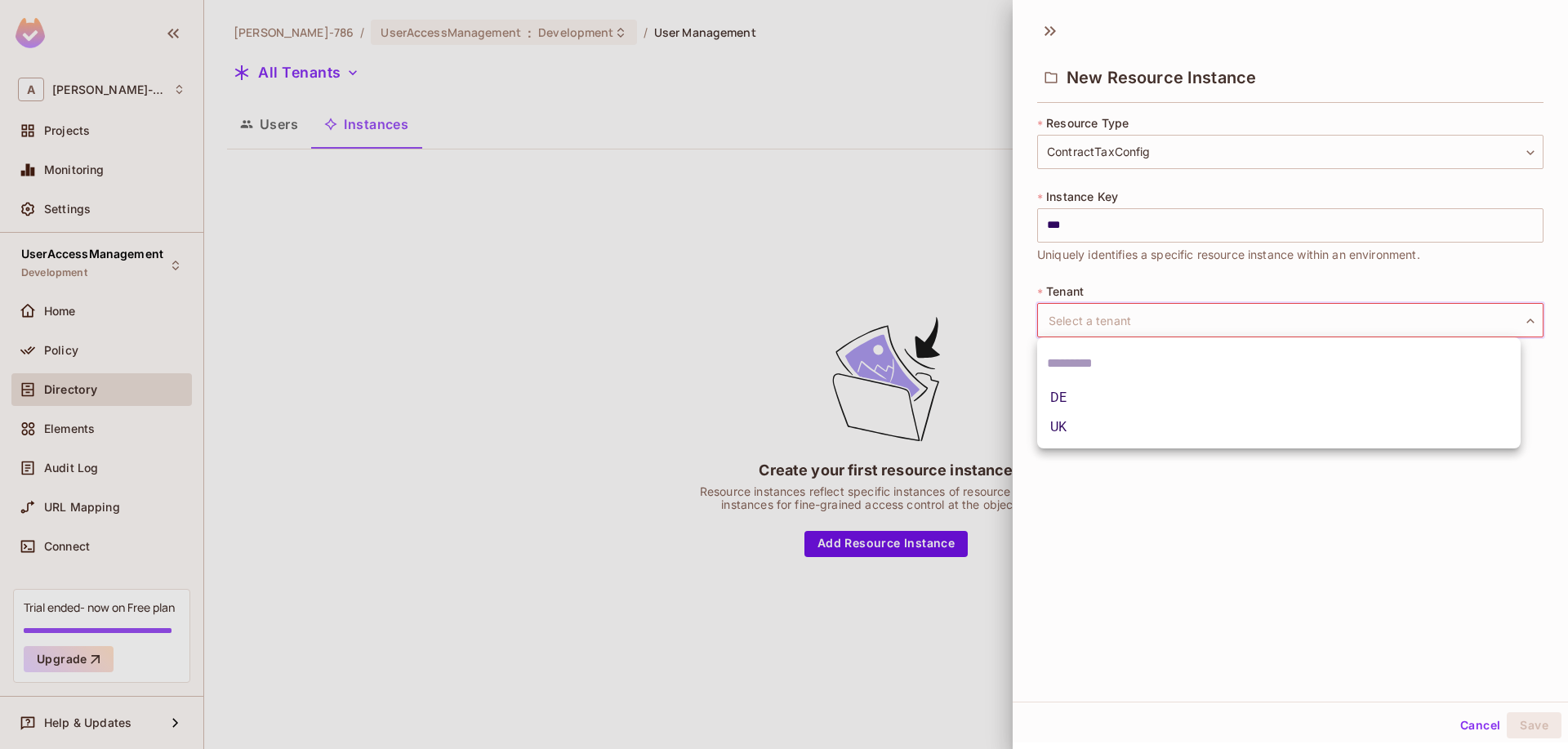
click at [1070, 392] on li "DE" at bounding box center [1279, 397] width 483 height 29
type input "**"
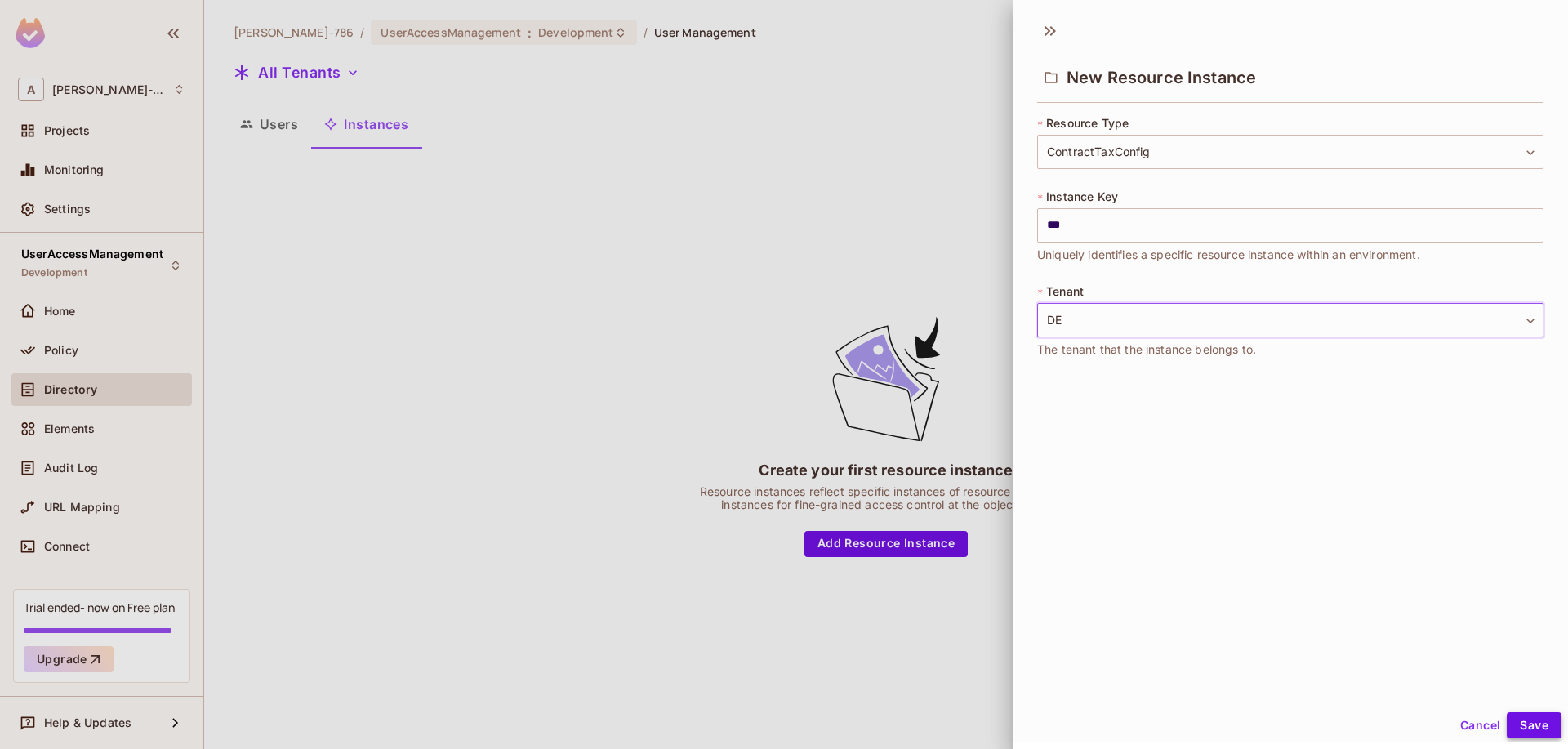
click at [1510, 727] on button "Save" at bounding box center [1534, 725] width 55 height 27
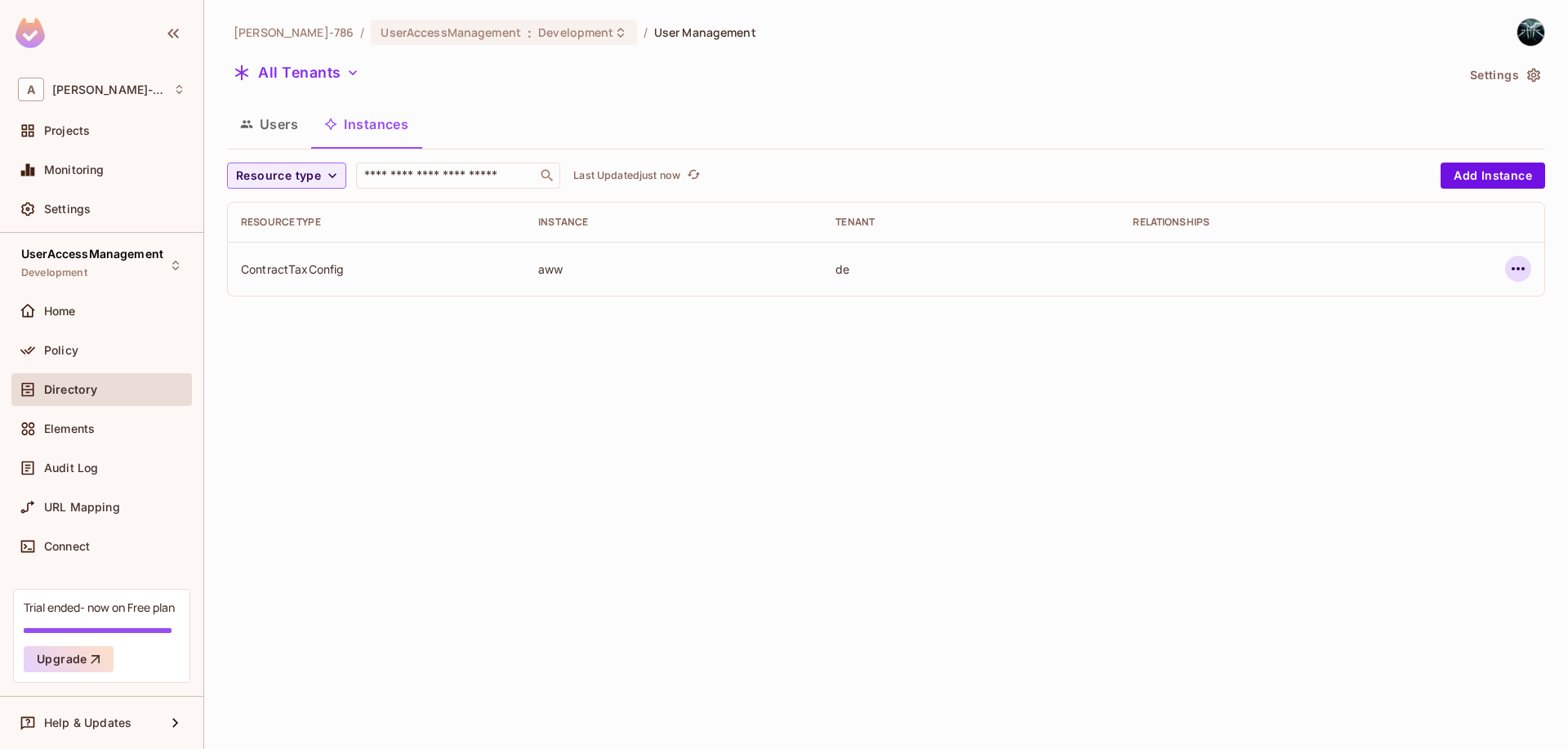
click at [1524, 267] on icon "button" at bounding box center [1518, 268] width 20 height 20
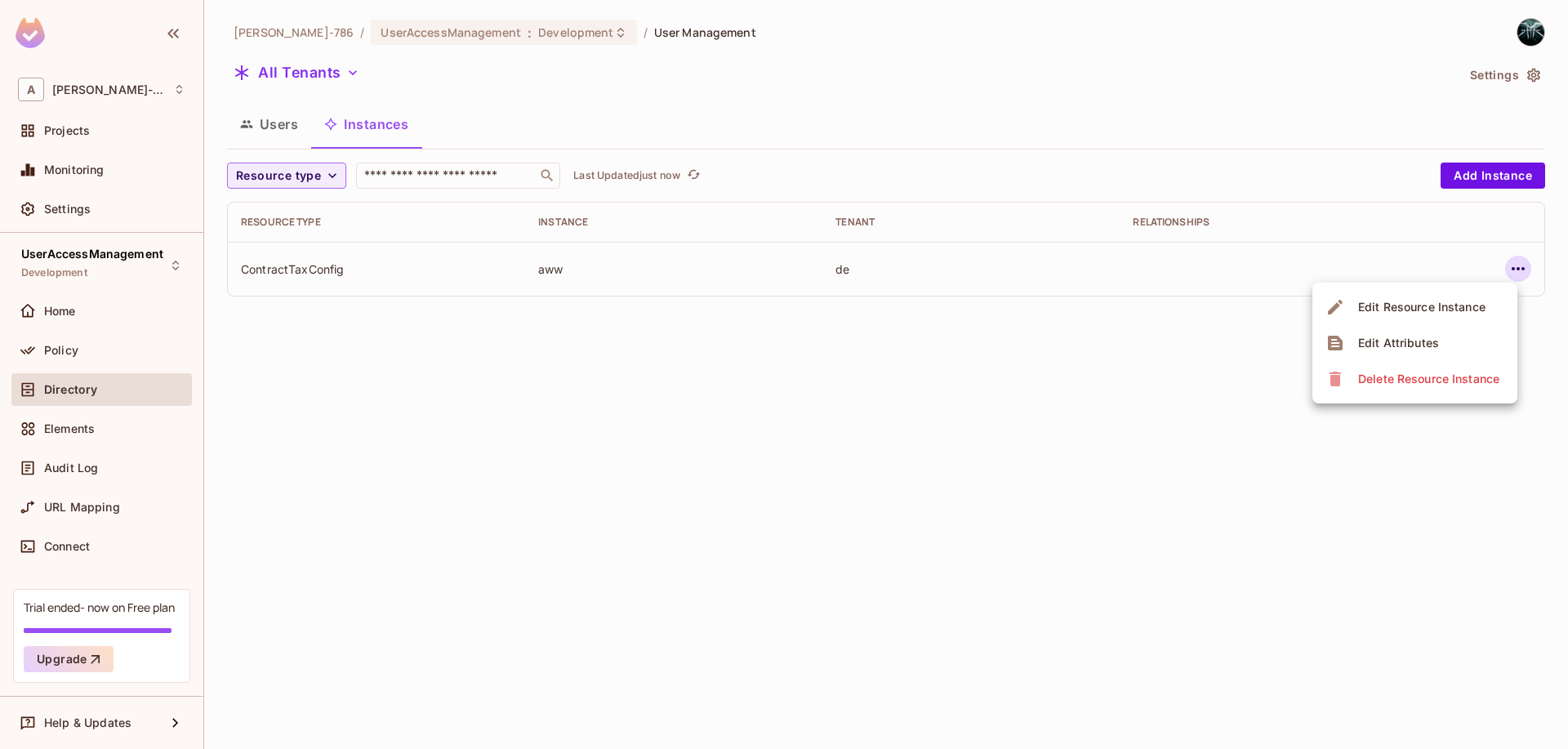
click at [1413, 349] on div "Edit Attributes" at bounding box center [1398, 342] width 81 height 16
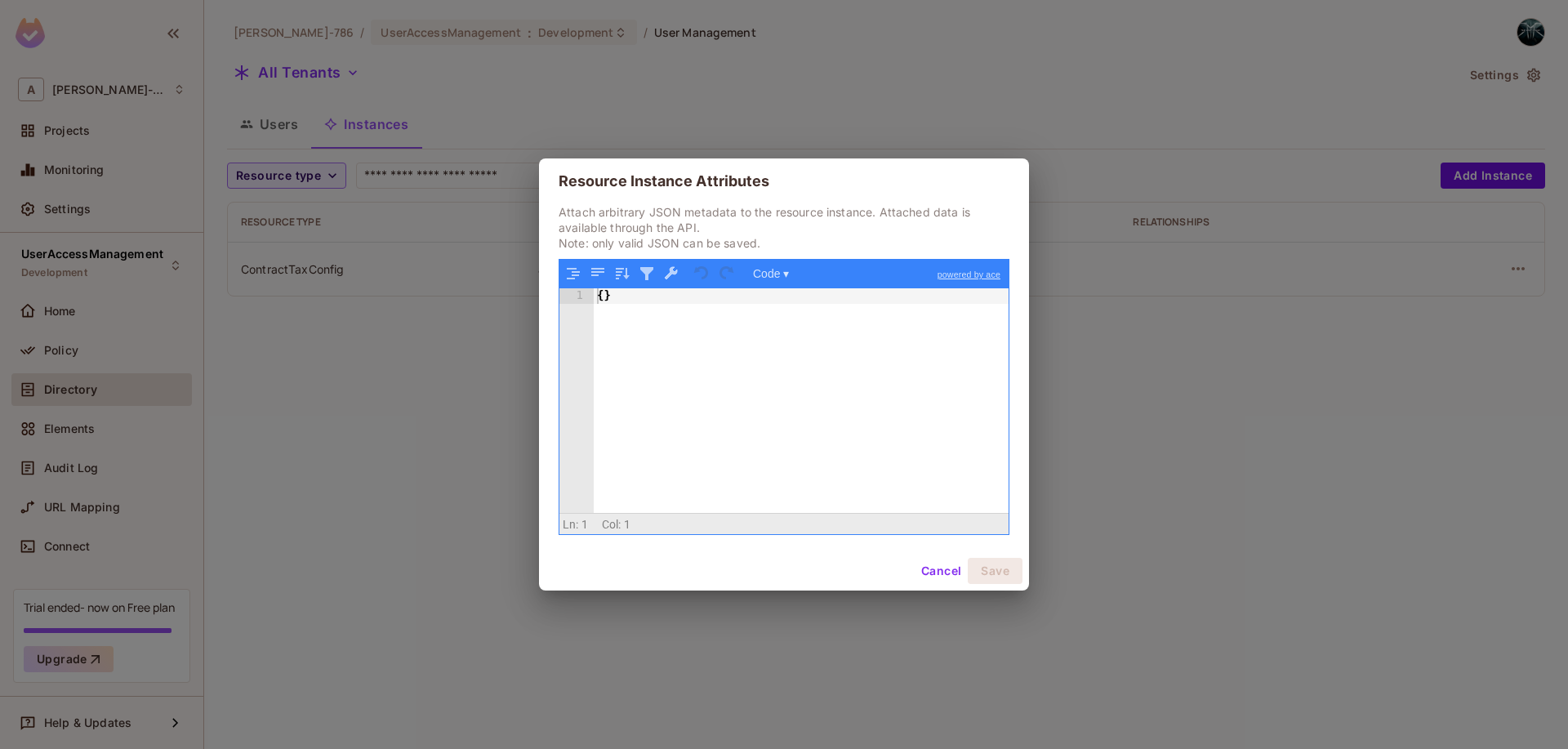
click at [946, 583] on button "Cancel" at bounding box center [941, 571] width 53 height 27
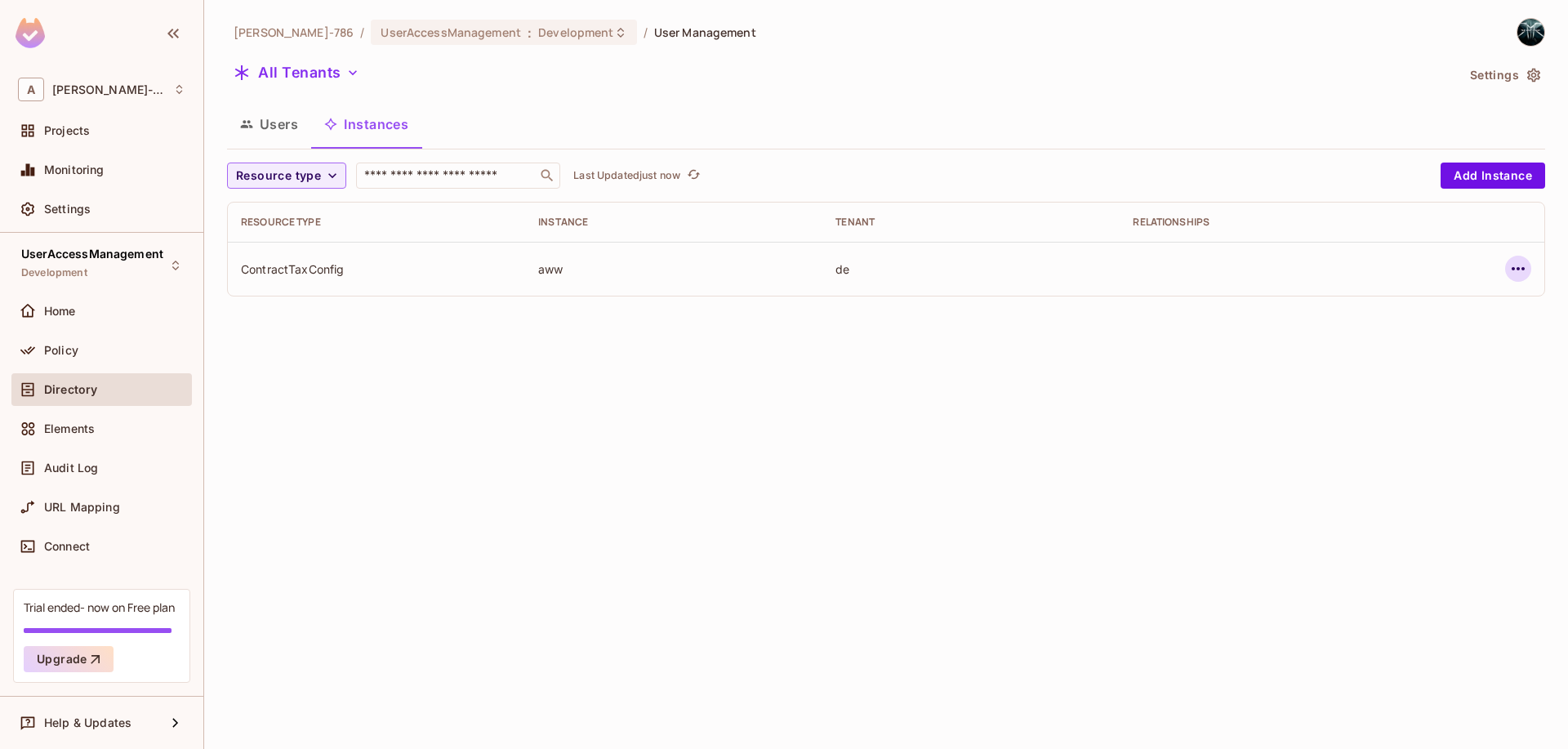
click at [1507, 277] on button "button" at bounding box center [1519, 269] width 27 height 27
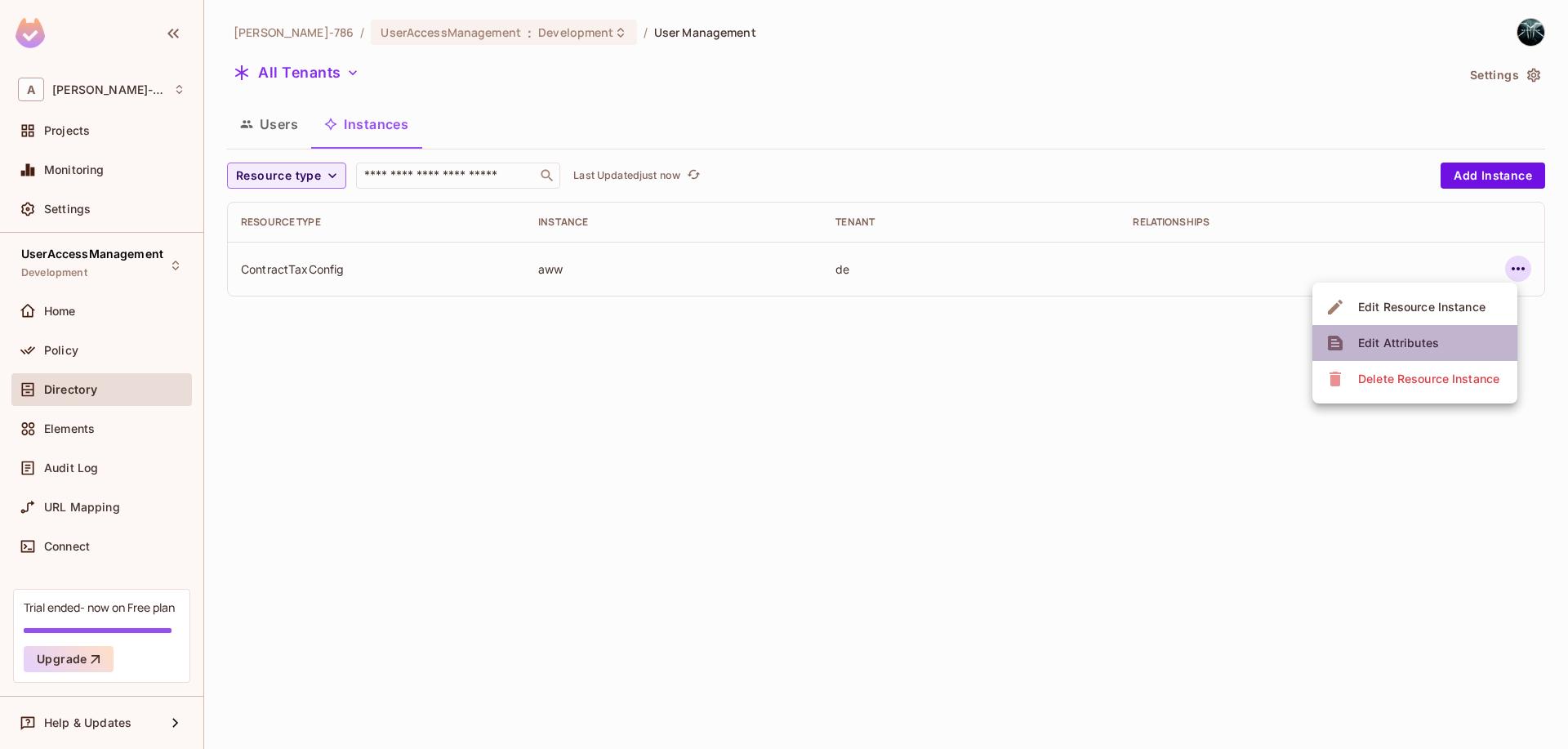
click at [1377, 347] on div "Edit Attributes" at bounding box center [1398, 342] width 81 height 16
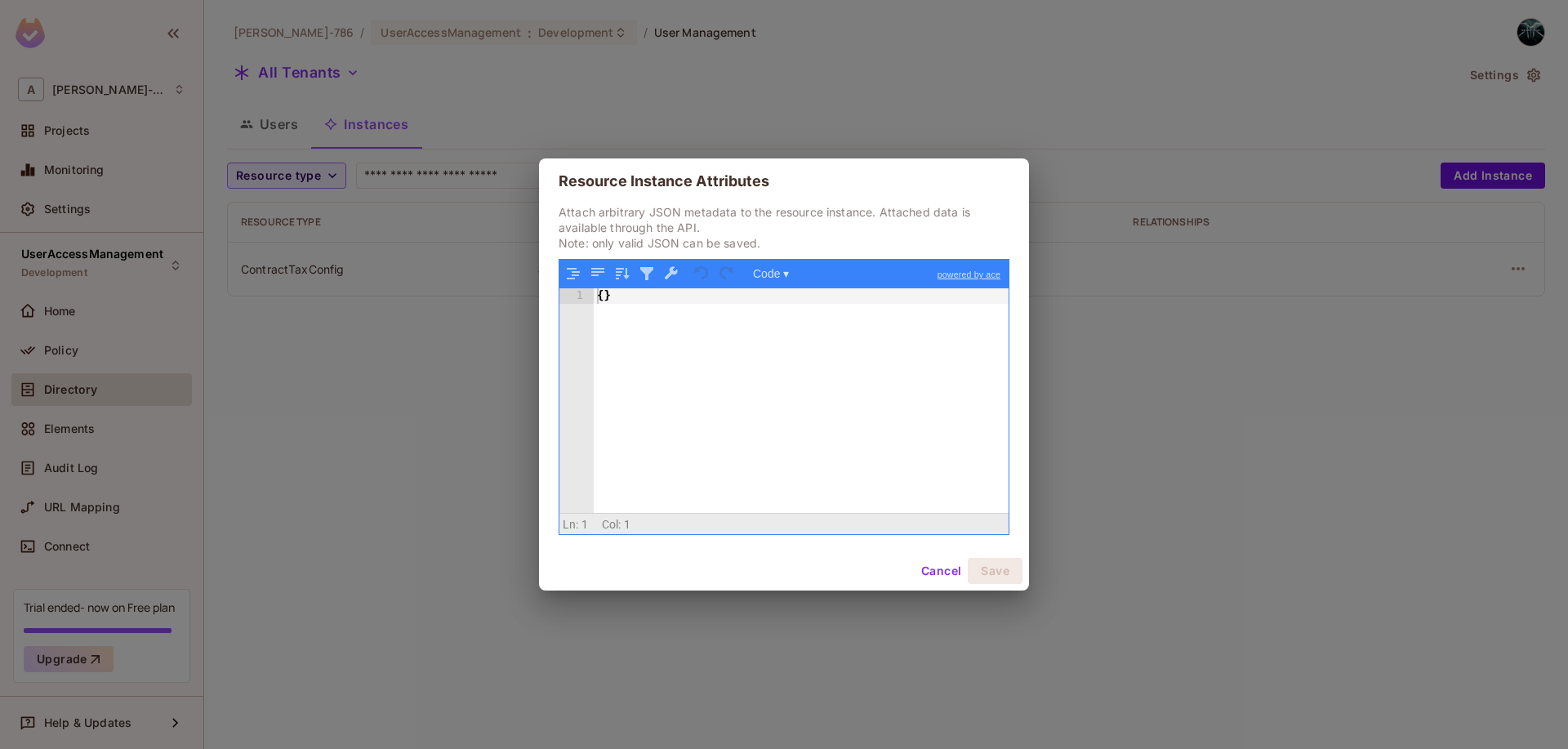
click at [851, 264] on div "1 { } XXXXXXXXXXXXXXXXXXXXXXXXXXXXXXXXXXXXXXXXXXXXXXXXXX" at bounding box center [784, 396] width 449 height 274
click at [815, 248] on p "Attach arbitrary JSON metadata to the resource instance. Attached data is avail…" at bounding box center [784, 227] width 451 height 46
click at [776, 274] on button "Code ▾" at bounding box center [771, 273] width 47 height 21
click at [781, 309] on div "Tree" at bounding box center [796, 316] width 98 height 20
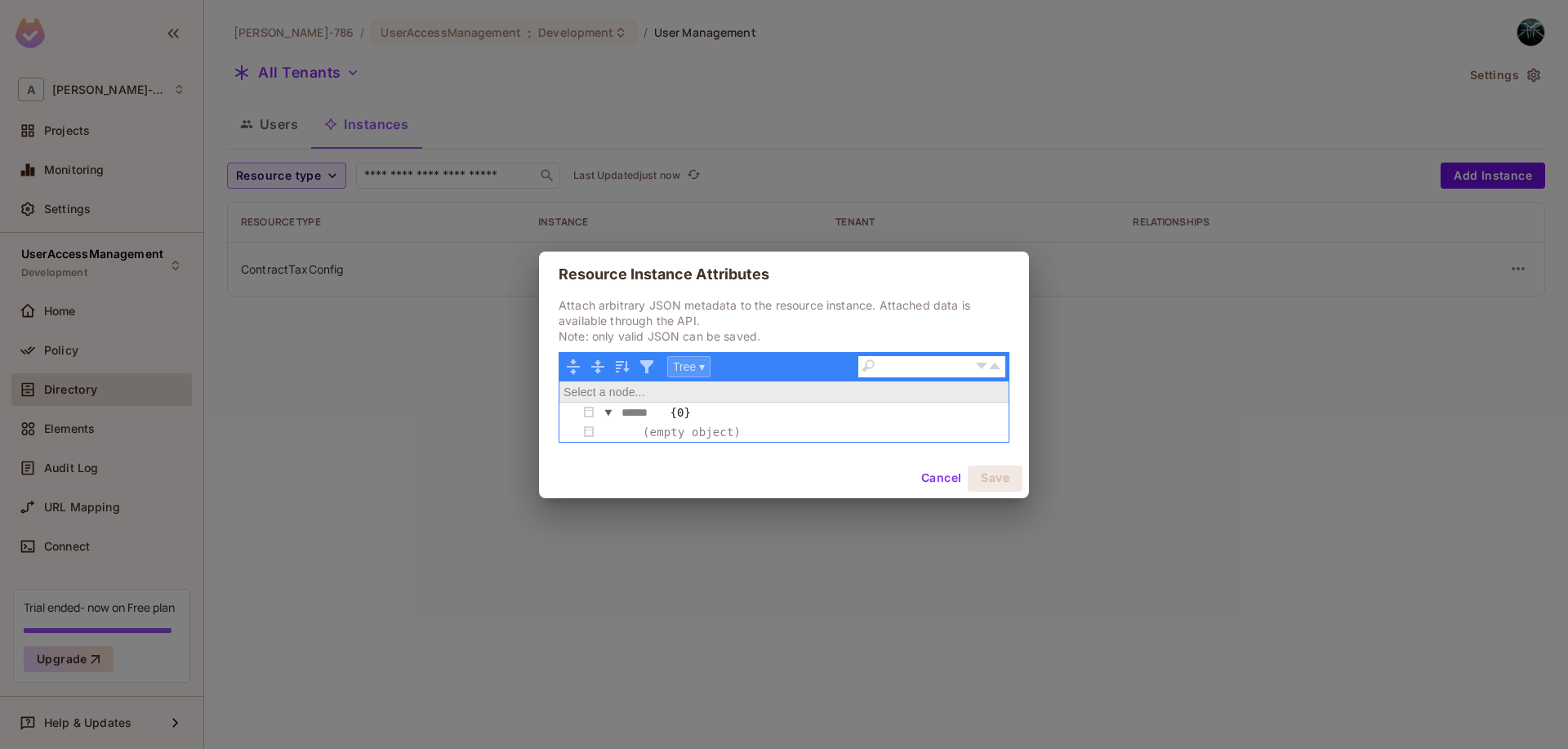
click at [684, 371] on button "Tree ▾" at bounding box center [689, 367] width 44 height 21
click at [688, 393] on div "Code" at bounding box center [717, 390] width 98 height 20
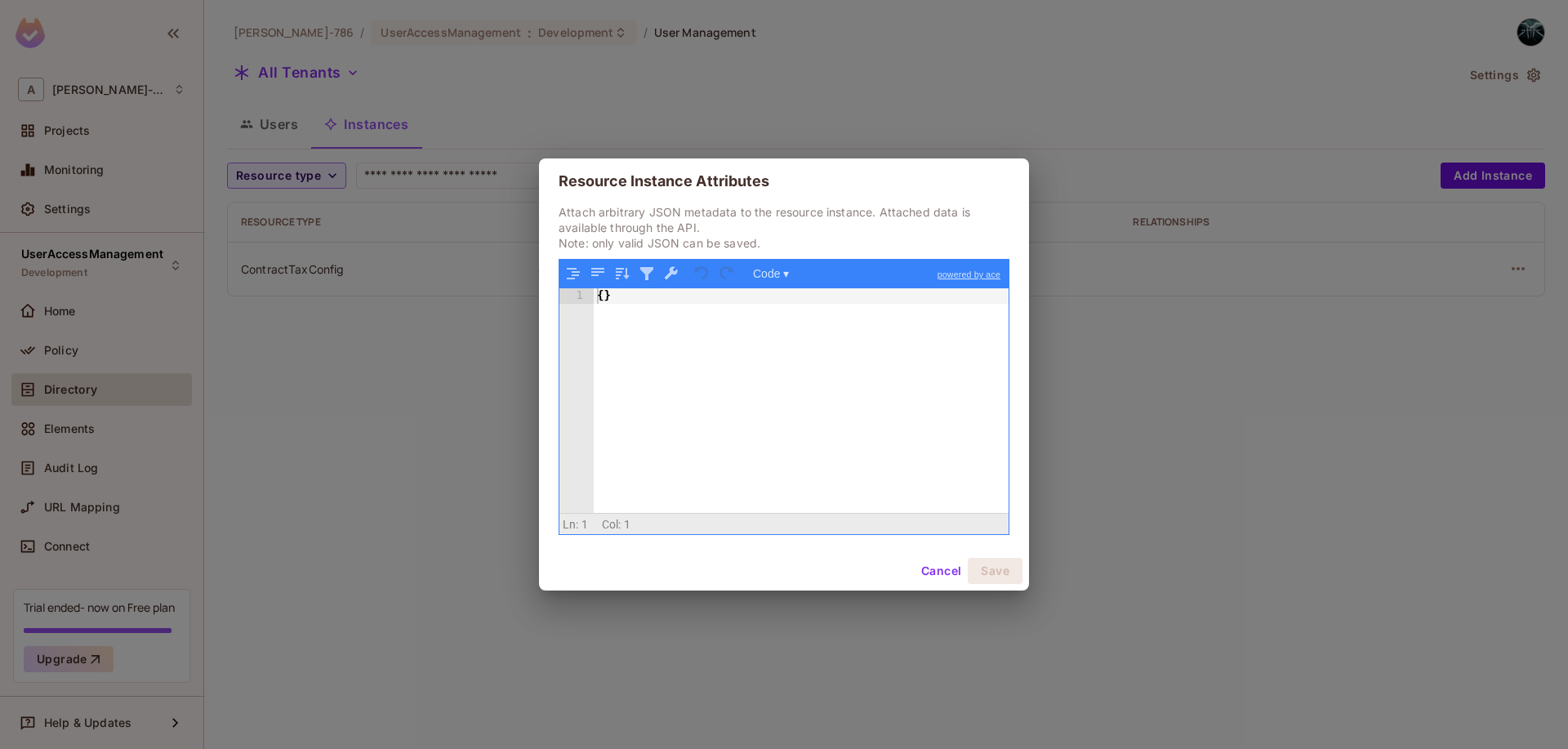
click at [939, 578] on button "Cancel" at bounding box center [941, 571] width 53 height 27
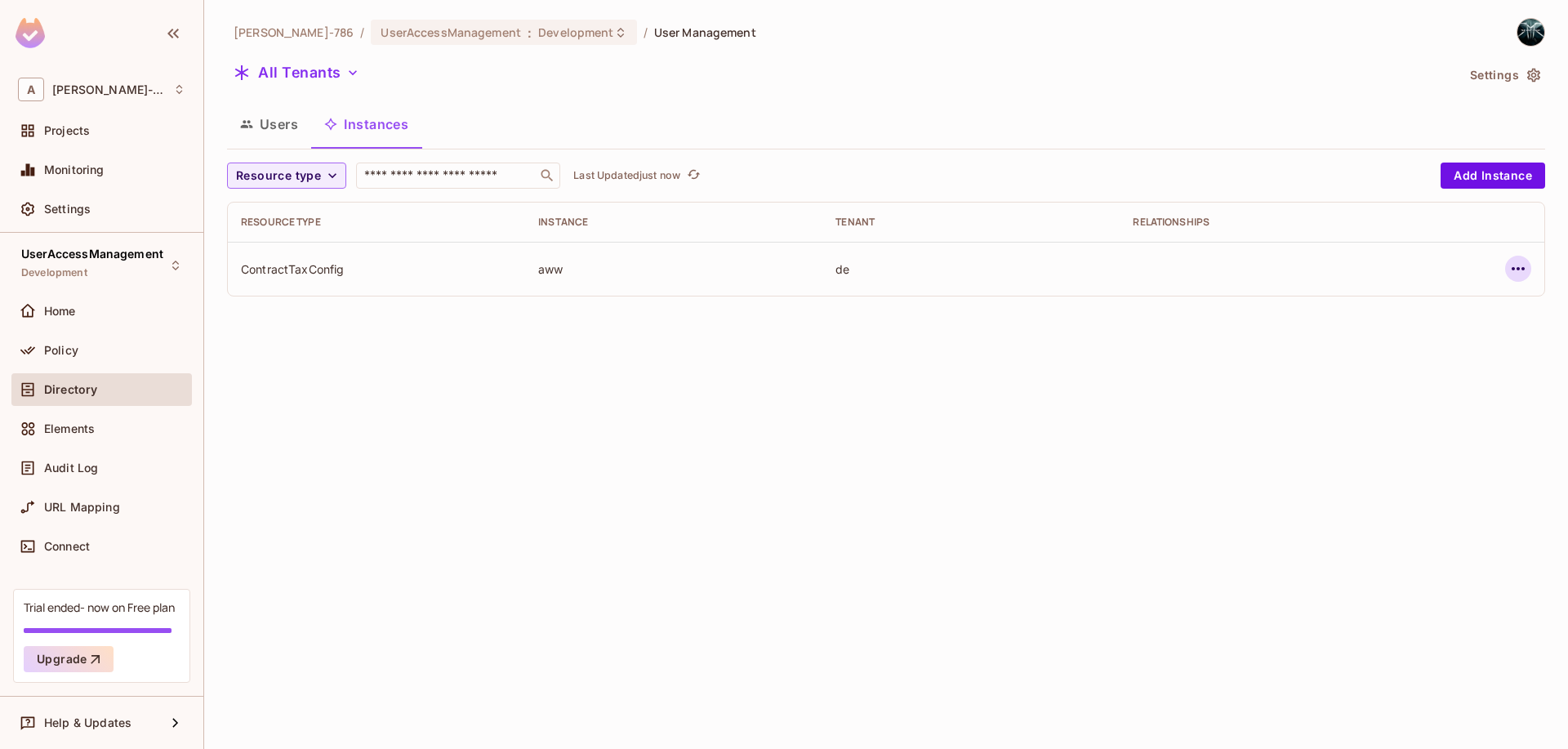
click at [1522, 263] on icon "button" at bounding box center [1518, 268] width 20 height 20
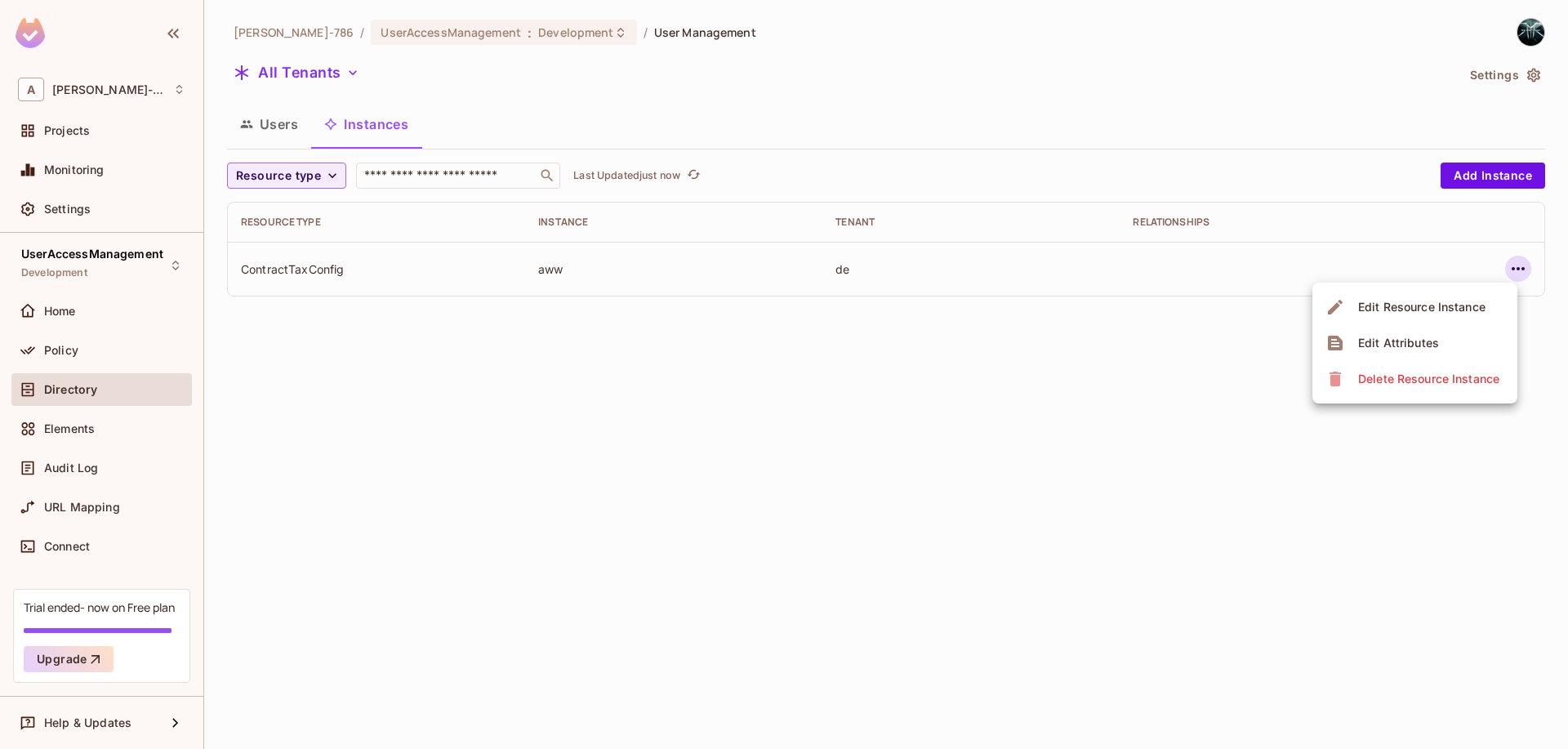
click at [1483, 368] on span "Delete Resource Instance" at bounding box center [1428, 379] width 151 height 27
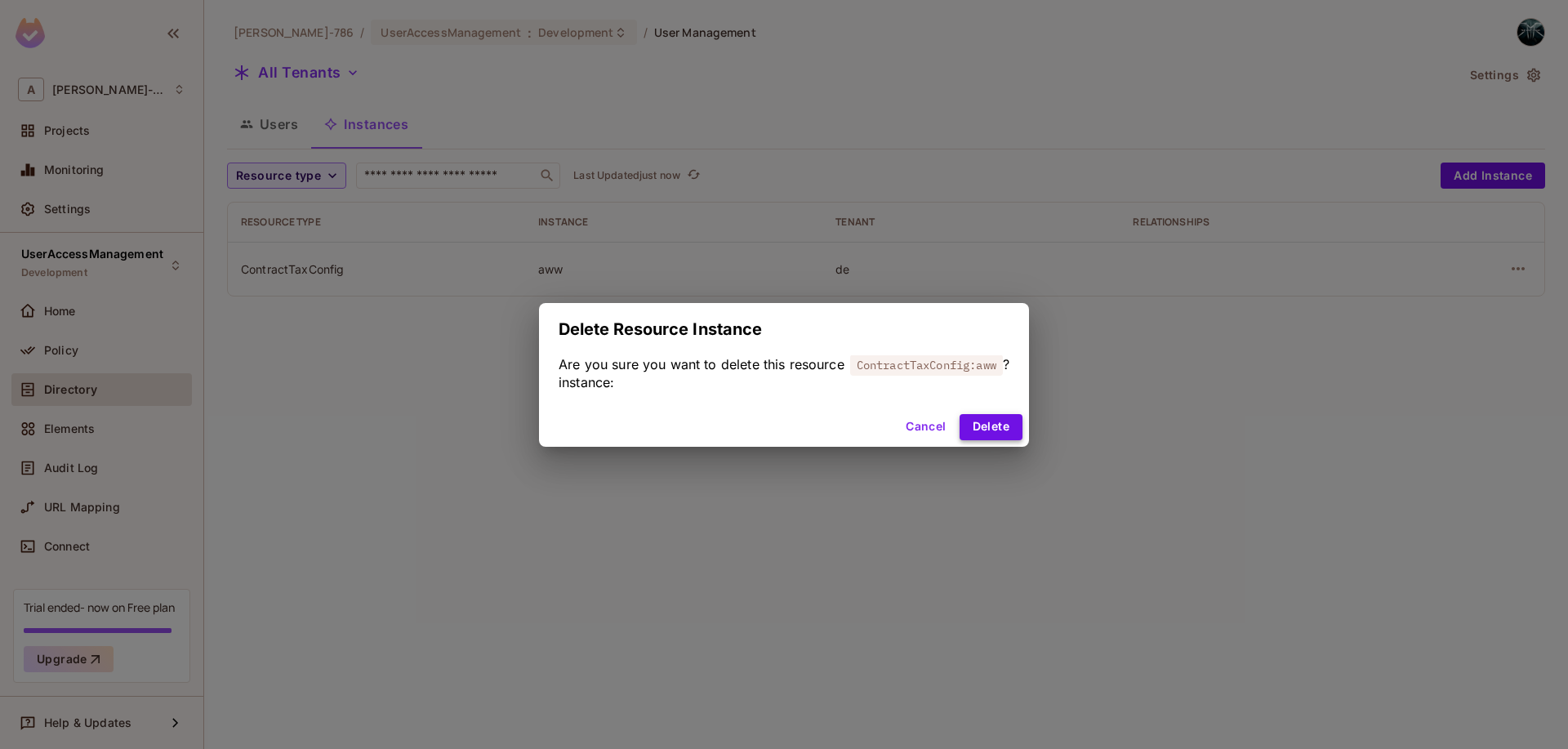
click at [999, 432] on button "Delete" at bounding box center [991, 428] width 63 height 27
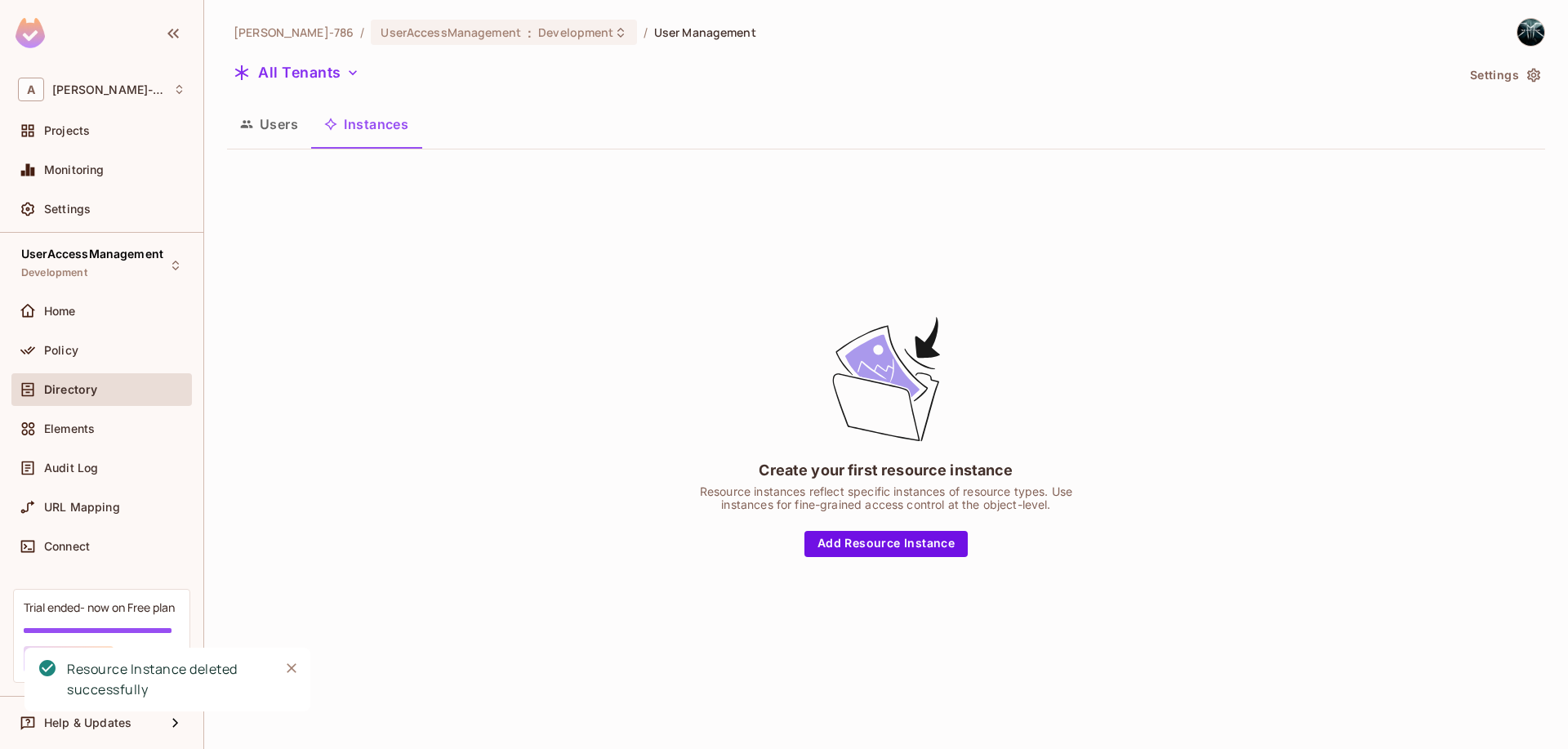
click at [273, 125] on button "Users" at bounding box center [268, 123] width 84 height 41
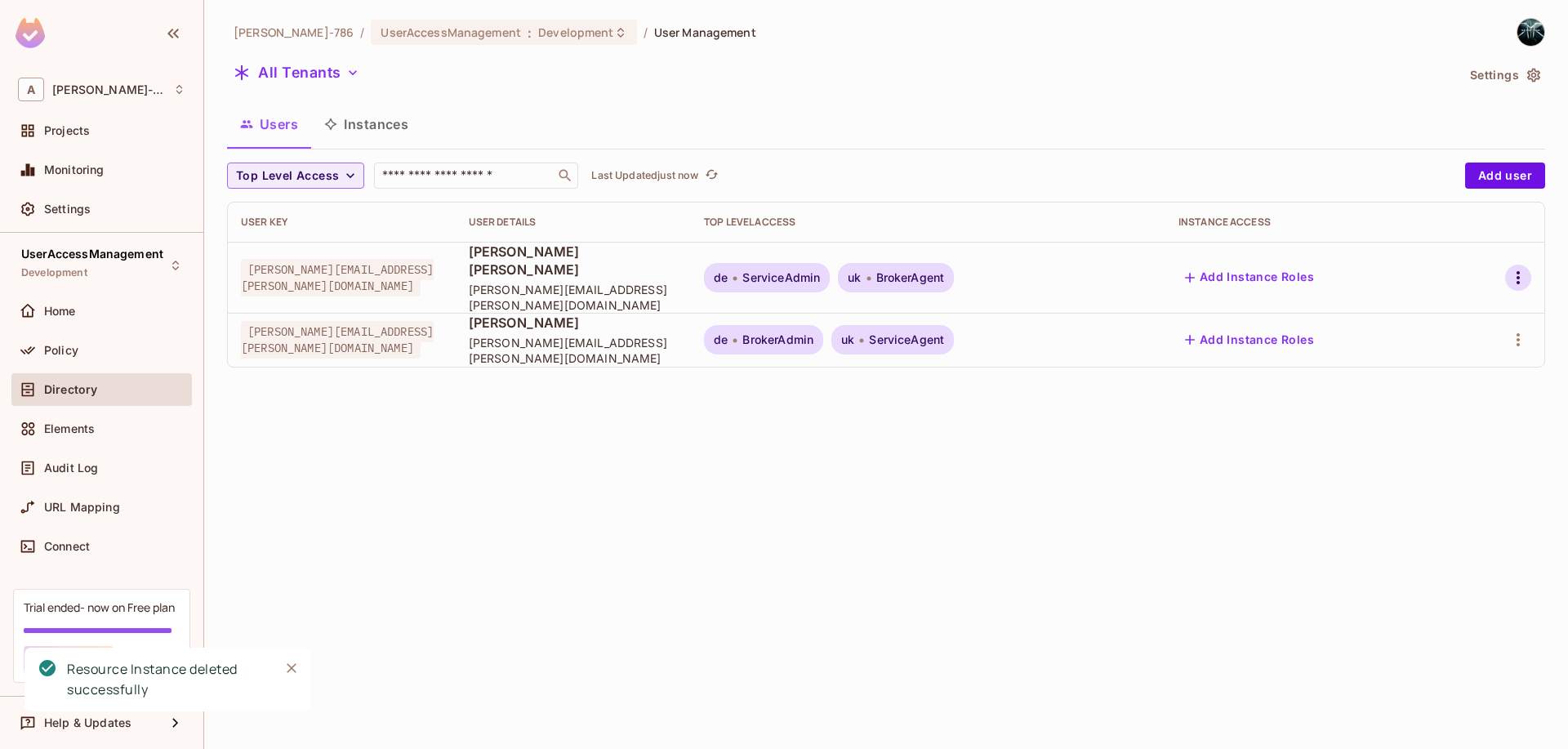
click at [1520, 270] on icon "button" at bounding box center [1518, 278] width 20 height 20
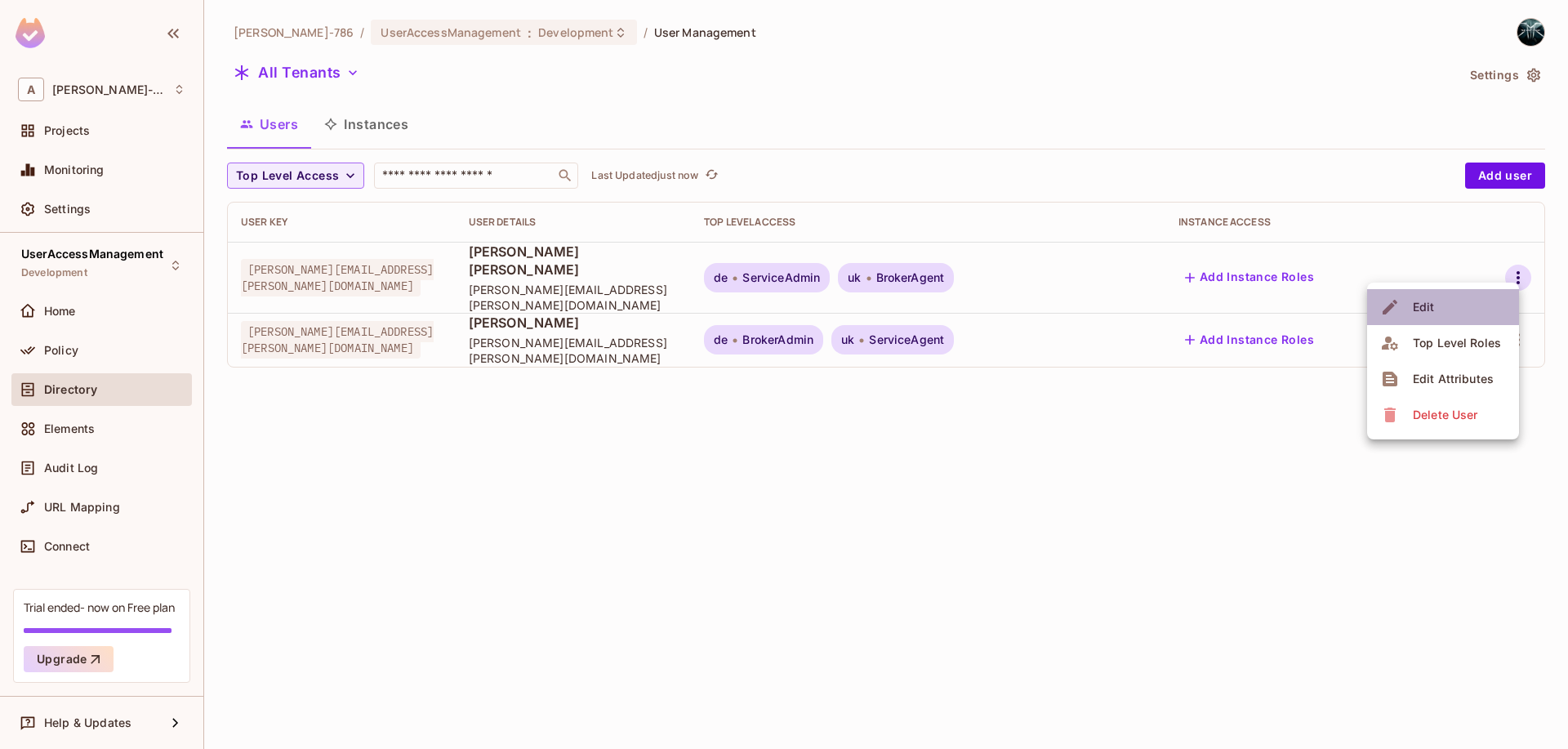
click at [1429, 293] on li "Edit" at bounding box center [1443, 307] width 152 height 36
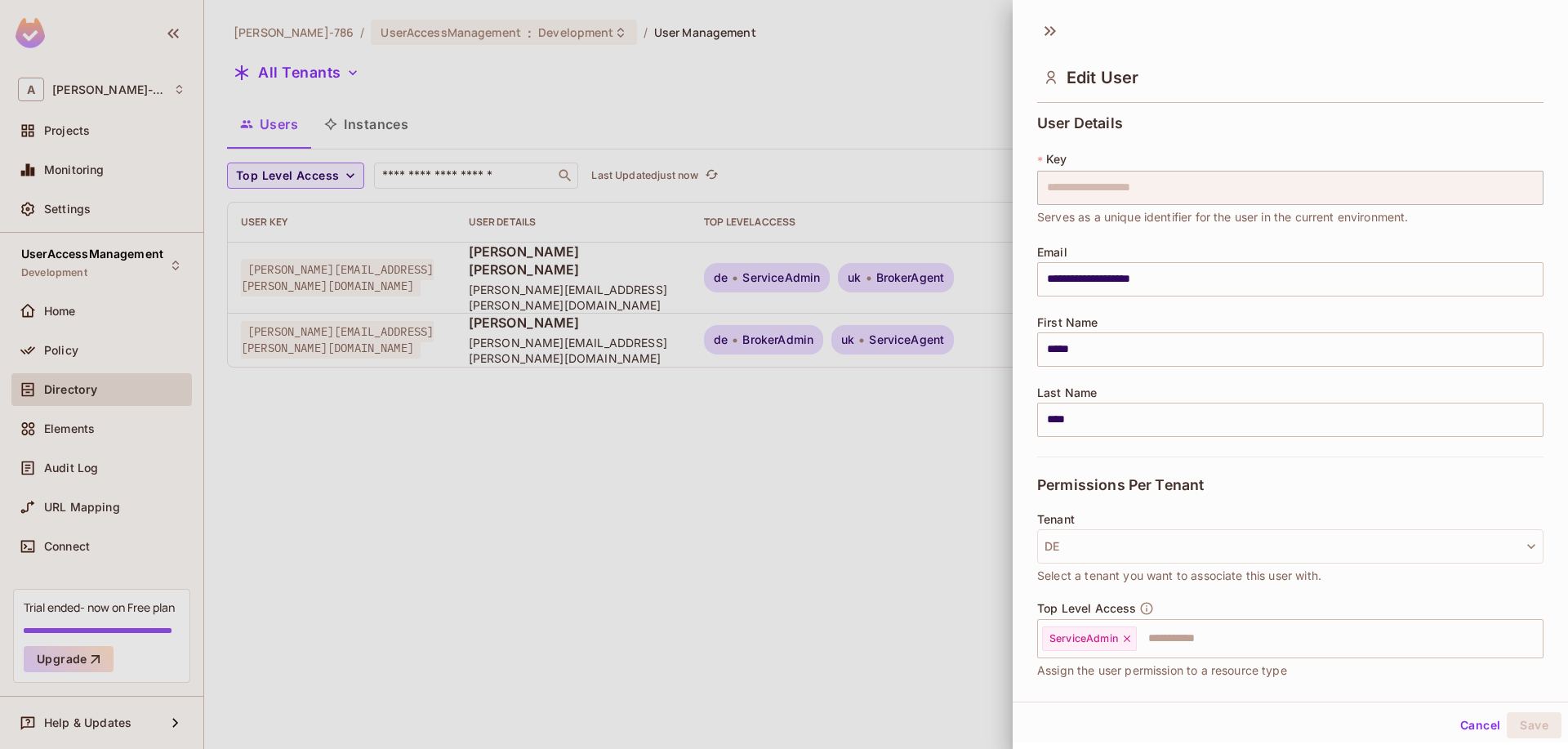
scroll to position [134, 0]
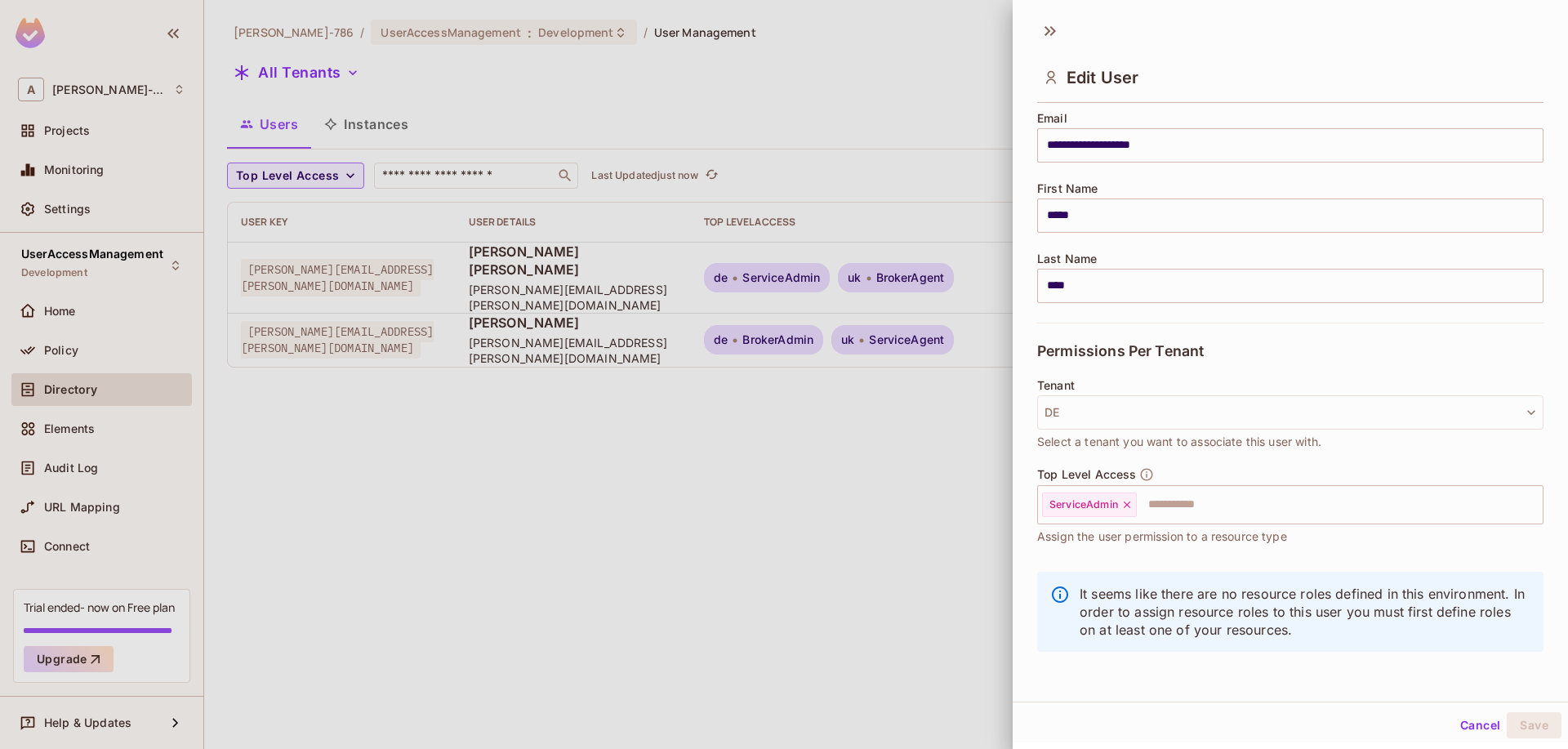
click at [1467, 723] on button "Cancel" at bounding box center [1480, 725] width 53 height 27
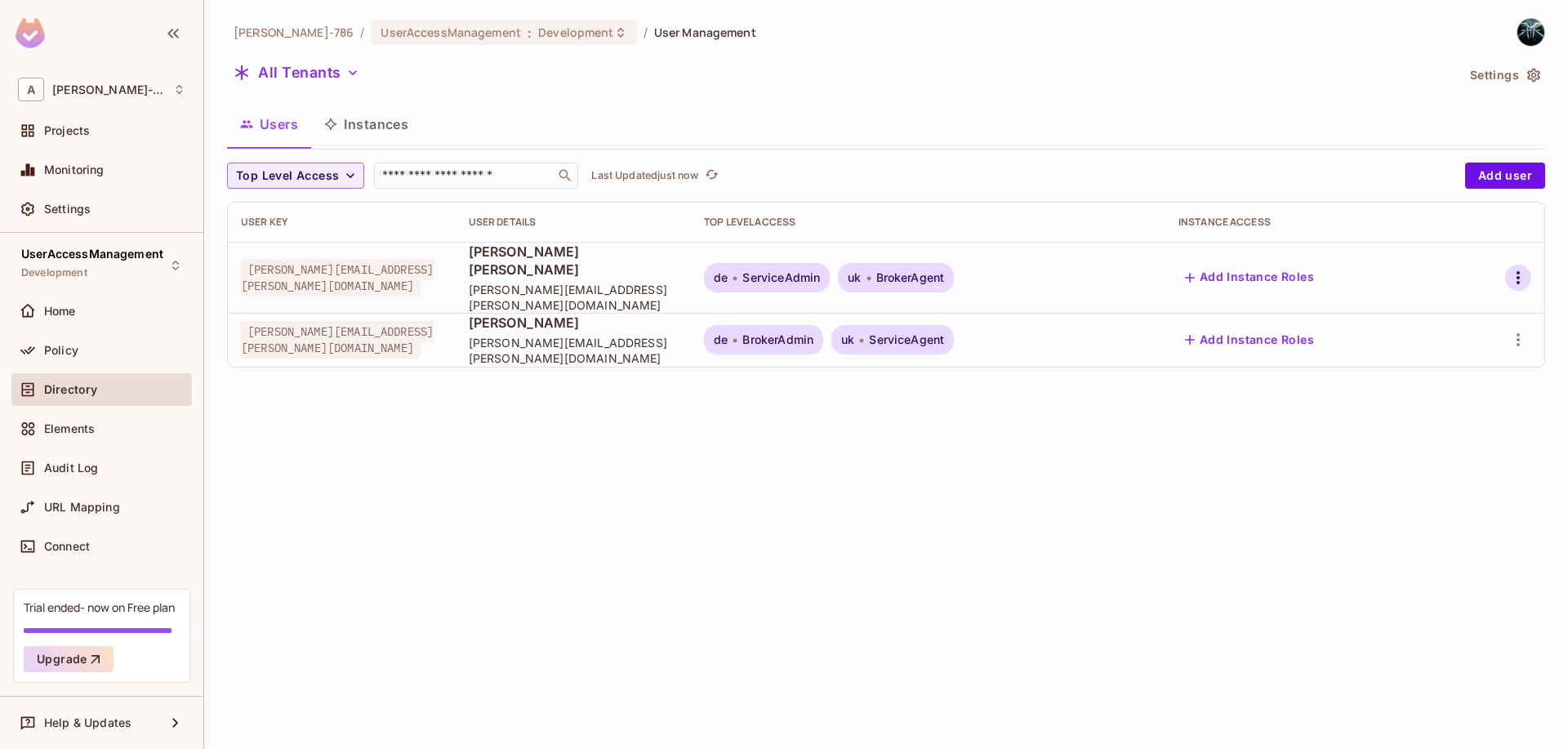
click at [1521, 268] on icon "button" at bounding box center [1518, 278] width 20 height 20
click at [1453, 390] on span "Edit Attributes" at bounding box center [1453, 379] width 91 height 27
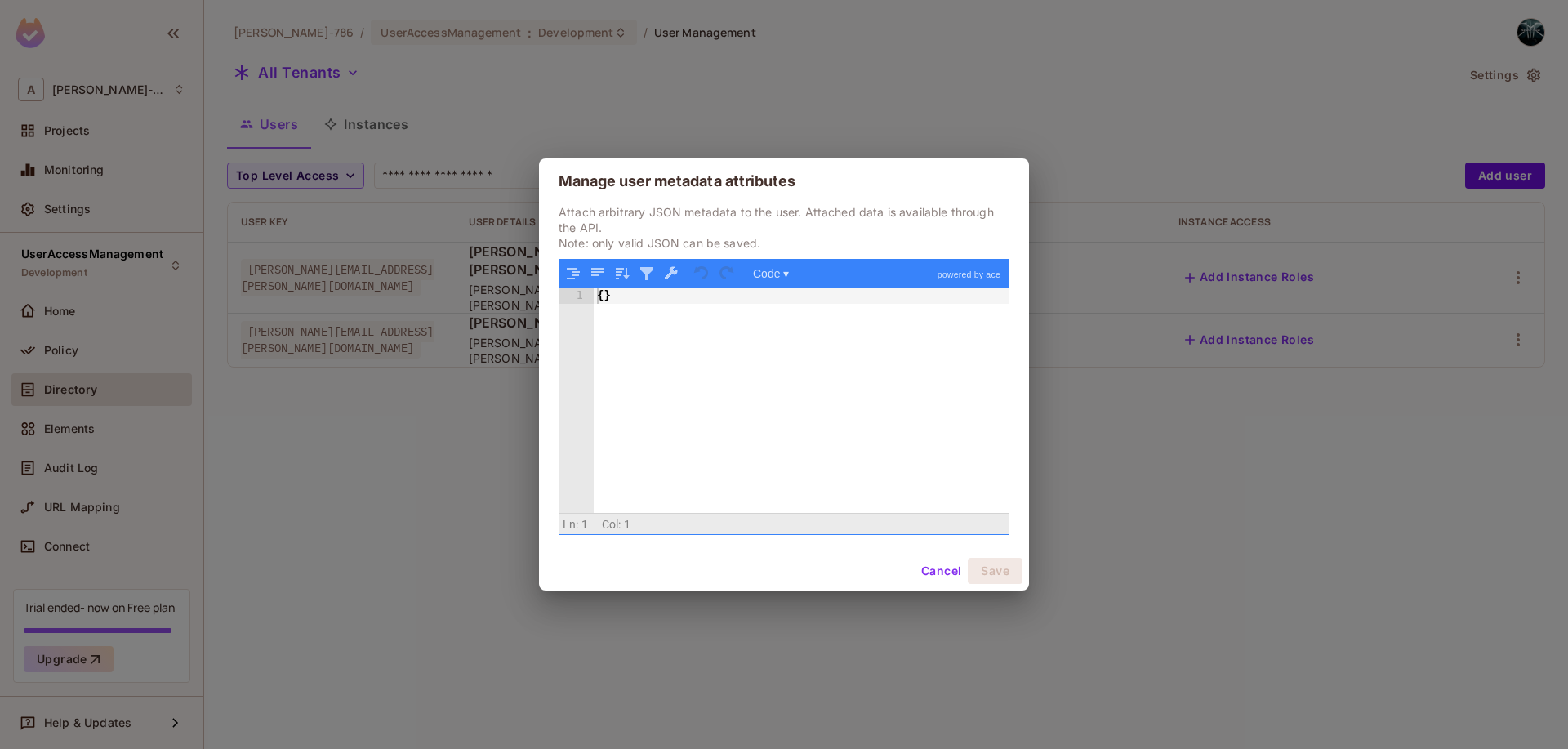
click at [710, 327] on div "{ }" at bounding box center [801, 416] width 415 height 256
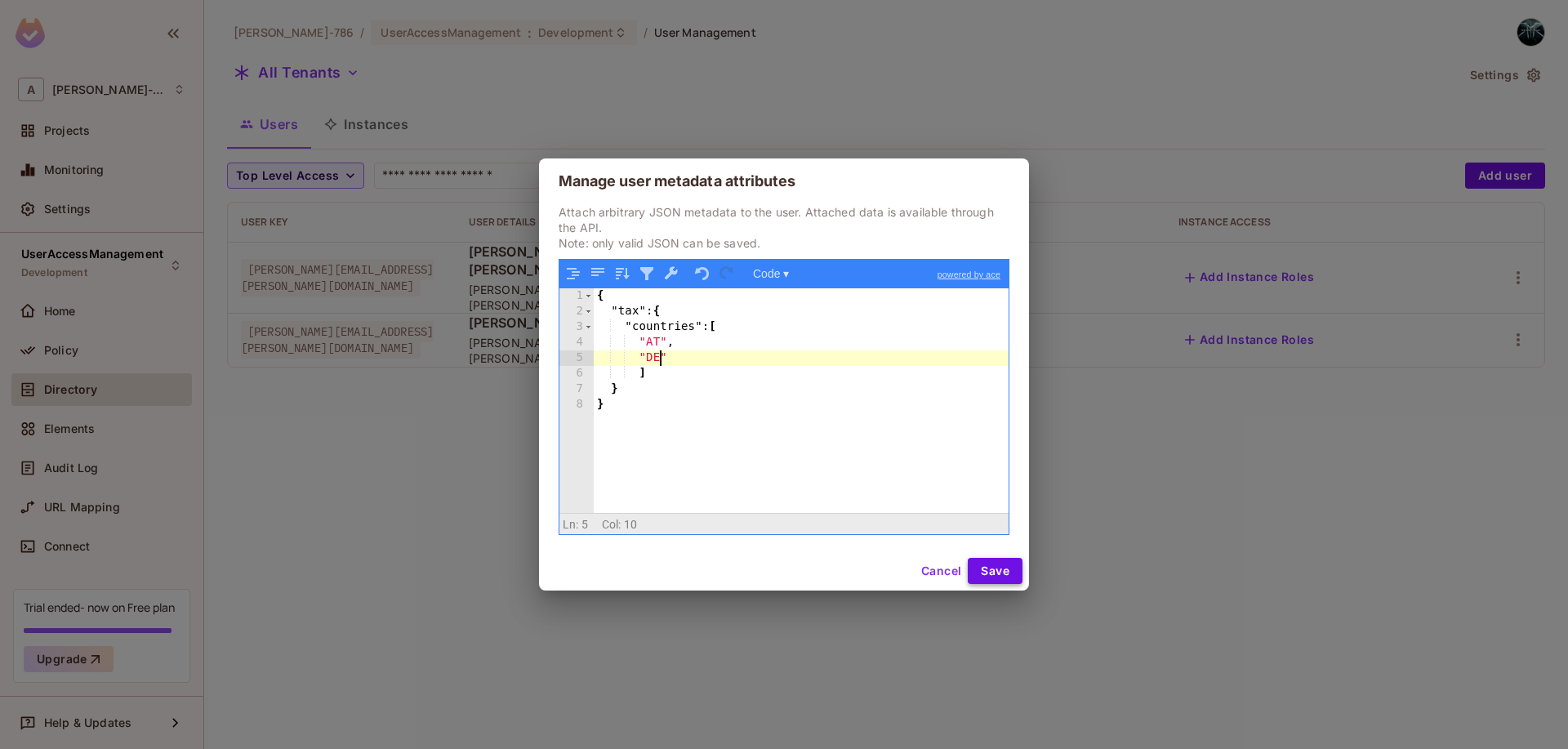
click at [1002, 575] on button "Save" at bounding box center [995, 571] width 55 height 27
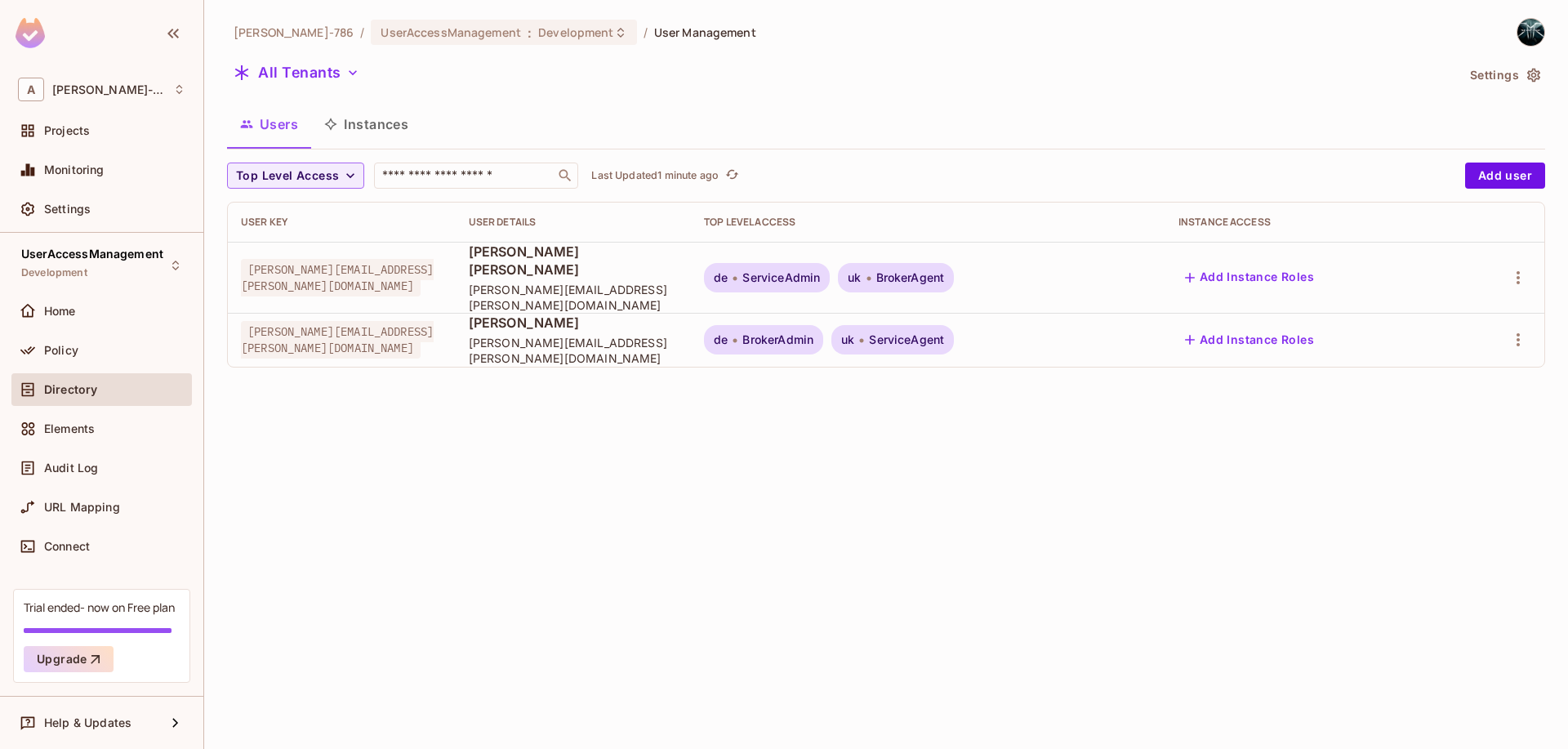
click at [385, 278] on span "kevin.pete@permit.io" at bounding box center [337, 278] width 192 height 38
click at [378, 295] on td "kevin.pete@permit.io" at bounding box center [341, 277] width 228 height 71
click at [321, 273] on span "kevin.pete@permit.io" at bounding box center [337, 278] width 192 height 38
click at [1517, 271] on icon "button" at bounding box center [1518, 278] width 20 height 20
click at [1486, 387] on span "Edit Attributes" at bounding box center [1453, 379] width 91 height 27
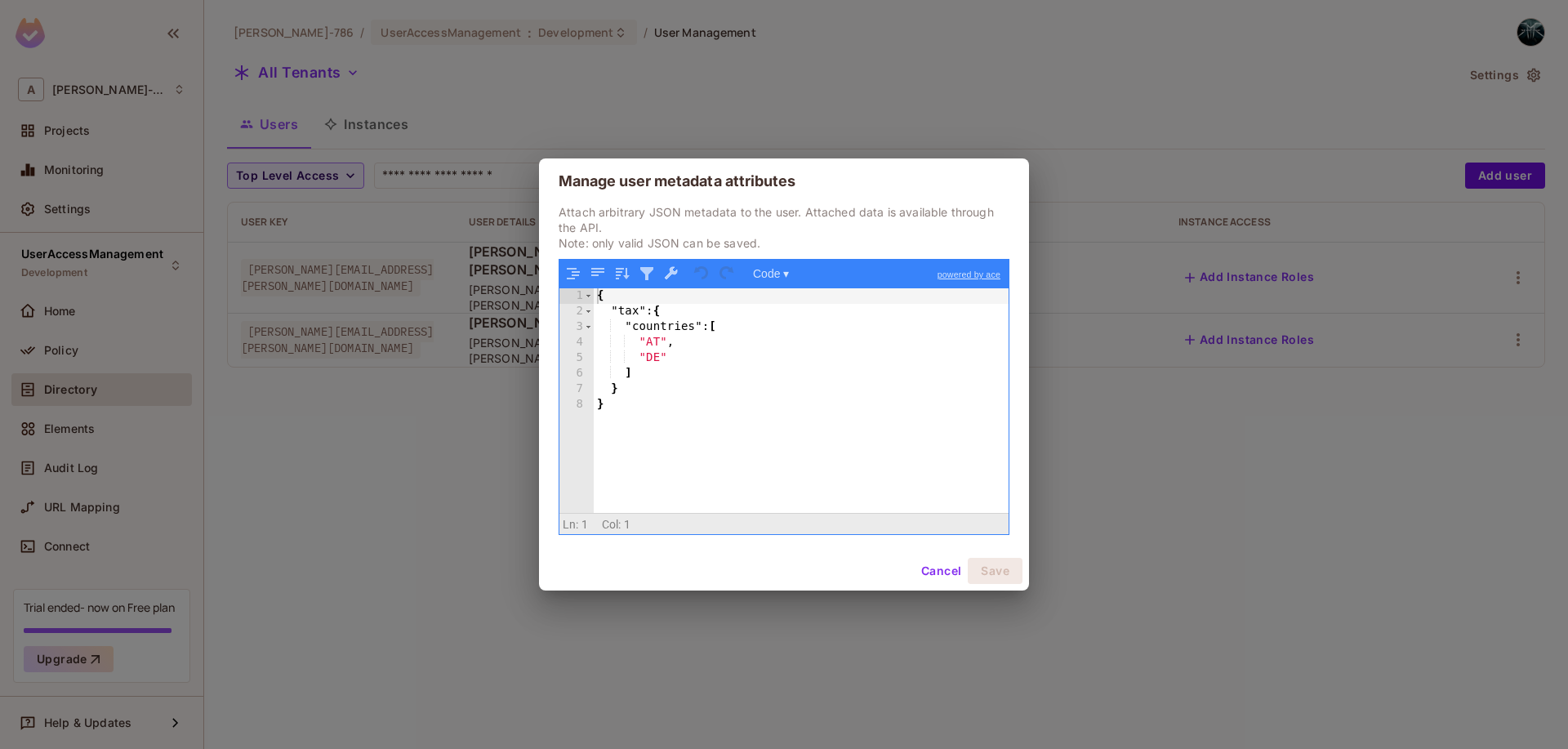
click at [942, 566] on button "Cancel" at bounding box center [941, 571] width 53 height 27
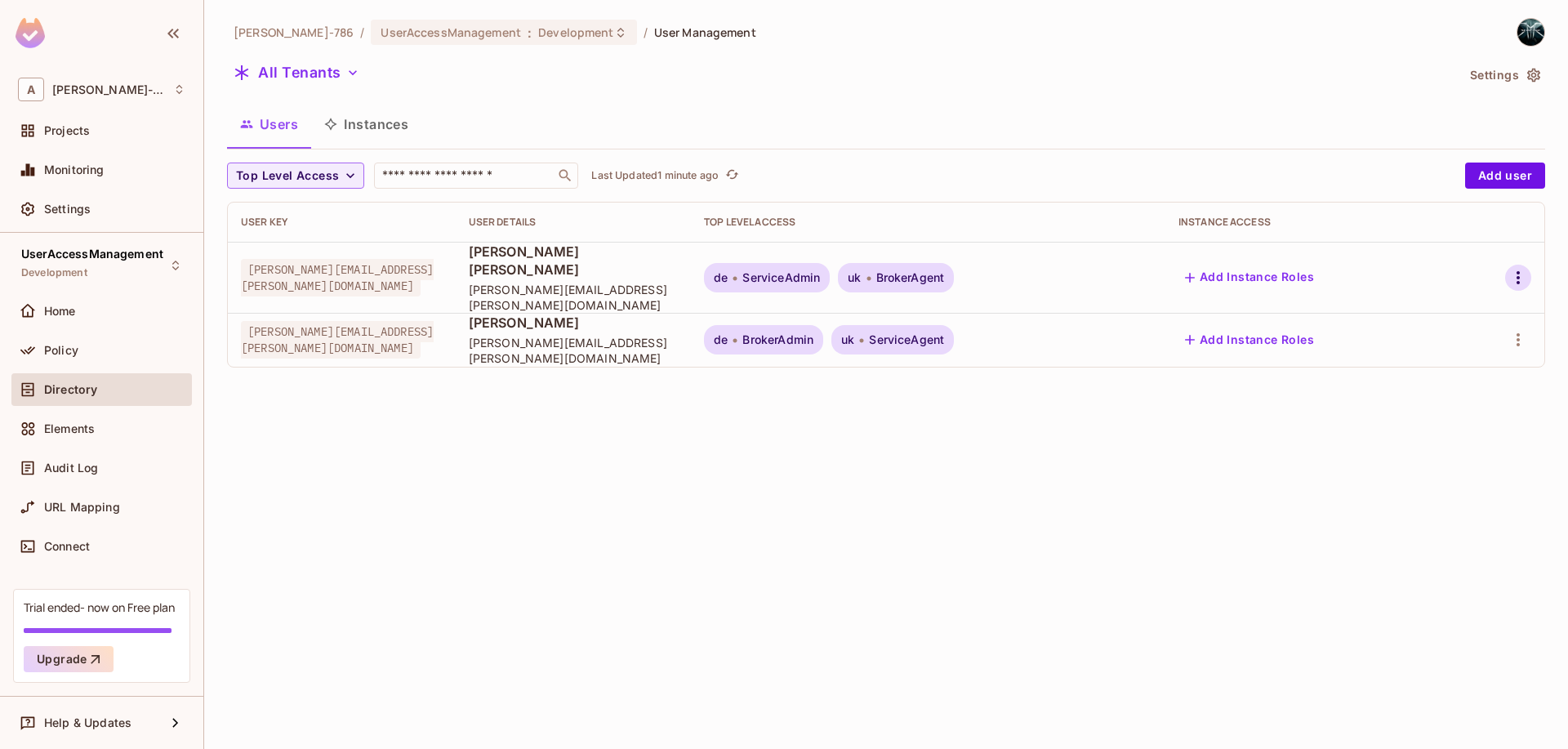
click at [1519, 271] on icon "button" at bounding box center [1518, 278] width 3 height 13
click at [1420, 383] on div "Edit Attributes" at bounding box center [1452, 378] width 81 height 16
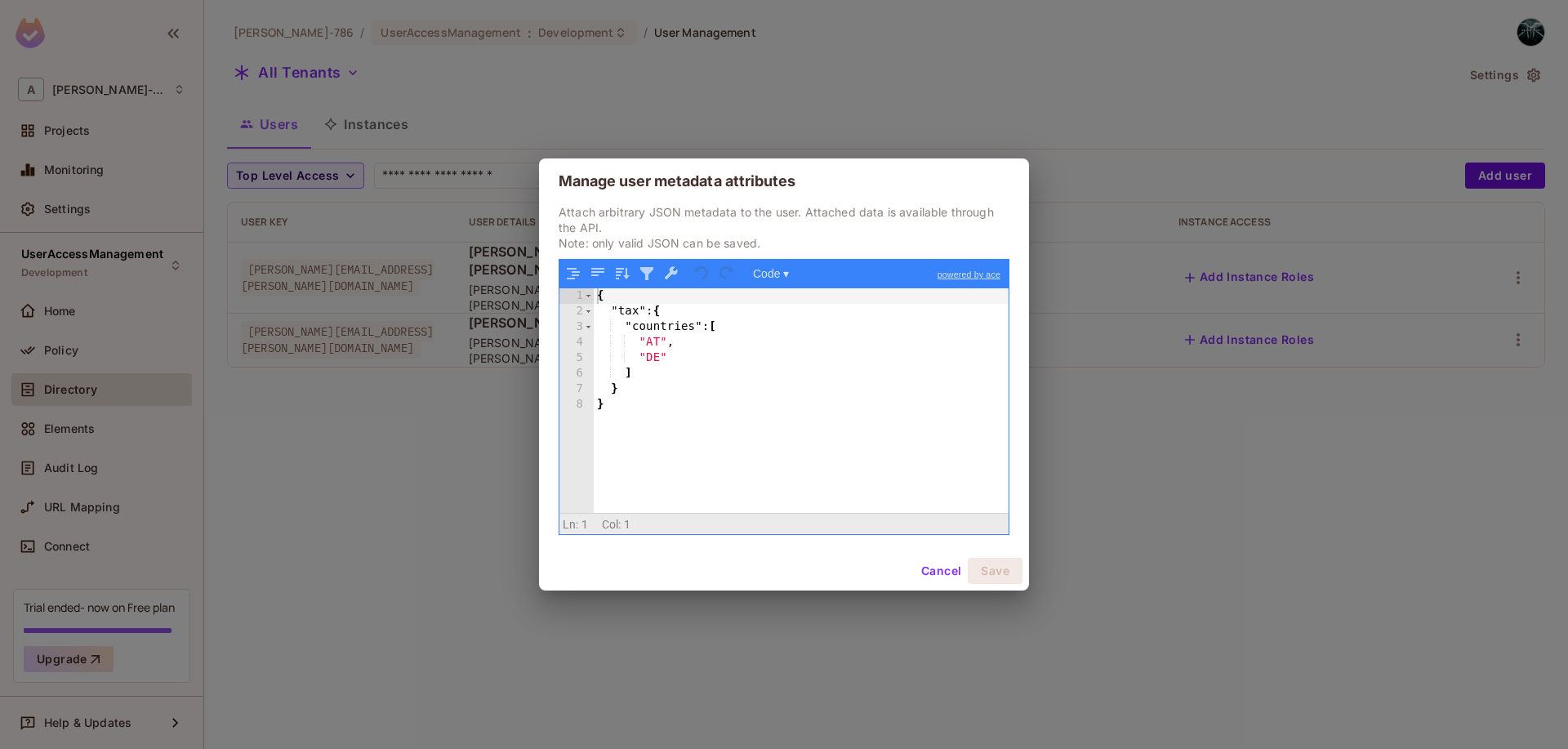
click at [944, 575] on button "Cancel" at bounding box center [941, 571] width 53 height 27
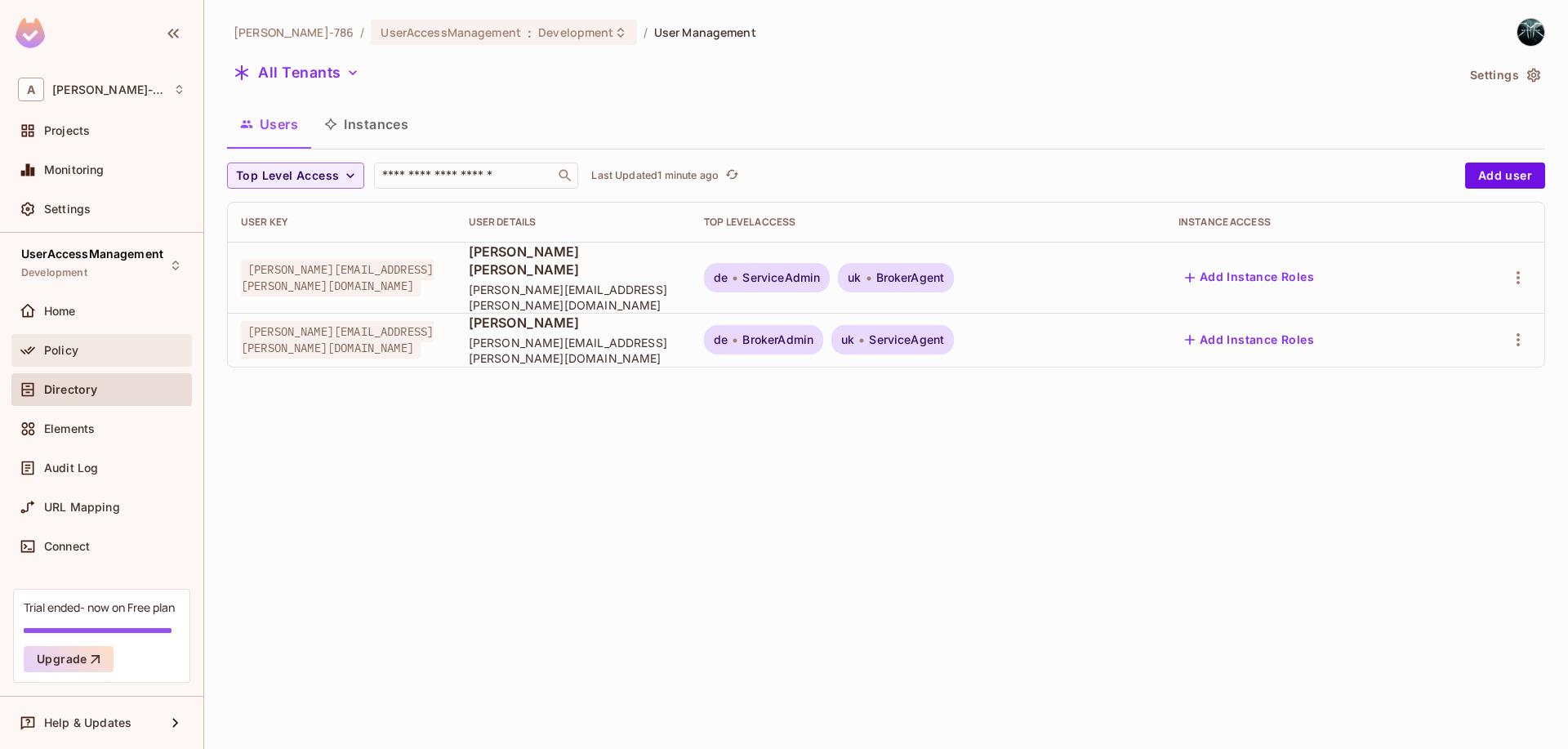
click at [98, 355] on div "Policy" at bounding box center [115, 351] width 141 height 13
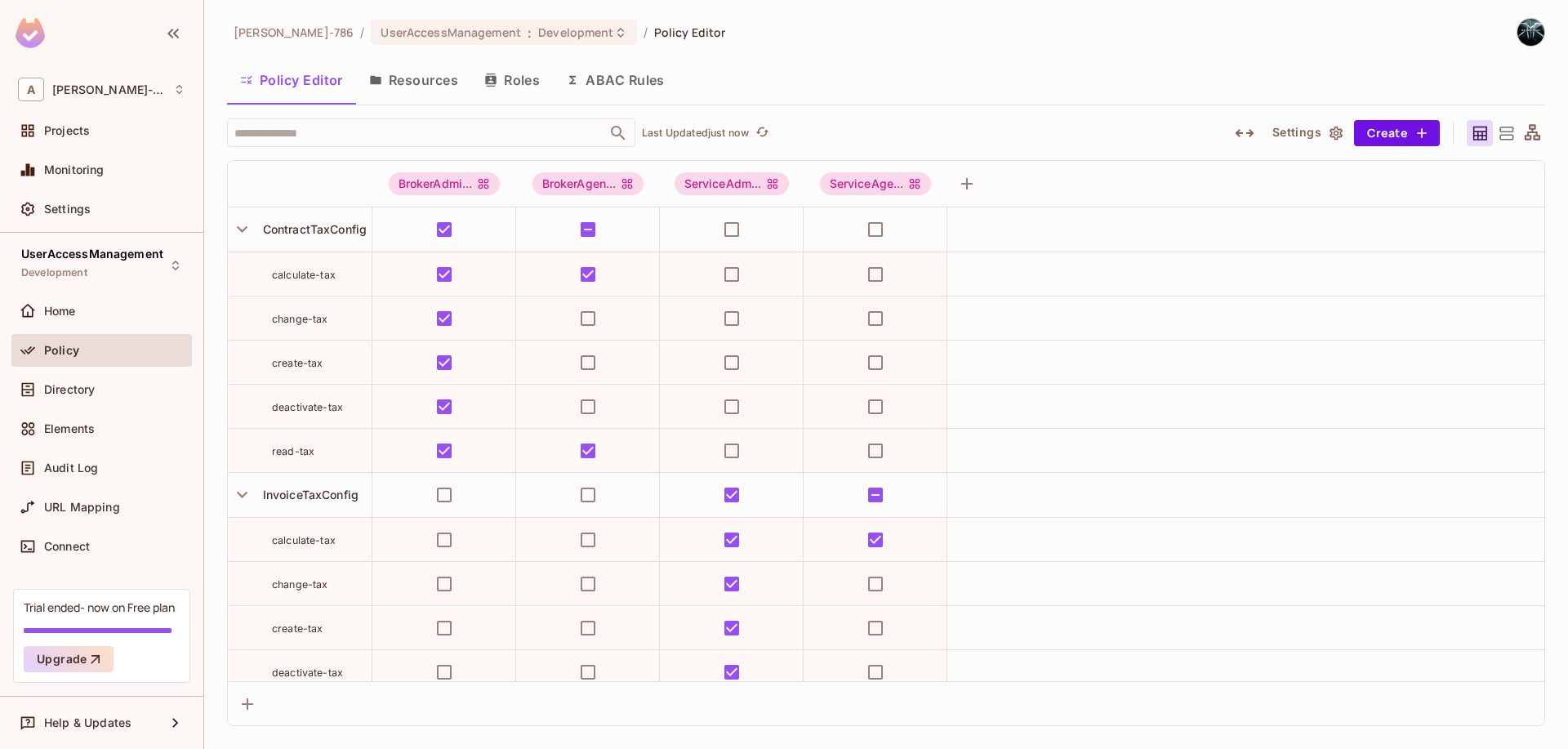
click at [611, 75] on button "ABAC Rules" at bounding box center [615, 80] width 125 height 41
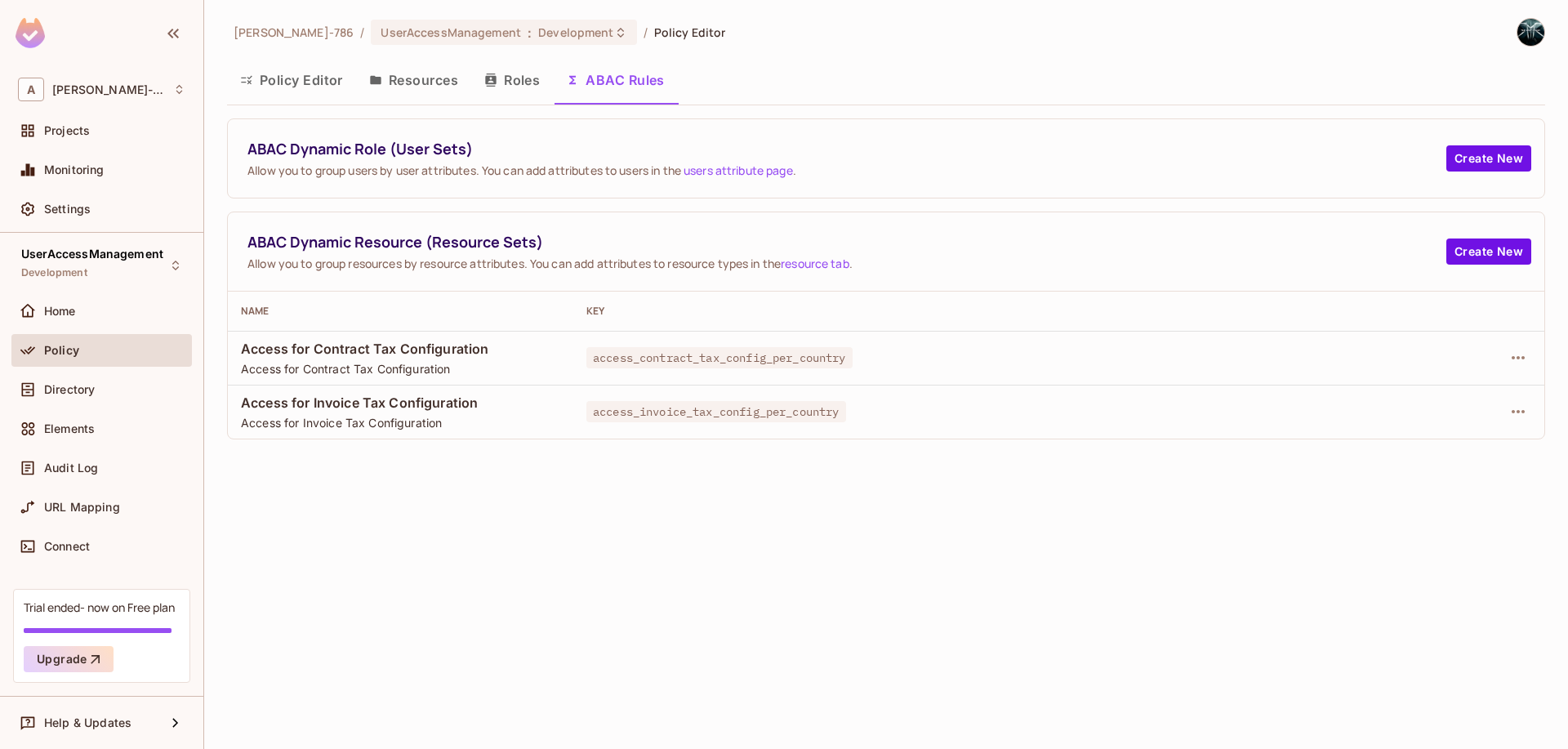
click at [1503, 354] on div at bounding box center [1470, 358] width 120 height 27
click at [1509, 354] on icon "button" at bounding box center [1518, 357] width 20 height 20
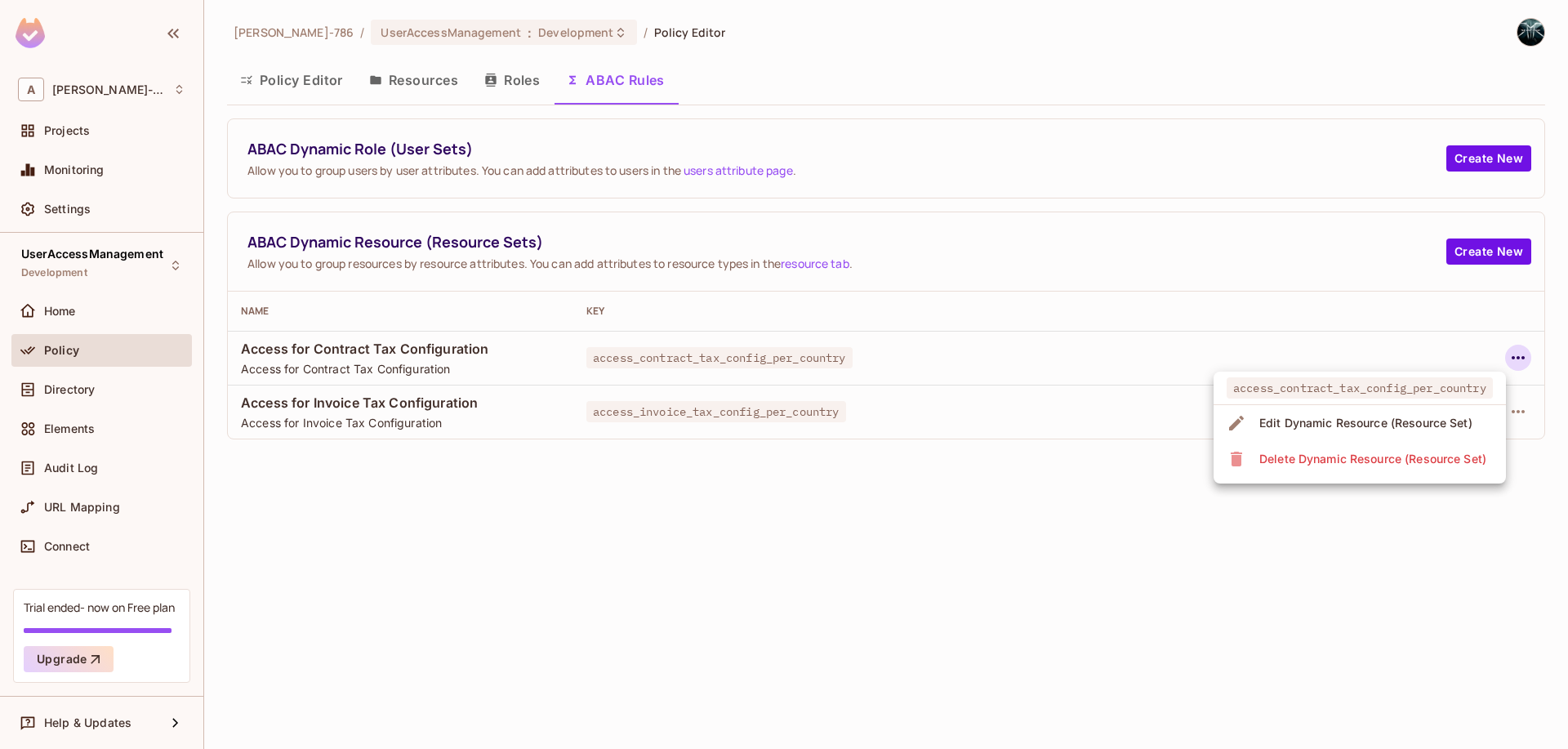
click at [1370, 416] on div "Edit Dynamic Resource (Resource Set)" at bounding box center [1365, 423] width 213 height 16
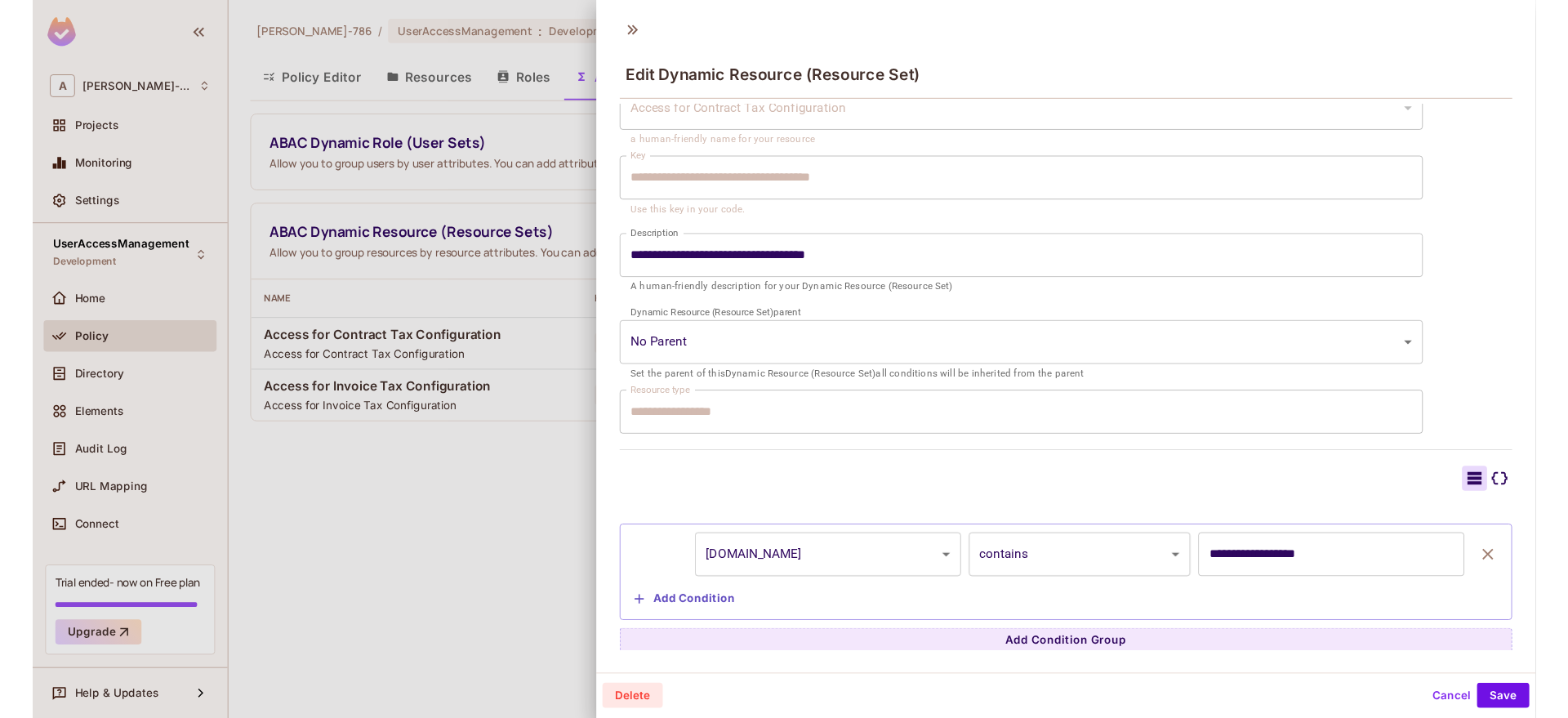
scroll to position [3, 0]
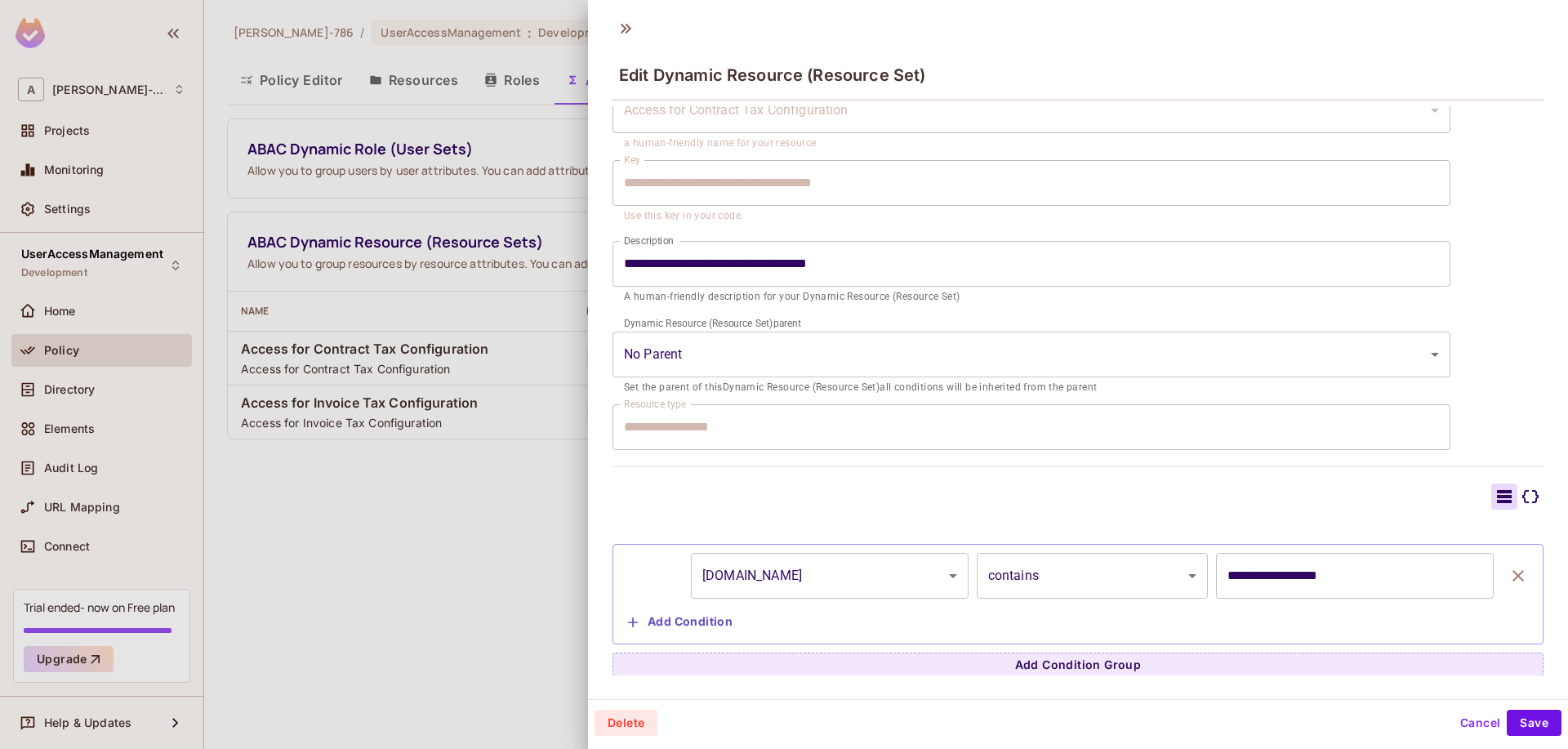
click at [1481, 727] on button "Cancel" at bounding box center [1480, 723] width 53 height 27
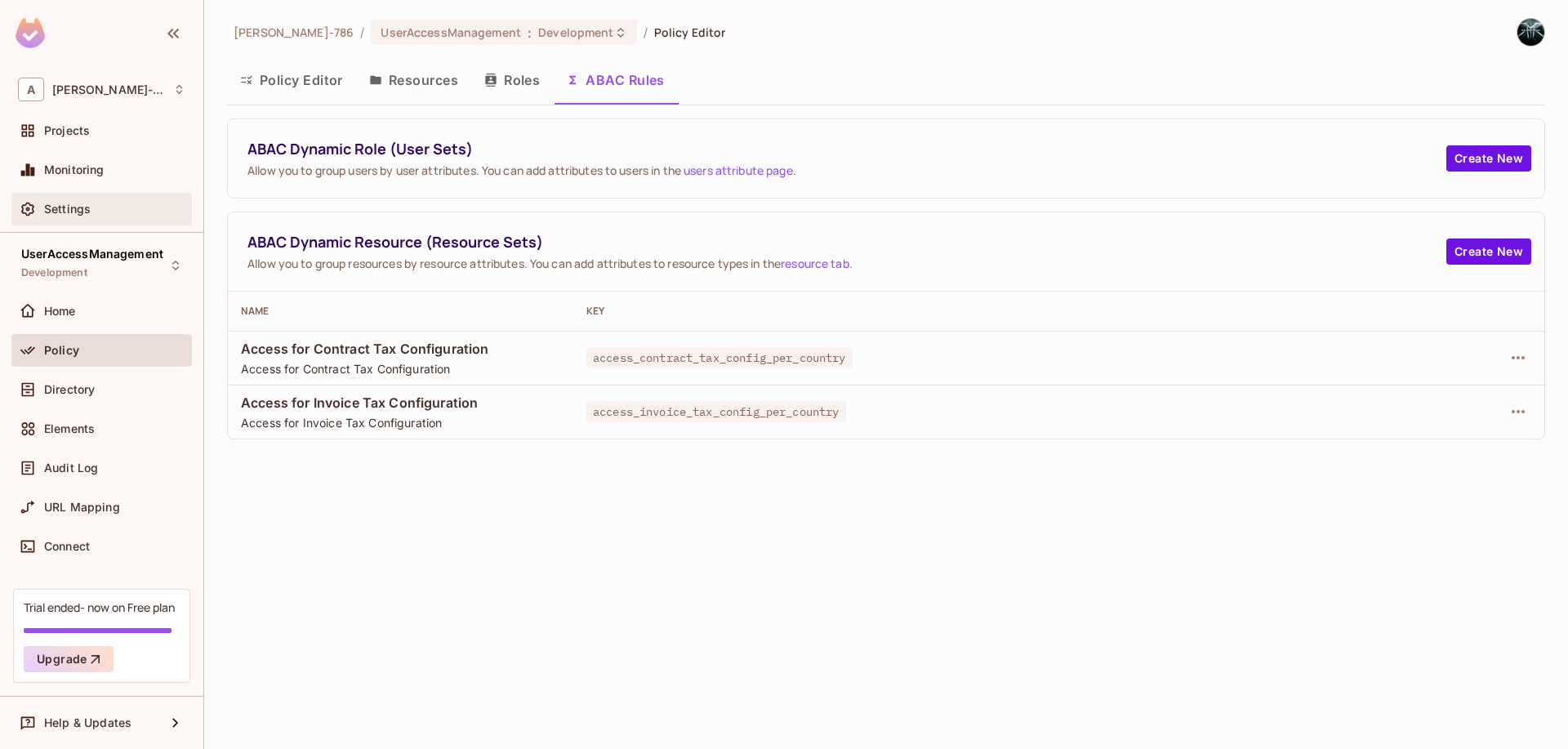
click at [99, 208] on div "Settings" at bounding box center [115, 210] width 141 height 13
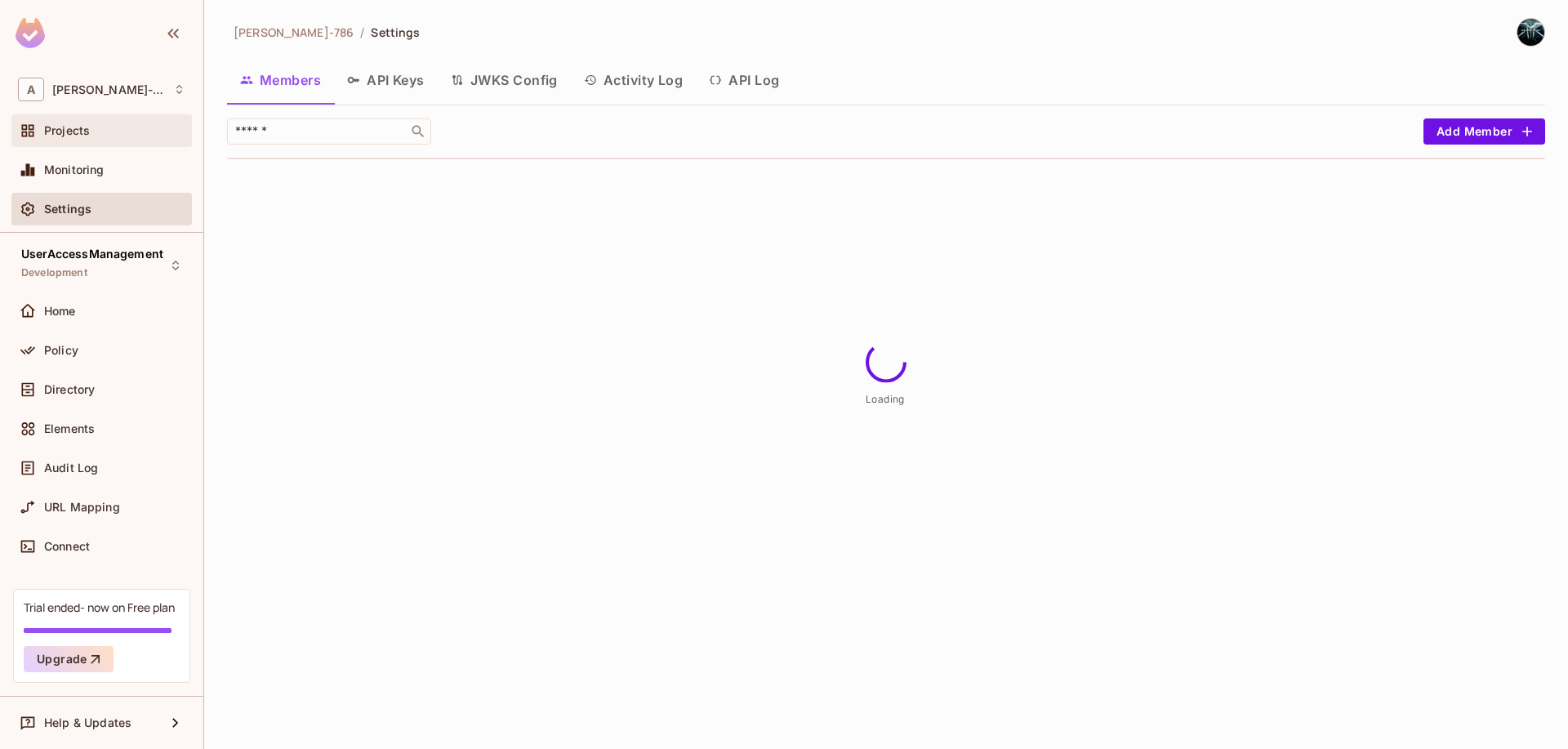
click at [86, 141] on div "Projects" at bounding box center [101, 131] width 180 height 32
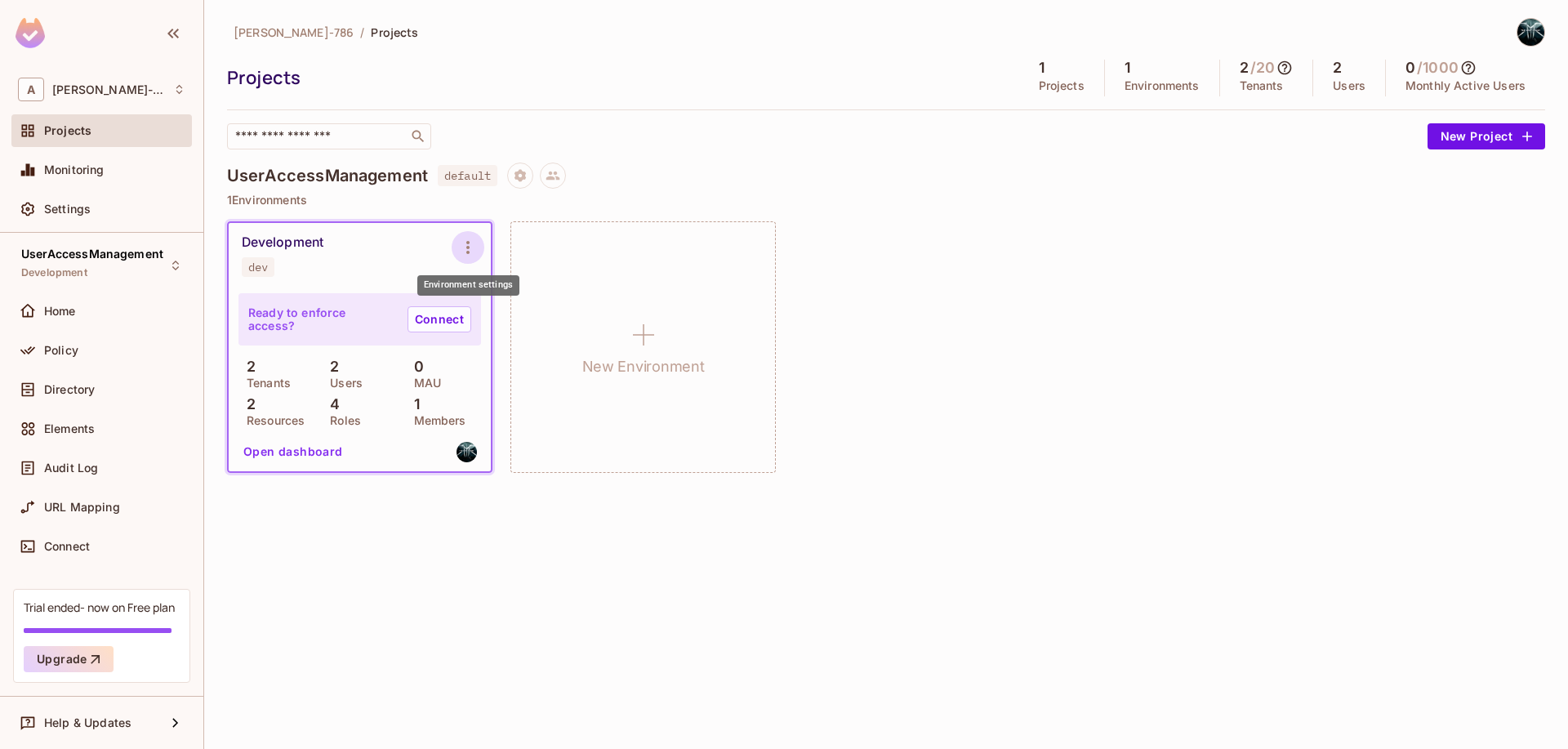
click at [464, 247] on icon "Environment settings" at bounding box center [467, 247] width 20 height 20
click at [557, 323] on span "Copy API Key" at bounding box center [552, 316] width 85 height 27
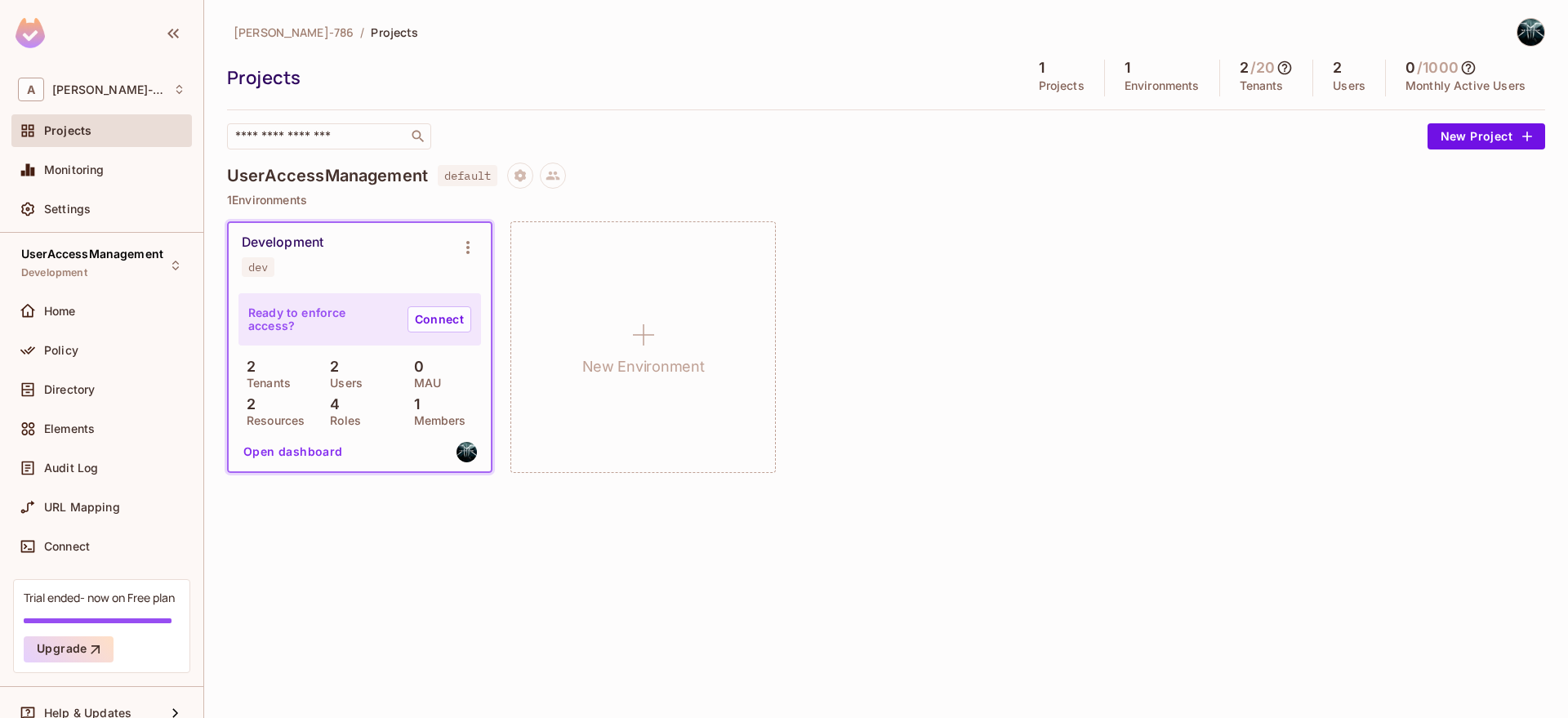
click at [27, 43] on img at bounding box center [29, 33] width 29 height 30
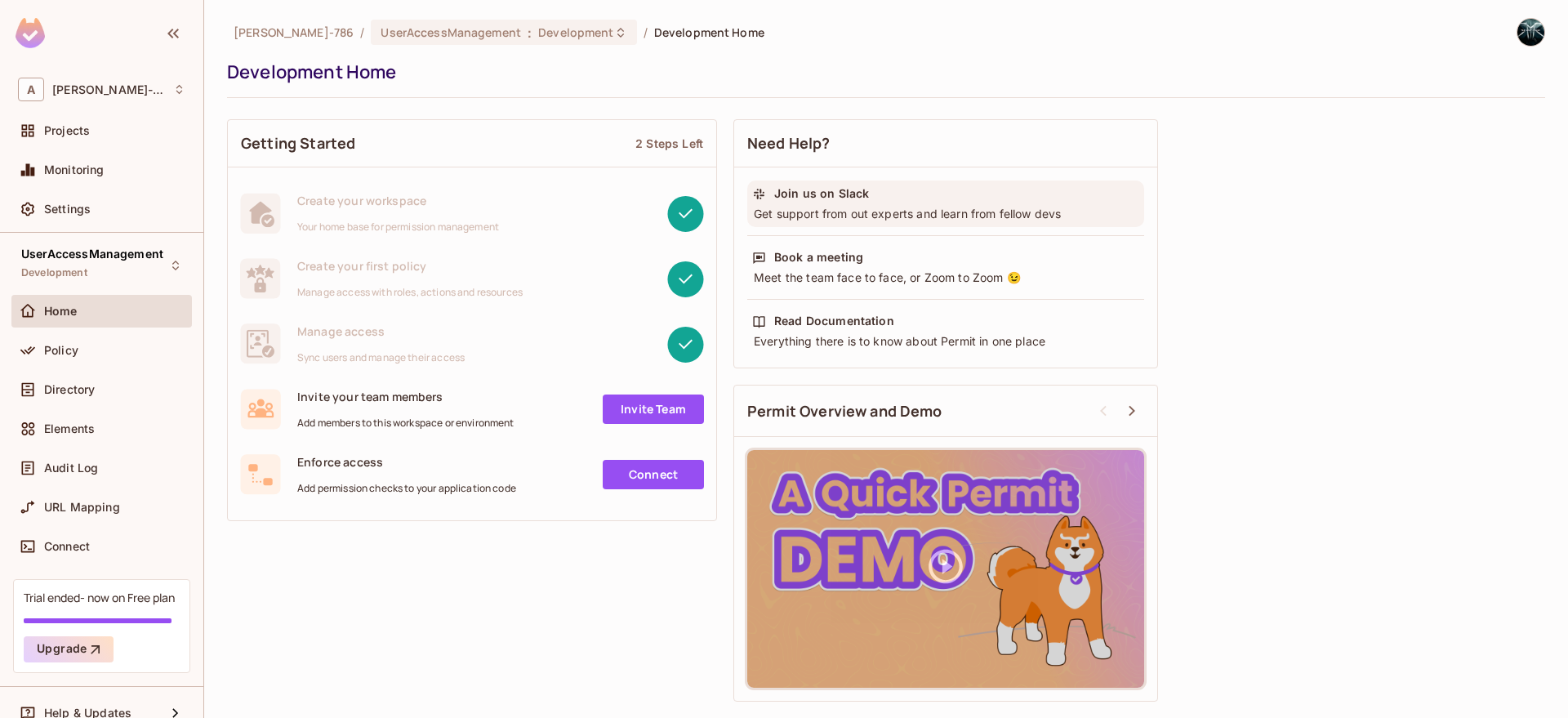
click at [821, 197] on div "Join us on Slack" at bounding box center [822, 193] width 95 height 16
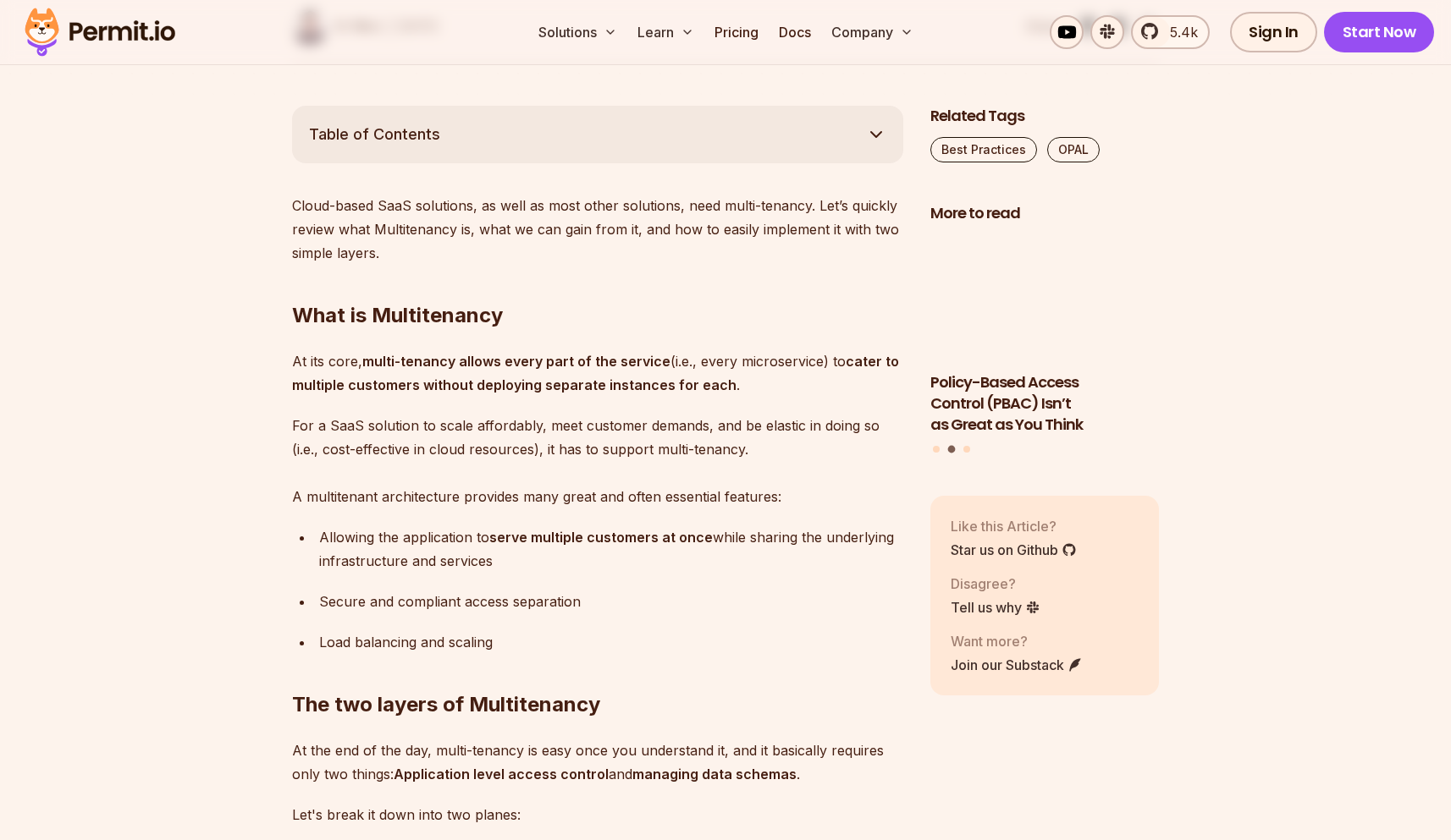
scroll to position [919, 0]
